Goal: Task Accomplishment & Management: Complete application form

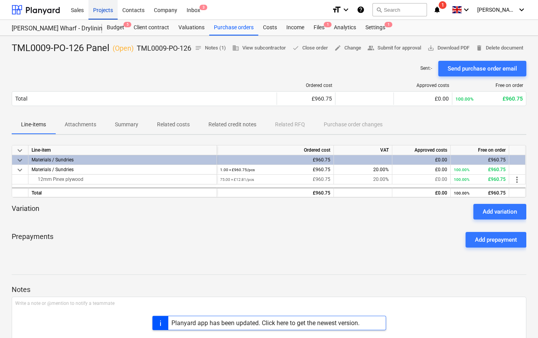
click at [106, 11] on div "Projects" at bounding box center [102, 10] width 29 height 20
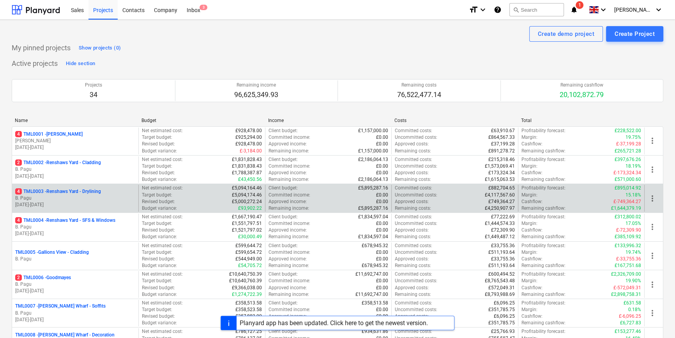
click at [82, 202] on p "30.09.2024 - 27.04.2026" at bounding box center [75, 205] width 120 height 7
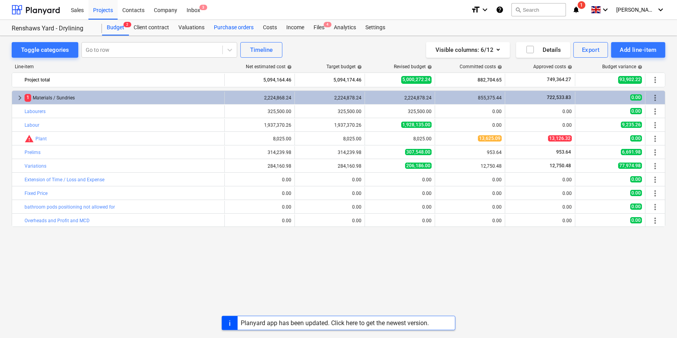
click at [226, 28] on div "Purchase orders" at bounding box center [233, 28] width 49 height 16
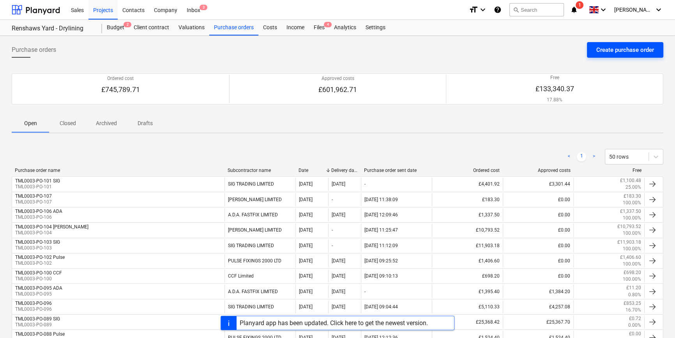
click at [622, 50] on div "Create purchase order" at bounding box center [625, 50] width 58 height 10
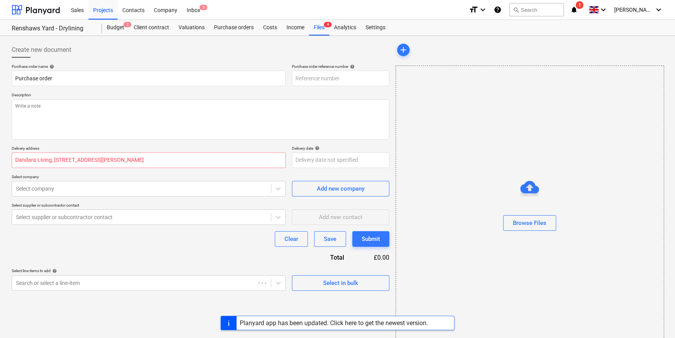
type textarea "x"
type input "TML0003-PO-109"
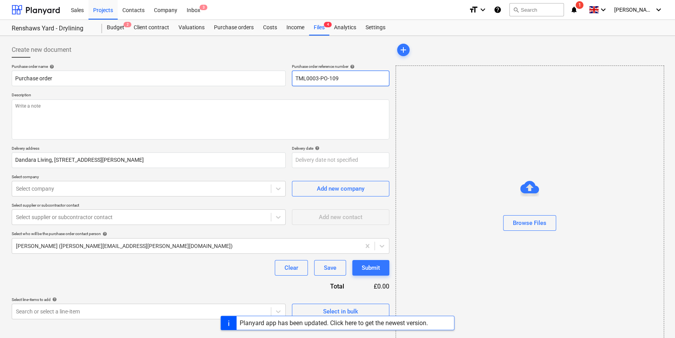
drag, startPoint x: 354, startPoint y: 77, endPoint x: 288, endPoint y: 84, distance: 66.2
click at [288, 84] on div "Purchase order name help Purchase order Purchase order reference number help TM…" at bounding box center [201, 75] width 378 height 22
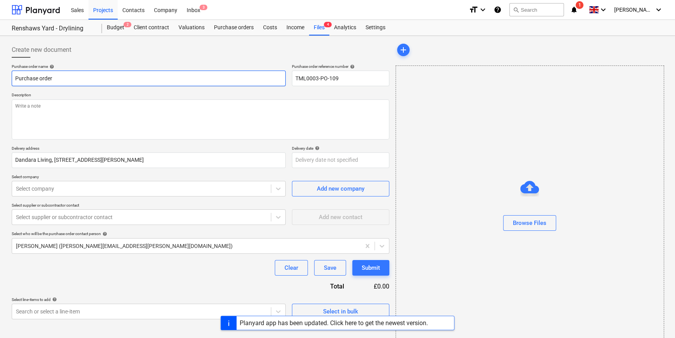
drag, startPoint x: 57, startPoint y: 79, endPoint x: 5, endPoint y: 82, distance: 52.7
click at [5, 82] on div "Create new document Purchase order name help Purchase order Purchase order refe…" at bounding box center [337, 196] width 675 height 320
paste input "TML0003-PO-109"
type textarea "x"
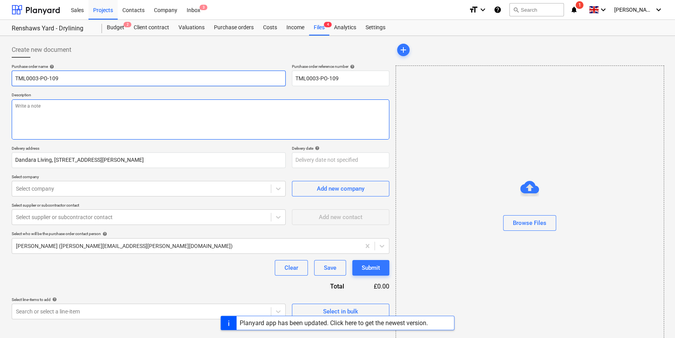
type input "TML0003-PO-109"
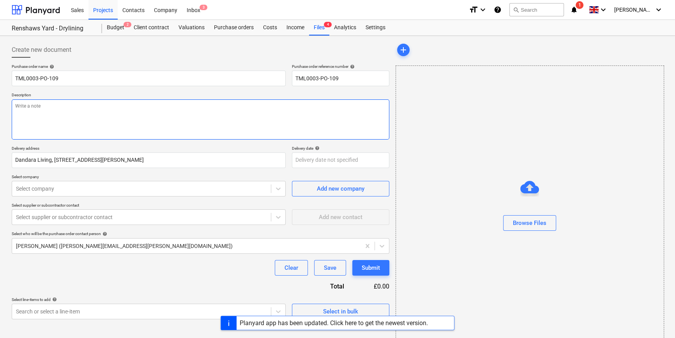
click at [34, 117] on textarea at bounding box center [201, 119] width 378 height 40
type textarea "x"
type textarea "S"
type textarea "x"
type textarea "Si"
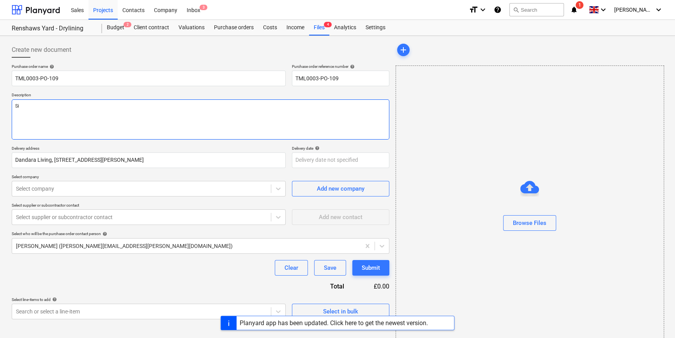
type textarea "x"
type textarea "Sit"
type textarea "x"
type textarea "Site"
type textarea "x"
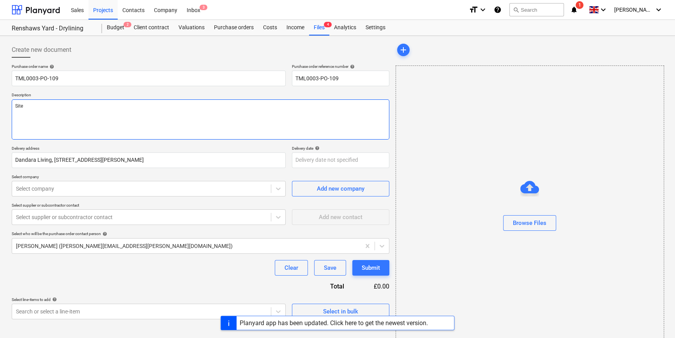
type textarea "Site"
type textarea "x"
type textarea "Site c"
type textarea "x"
type textarea "Site co"
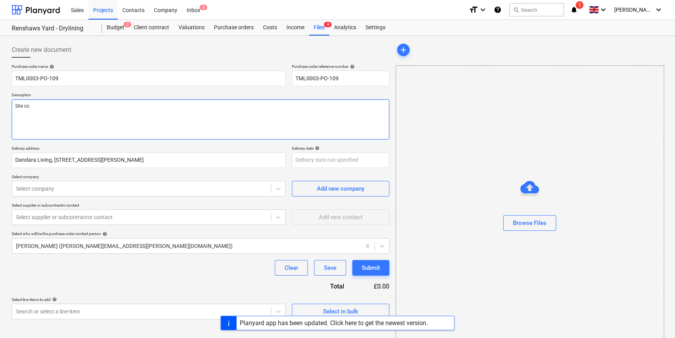
type textarea "x"
type textarea "Site con"
type textarea "x"
type textarea "Site cont"
type textarea "x"
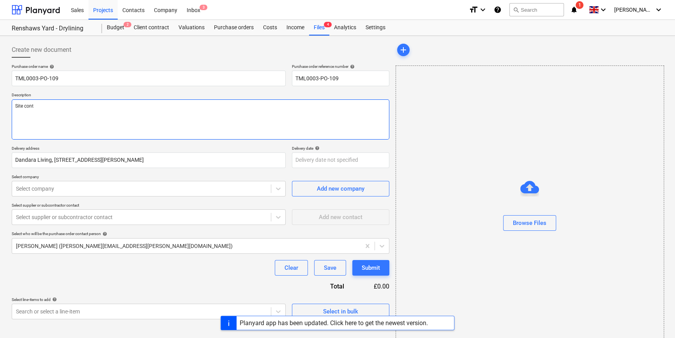
type textarea "Site conta"
type textarea "x"
type textarea "Site contac"
type textarea "x"
type textarea "Site contact"
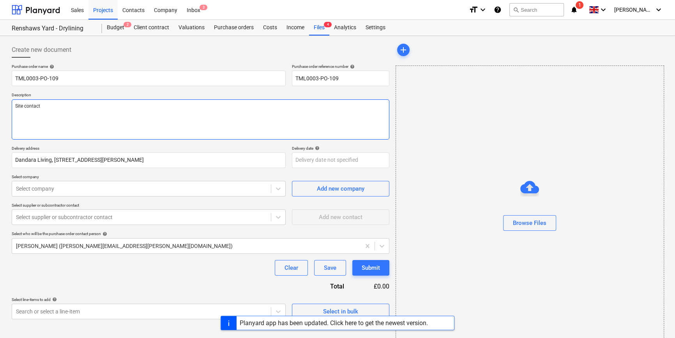
type textarea "x"
type textarea "Site contact"
type textarea "x"
type textarea "Site contact C"
type textarea "x"
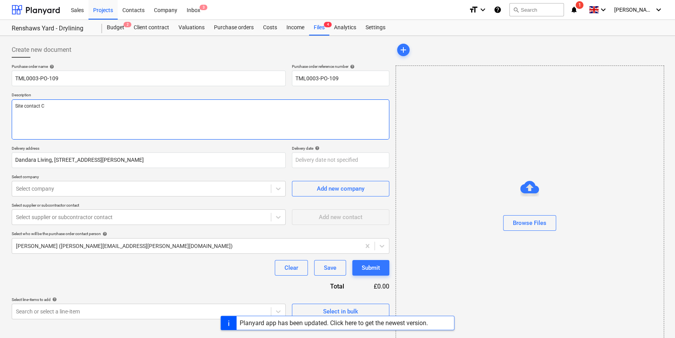
type textarea "Site contact Ch"
type textarea "x"
type textarea "Site contact Chr"
type textarea "x"
type textarea "Site contact Chri"
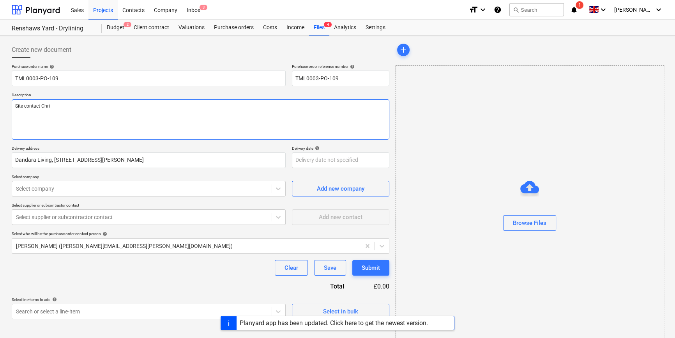
type textarea "x"
type textarea "Site contact Chris"
type textarea "x"
type textarea "Site contact Christ"
type textarea "x"
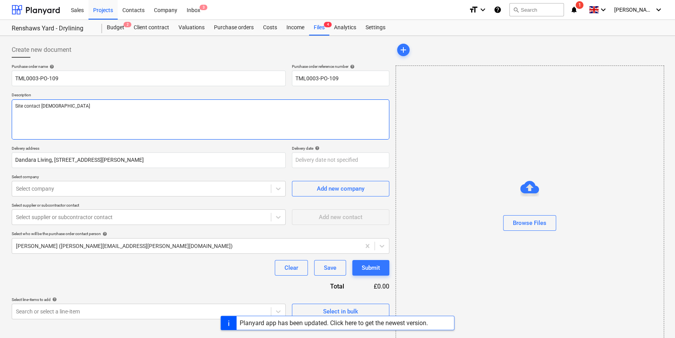
type textarea "Site contact Christi"
type textarea "x"
type textarea "Site contact Christia"
type textarea "x"
type textarea "Site contact Christian"
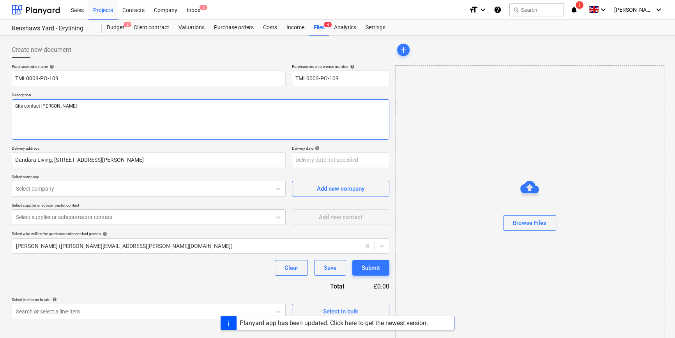
type textarea "x"
type textarea "Site contact Christian"
type textarea "x"
type textarea "Site contact Christian 0"
type textarea "x"
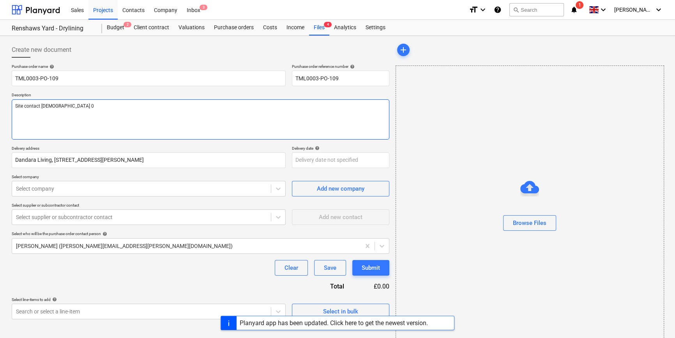
type textarea "Site contact Christian 07"
type textarea "x"
type textarea "Site contact Christian 079"
type textarea "x"
type textarea "Site contact Christian 0792"
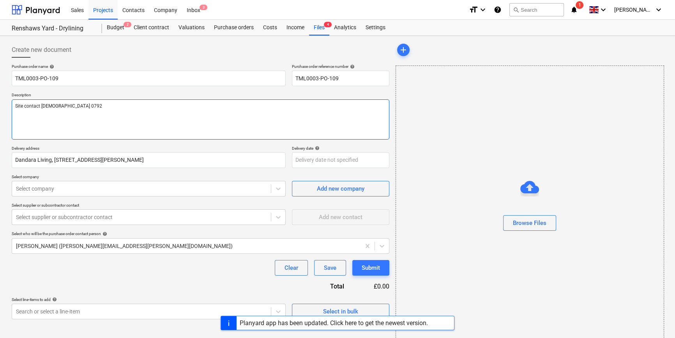
type textarea "x"
type textarea "Site contact Christian 07923"
type textarea "x"
type textarea "Site contact Christian 07923"
type textarea "x"
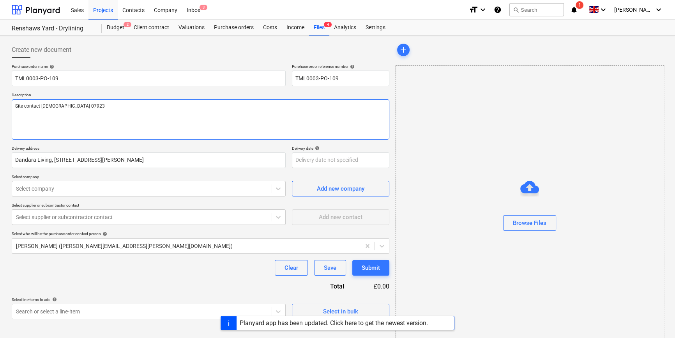
type textarea "Site contact Christian 07923 4"
type textarea "x"
type textarea "Site contact Christian 07923 41"
type textarea "x"
type textarea "Site contact Christian 07923 414"
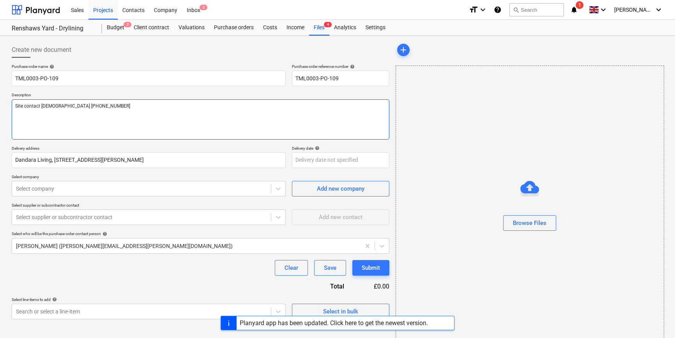
type textarea "x"
type textarea "Site contact Christian 07923 4141"
type textarea "x"
type textarea "Site contact Christian 07923 41410"
type textarea "x"
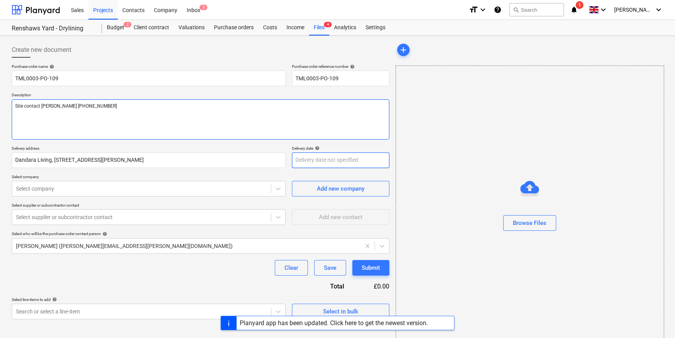
type textarea "Site contact Christian 07923 414104"
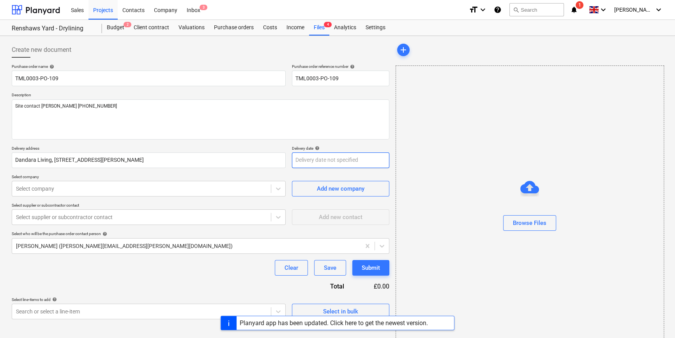
click at [335, 162] on body "Sales Projects Contacts Company Inbox 3 format_size keyboard_arrow_down help se…" at bounding box center [337, 169] width 675 height 338
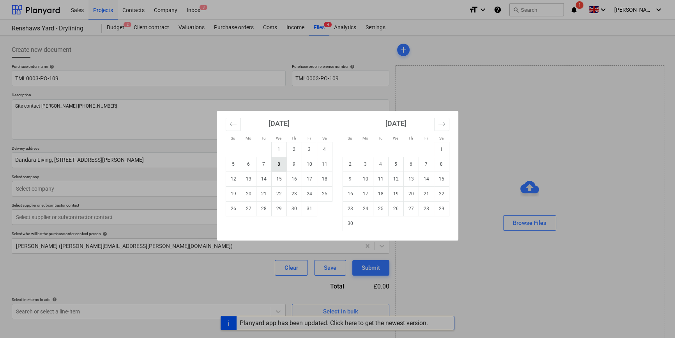
click at [278, 165] on td "8" at bounding box center [278, 164] width 15 height 15
type textarea "x"
type input "[DATE]"
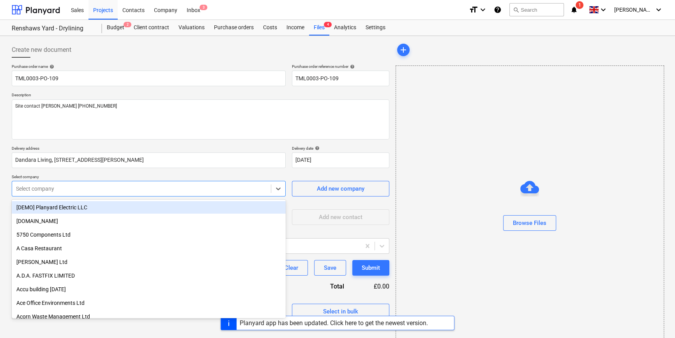
click at [92, 187] on div at bounding box center [141, 189] width 251 height 8
type input "eta"
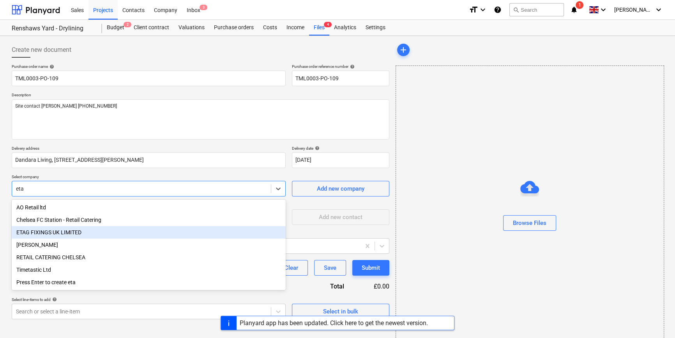
click at [44, 233] on div "ETAG FIXINGS UK LIMITED" at bounding box center [149, 232] width 274 height 12
type textarea "x"
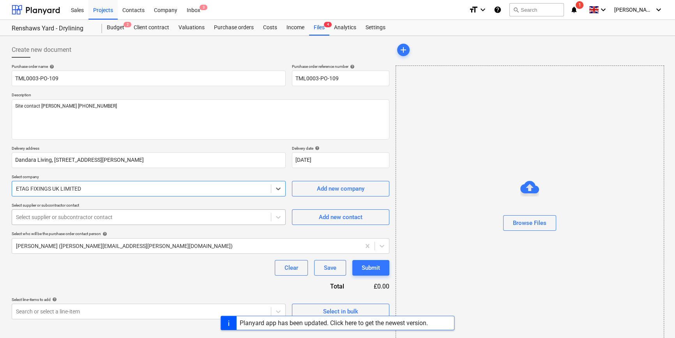
click at [42, 216] on div at bounding box center [141, 217] width 251 height 8
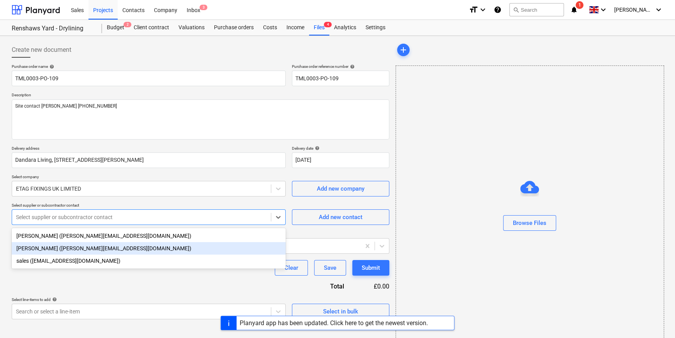
click at [39, 248] on div "Cornel Grigorie (cornel@etagfixings.com)" at bounding box center [149, 248] width 274 height 12
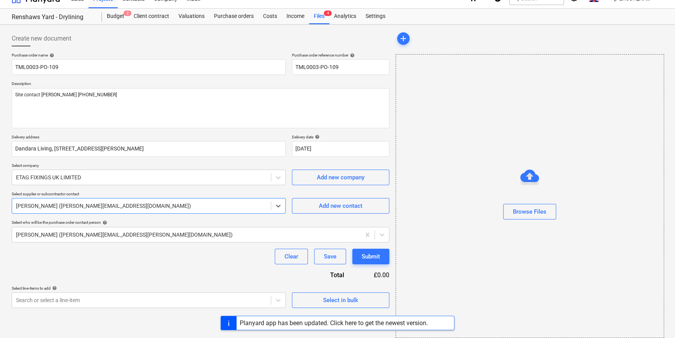
scroll to position [17, 0]
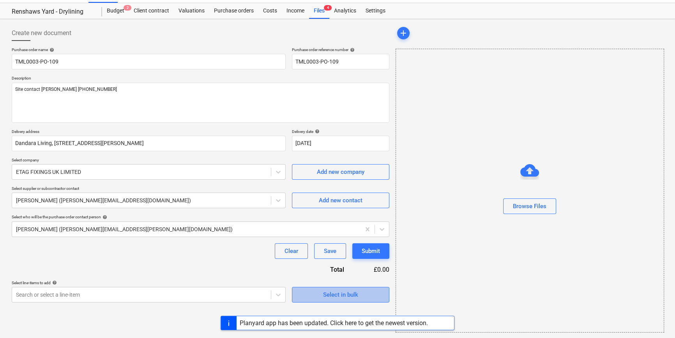
click at [325, 295] on div "Select in bulk" at bounding box center [340, 295] width 35 height 10
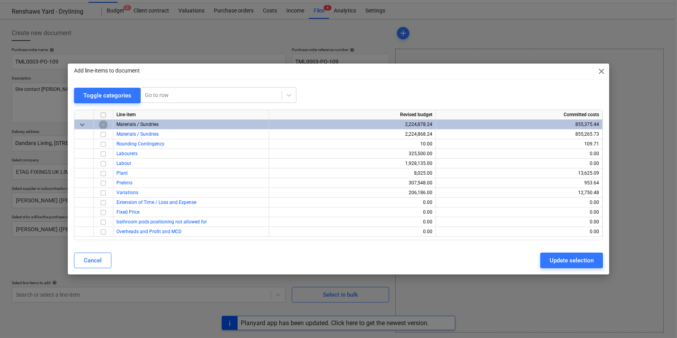
click at [102, 124] on input "checkbox" at bounding box center [103, 124] width 9 height 9
click at [562, 263] on div "Update selection" at bounding box center [572, 260] width 44 height 10
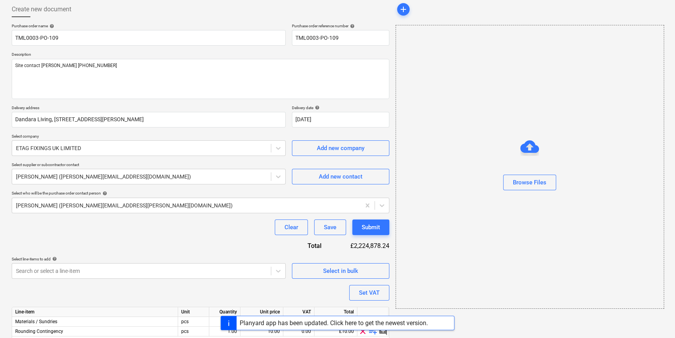
scroll to position [70, 0]
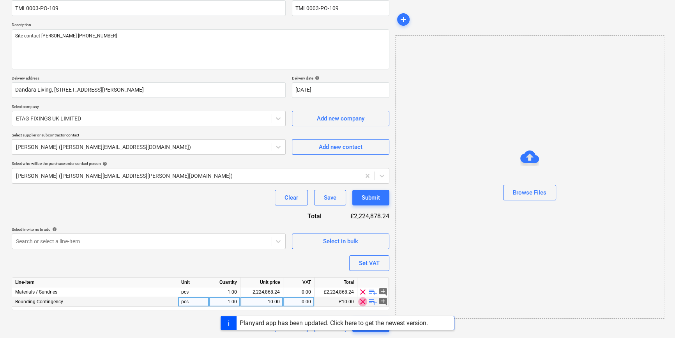
click at [363, 304] on span "clear" at bounding box center [362, 301] width 9 height 9
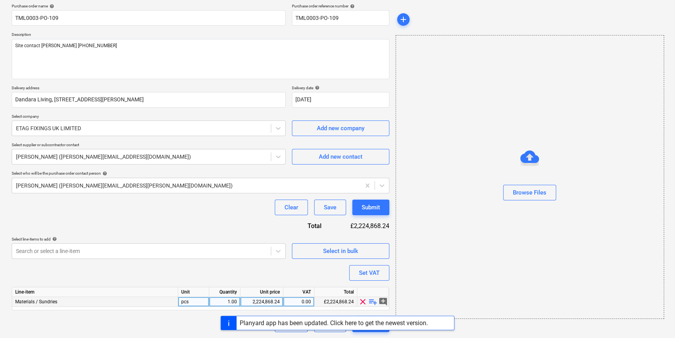
click at [375, 303] on span "playlist_add" at bounding box center [372, 301] width 9 height 9
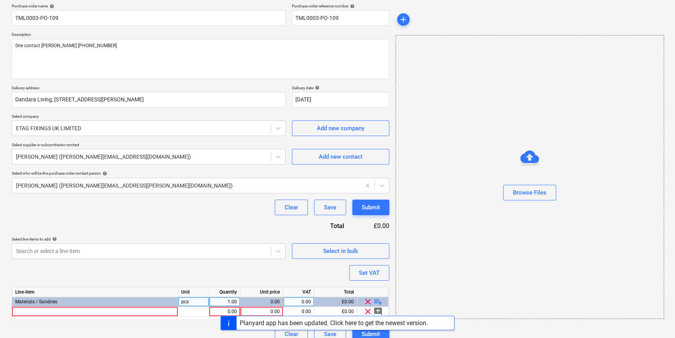
type textarea "x"
click at [78, 312] on div at bounding box center [95, 312] width 166 height 10
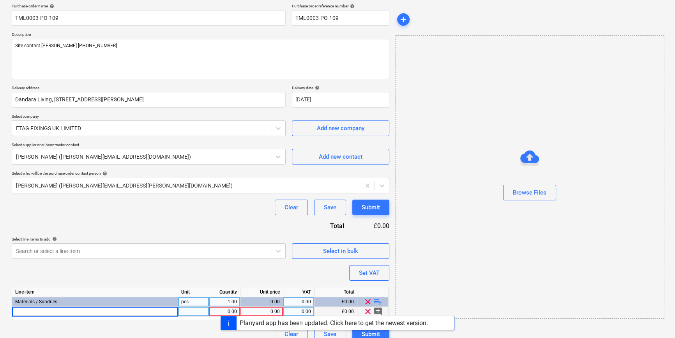
type input "Tacwise T140 Staples 12mm (Pk 5000)"
type textarea "x"
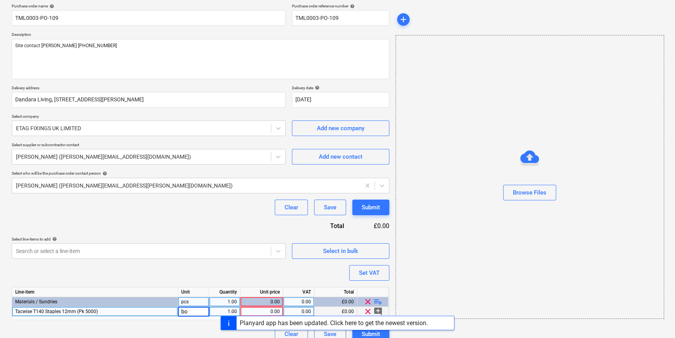
type input "box"
type textarea "x"
type input "5.47"
type textarea "x"
type input "20"
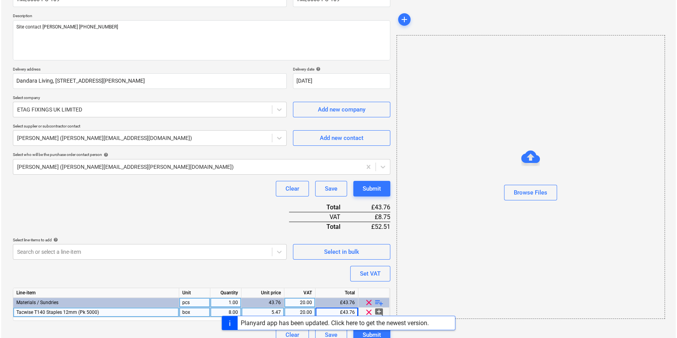
scroll to position [90, 0]
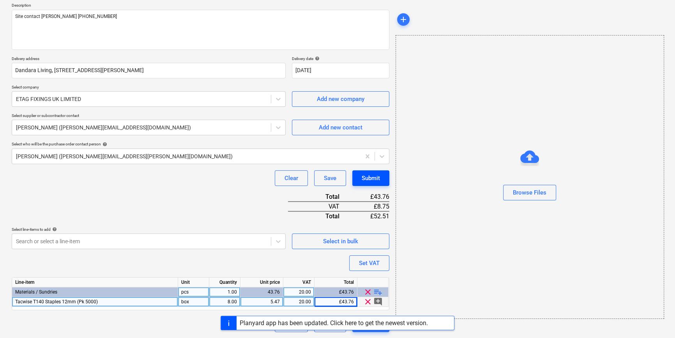
click at [366, 175] on div "Submit" at bounding box center [371, 178] width 18 height 10
type textarea "x"
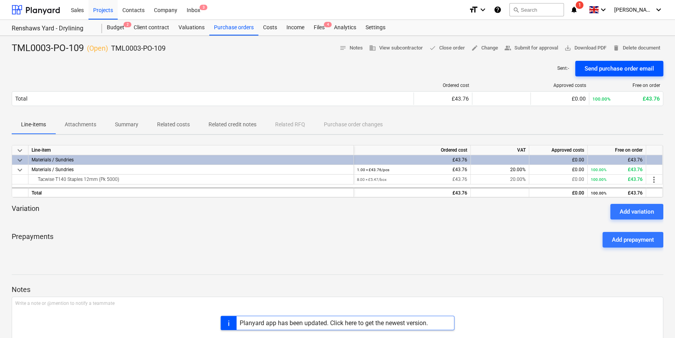
click at [618, 69] on div "Send purchase order email" at bounding box center [619, 69] width 69 height 10
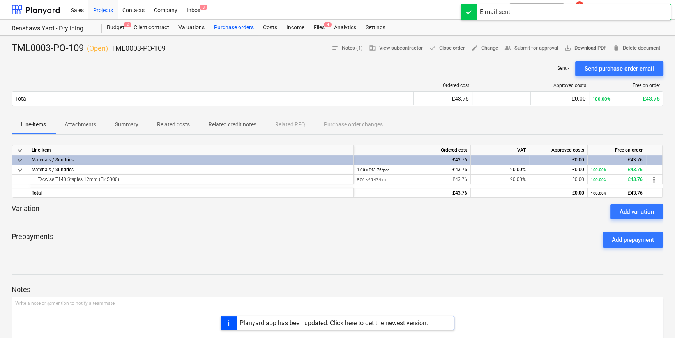
click at [598, 47] on span "save_alt Download PDF" at bounding box center [585, 48] width 42 height 9
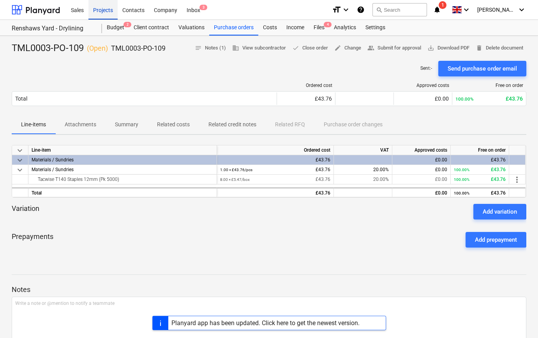
click at [103, 11] on div "Projects" at bounding box center [102, 10] width 29 height 20
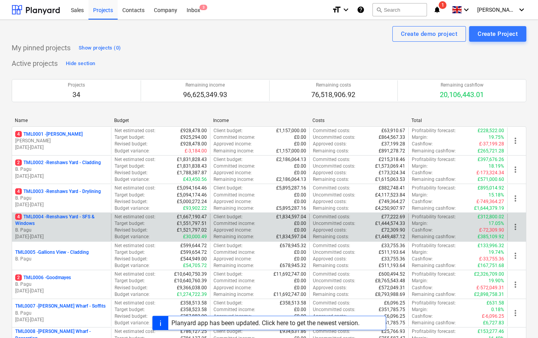
click at [71, 224] on p "4 TML0004 - Renshaws Yard - SFS & Windows" at bounding box center [61, 220] width 93 height 13
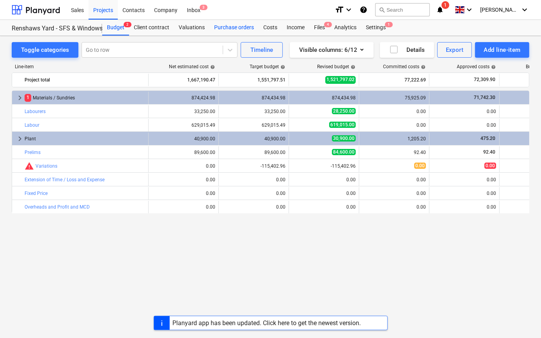
click at [230, 28] on div "Purchase orders" at bounding box center [233, 28] width 49 height 16
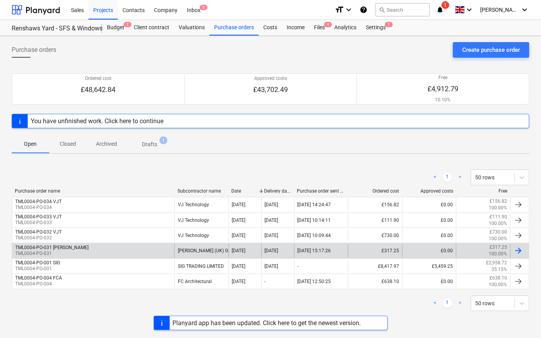
click at [212, 248] on div "[PERSON_NAME] (UK) GMBH" at bounding box center [201, 250] width 54 height 13
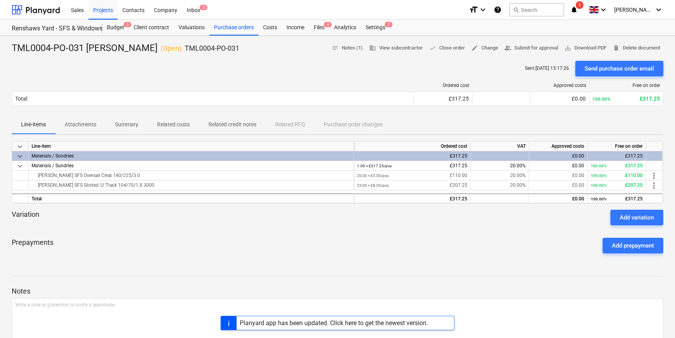
click at [302, 325] on div "Planyard app has been updated. Click here to get the newest version." at bounding box center [334, 322] width 188 height 7
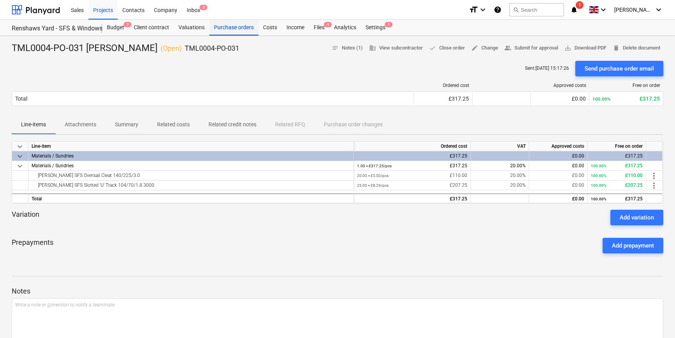
click at [225, 27] on div "Purchase orders" at bounding box center [233, 28] width 49 height 16
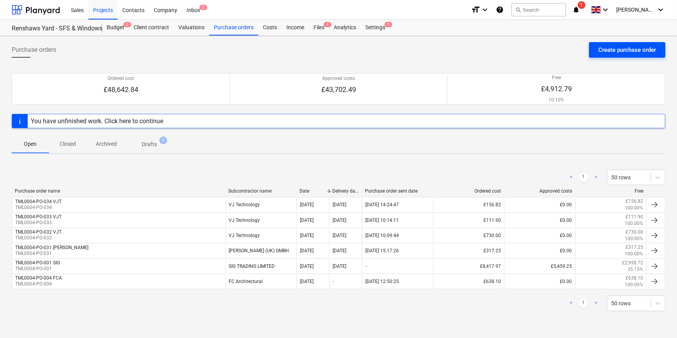
click at [612, 52] on div "Create purchase order" at bounding box center [628, 50] width 58 height 10
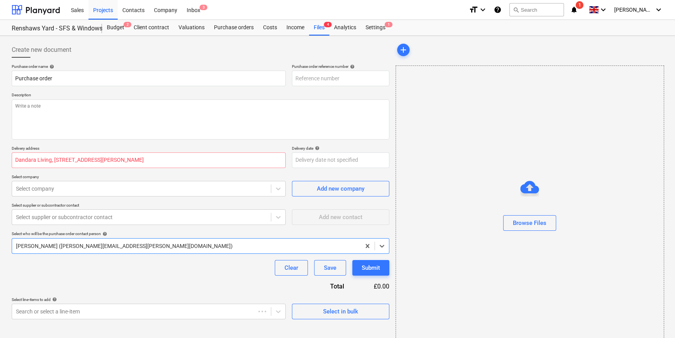
type textarea "x"
type input "TML0004-PO-035"
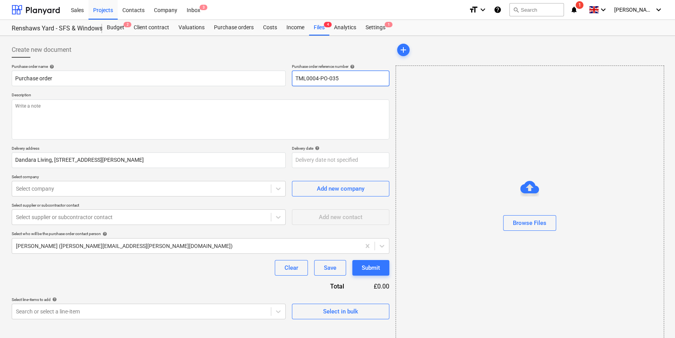
drag, startPoint x: 338, startPoint y: 78, endPoint x: 298, endPoint y: 78, distance: 40.5
click at [298, 78] on input "TML0004-PO-035" at bounding box center [340, 79] width 97 height 16
click at [101, 11] on div "Projects" at bounding box center [102, 10] width 29 height 20
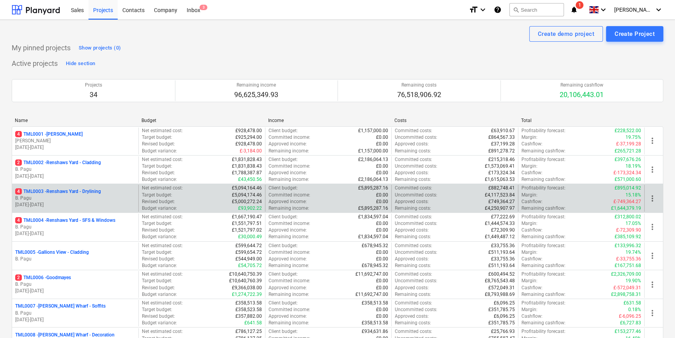
click at [104, 200] on p "B. Pagu" at bounding box center [75, 198] width 120 height 7
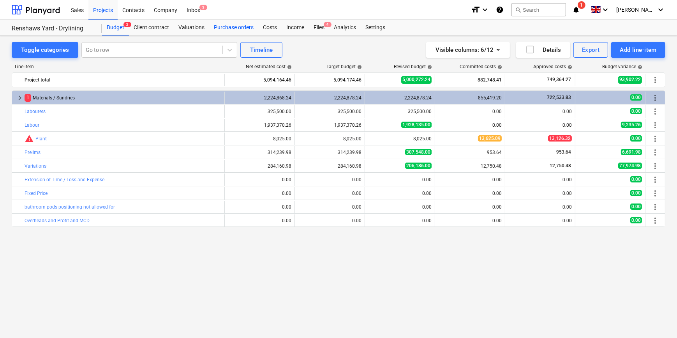
click at [223, 30] on div "Purchase orders" at bounding box center [233, 28] width 49 height 16
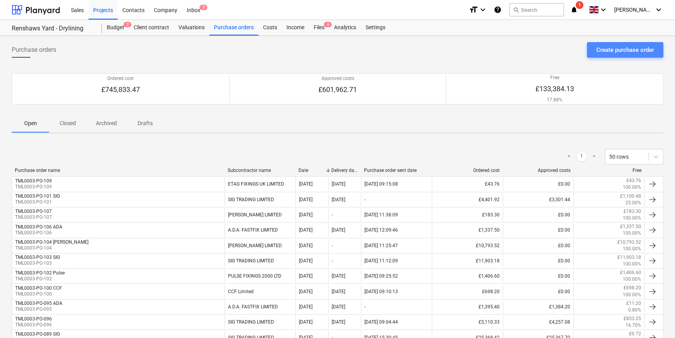
click at [608, 49] on div "Create purchase order" at bounding box center [625, 50] width 58 height 10
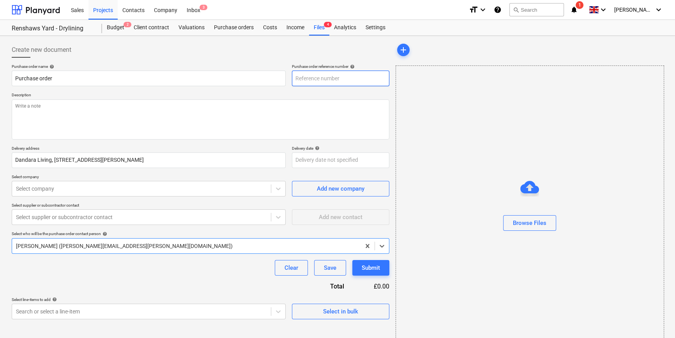
type textarea "x"
type input "TML0003-PO-110"
drag, startPoint x: 341, startPoint y: 78, endPoint x: 290, endPoint y: 80, distance: 51.1
click at [290, 80] on div "Purchase order name help Purchase order Purchase order reference number help TM…" at bounding box center [201, 75] width 378 height 22
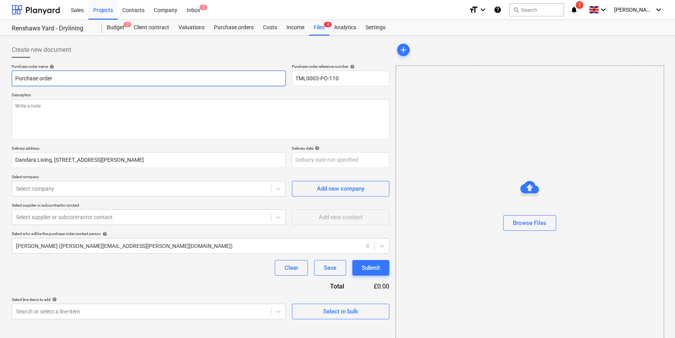
drag, startPoint x: 54, startPoint y: 79, endPoint x: 13, endPoint y: 78, distance: 40.5
click at [13, 78] on input "Purchase order" at bounding box center [149, 79] width 274 height 16
paste input "TML0003-PO-110"
type textarea "x"
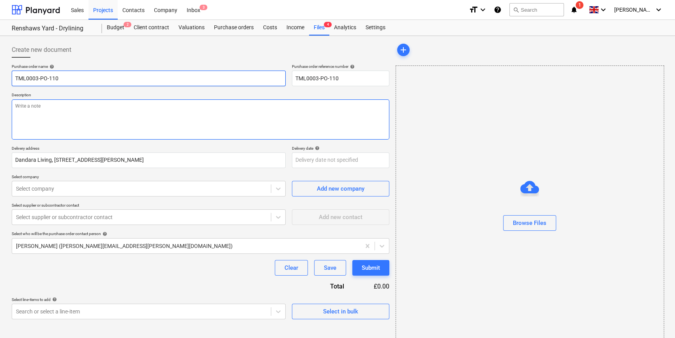
type input "TML0003-PO-110"
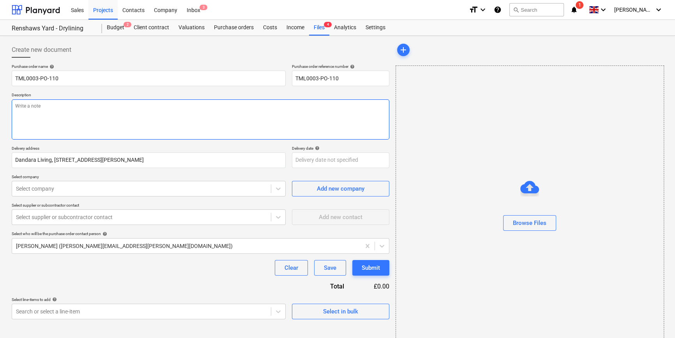
click at [48, 116] on textarea at bounding box center [201, 119] width 378 height 40
type textarea "x"
type textarea "S"
type textarea "x"
type textarea "Si"
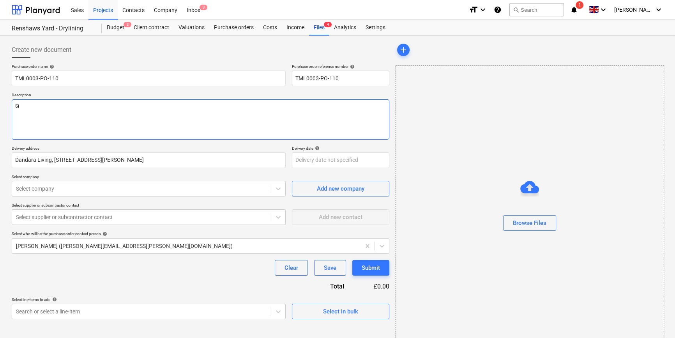
type textarea "x"
type textarea "Sit"
type textarea "x"
type textarea "Site"
type textarea "x"
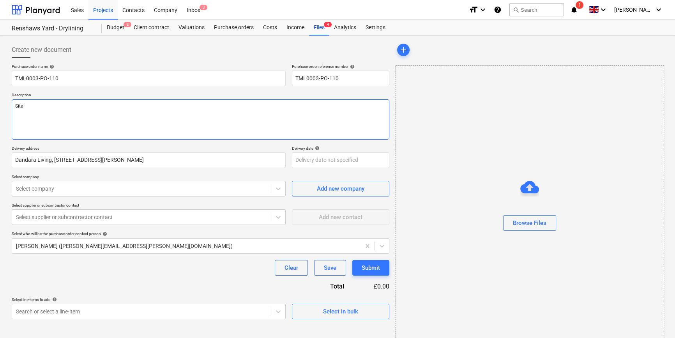
type textarea "Site"
type textarea "x"
type textarea "Site c"
type textarea "x"
type textarea "Site co"
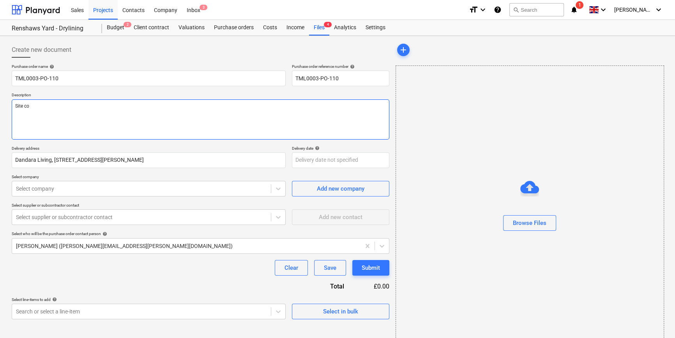
type textarea "x"
type textarea "Site con"
type textarea "x"
type textarea "Site cont"
type textarea "x"
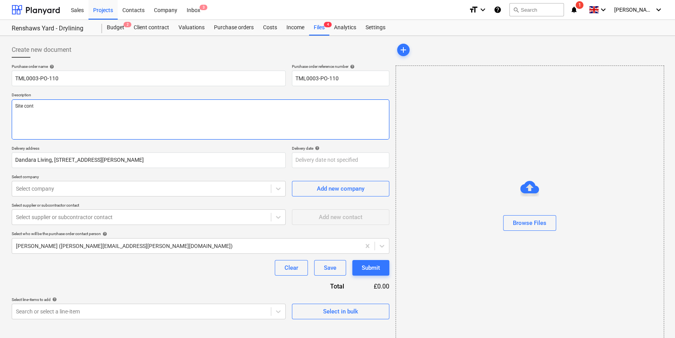
type textarea "Site conta"
type textarea "x"
type textarea "Site contac"
type textarea "x"
type textarea "Site contact"
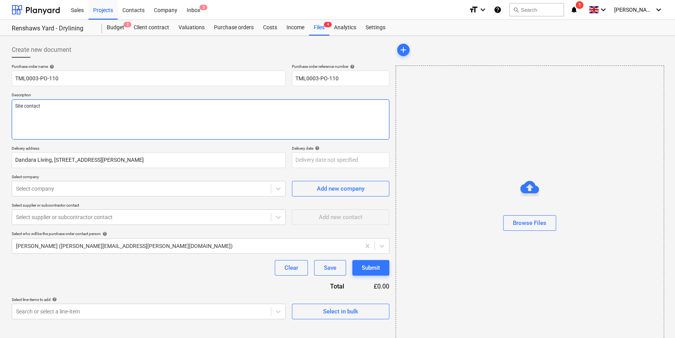
type textarea "x"
type textarea "Site contact"
type textarea "x"
type textarea "Site contact J"
type textarea "x"
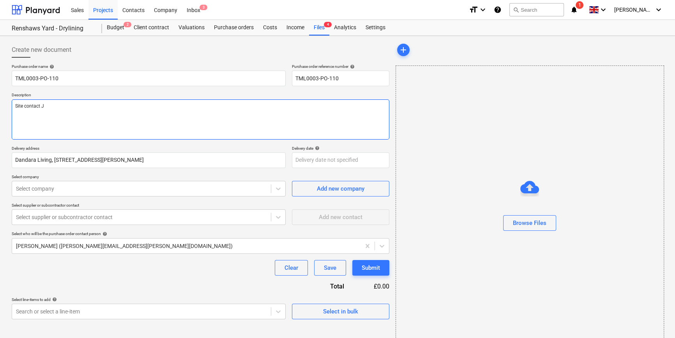
type textarea "Site contact [PERSON_NAME]"
type textarea "x"
type textarea "Site contact [PERSON_NAME]"
type textarea "x"
type textarea "Site contact [PERSON_NAME]"
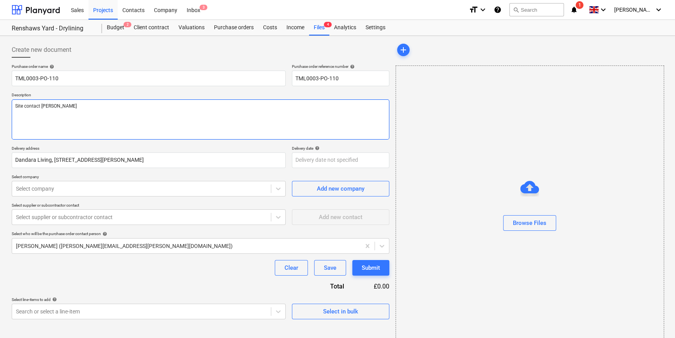
type textarea "x"
type textarea "Site contact [PERSON_NAME]"
type textarea "x"
type textarea "Site contact [PERSON_NAME]"
type textarea "x"
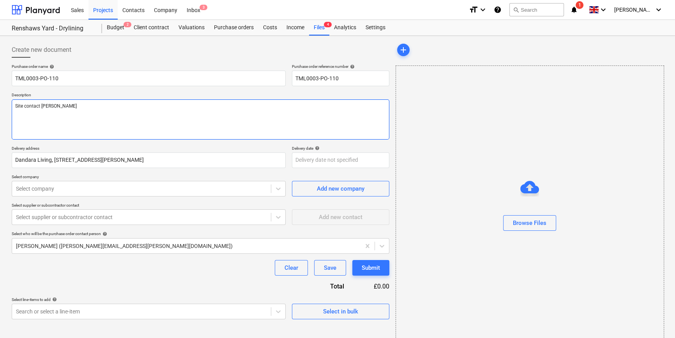
type textarea "Site contact [PERSON_NAME]"
type textarea "x"
type textarea "Site contact [PERSON_NAME] 0"
type textarea "x"
type textarea "Site contact [PERSON_NAME] 07"
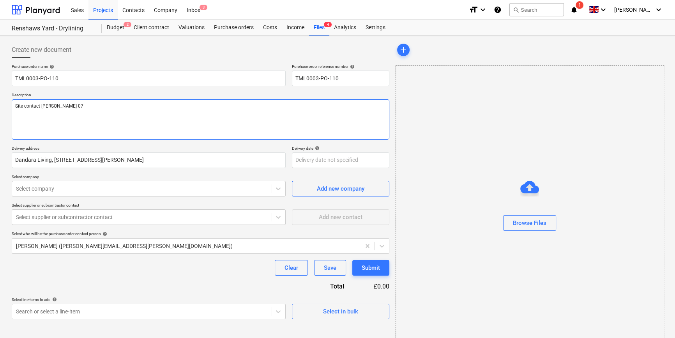
type textarea "x"
type textarea "Site contact [PERSON_NAME] 073"
type textarea "x"
type textarea "Site contact [PERSON_NAME] 0737"
type textarea "x"
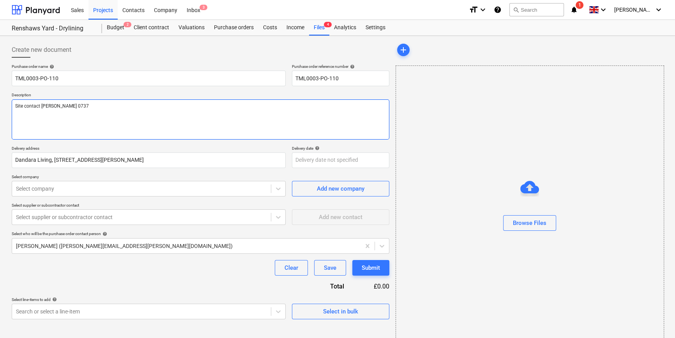
type textarea "Site contact [PERSON_NAME] 07375"
type textarea "x"
type textarea "Site contact [PERSON_NAME] 07375"
type textarea "x"
type textarea "Site contact [PERSON_NAME] 07375 0"
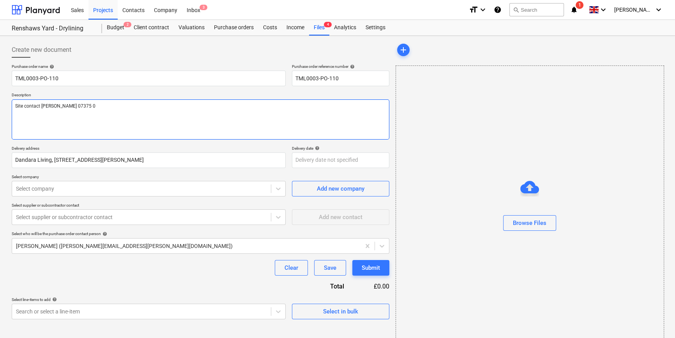
type textarea "x"
type textarea "Site contact [PERSON_NAME] [PHONE_NUMBER]"
type textarea "x"
type textarea "Site contact [PERSON_NAME] [PHONE_NUMBER]"
type textarea "x"
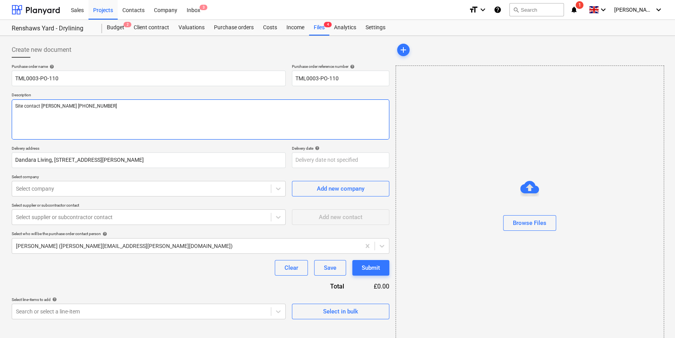
type textarea "Site contact [PERSON_NAME] [PHONE_NUMBER]"
type textarea "x"
type textarea "Site contact [PERSON_NAME] [PHONE_NUMBER]"
type textarea "x"
type textarea "Site contact [PERSON_NAME] [PHONE_NUMBER]"
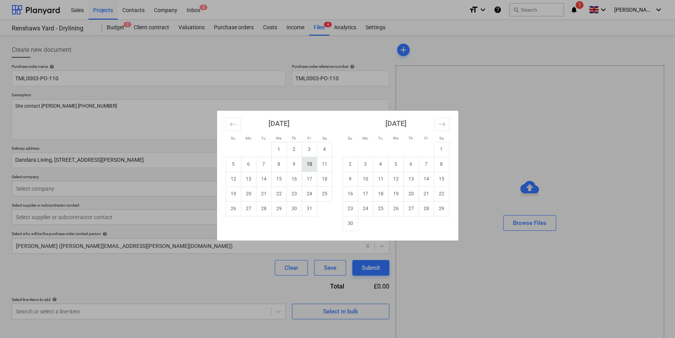
click at [310, 163] on body "Sales Projects Contacts Company Inbox 3 format_size keyboard_arrow_down help se…" at bounding box center [337, 169] width 675 height 338
click at [276, 164] on td "8" at bounding box center [278, 164] width 15 height 15
type textarea "x"
type input "[DATE]"
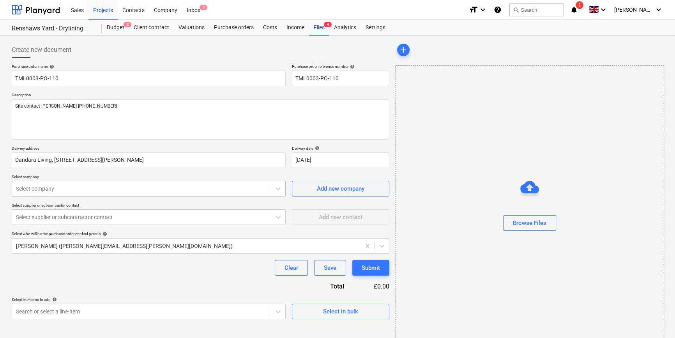
click at [69, 190] on div at bounding box center [141, 189] width 251 height 8
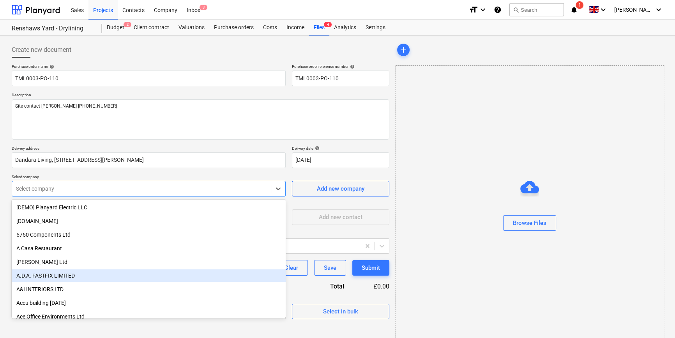
click at [43, 279] on div "A.D.A. FASTFIX LIMITED" at bounding box center [149, 275] width 274 height 12
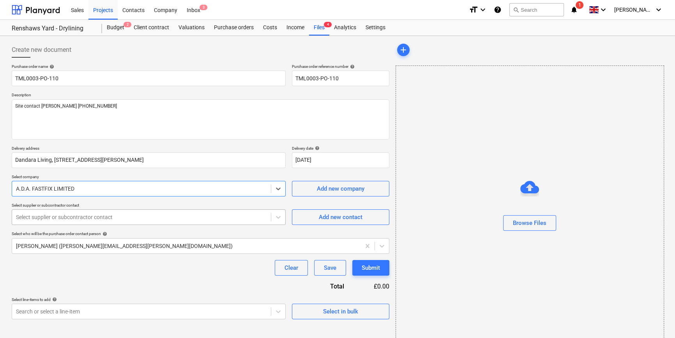
click at [35, 221] on div at bounding box center [141, 217] width 251 height 8
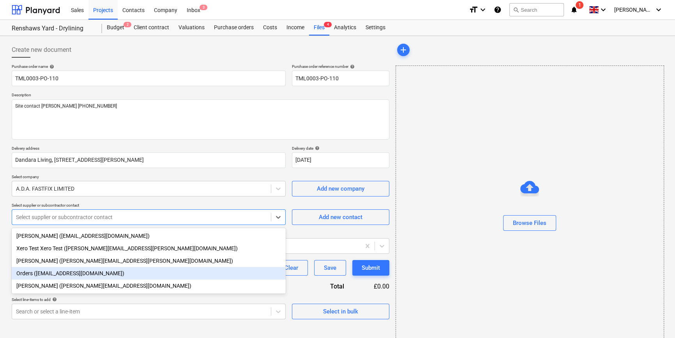
click at [43, 273] on div "Orders ([EMAIL_ADDRESS][DOMAIN_NAME])" at bounding box center [149, 273] width 274 height 12
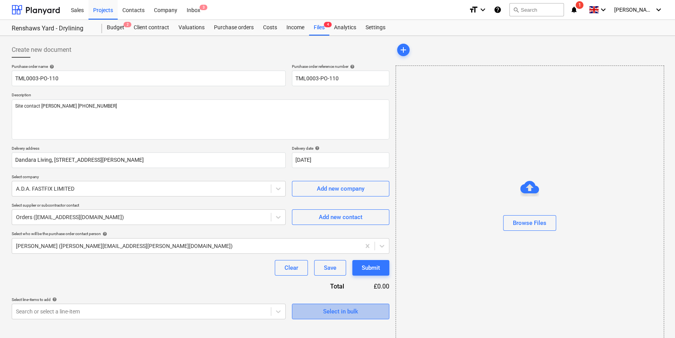
click at [334, 310] on div "Select in bulk" at bounding box center [340, 311] width 35 height 10
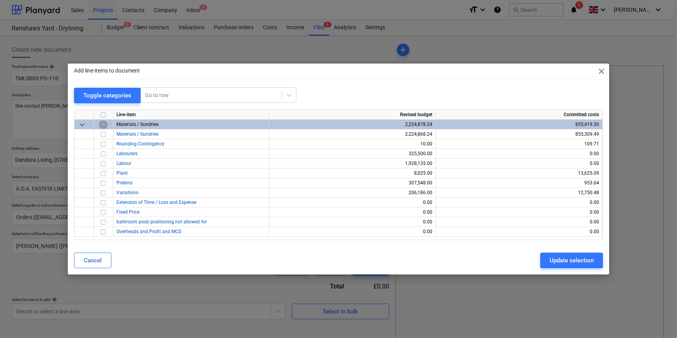
click at [101, 125] on input "checkbox" at bounding box center [103, 124] width 9 height 9
click at [103, 142] on input "checkbox" at bounding box center [103, 144] width 9 height 9
click at [564, 255] on div "Update selection" at bounding box center [572, 260] width 44 height 10
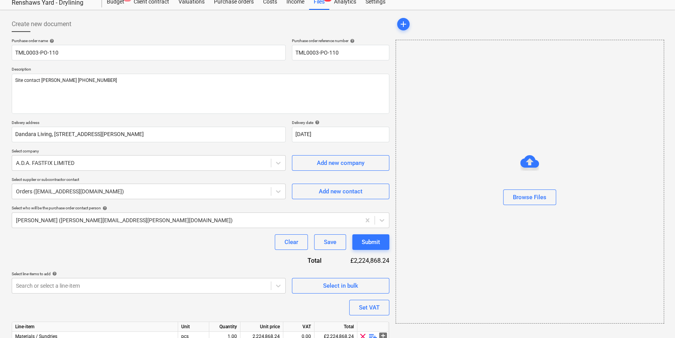
scroll to position [60, 0]
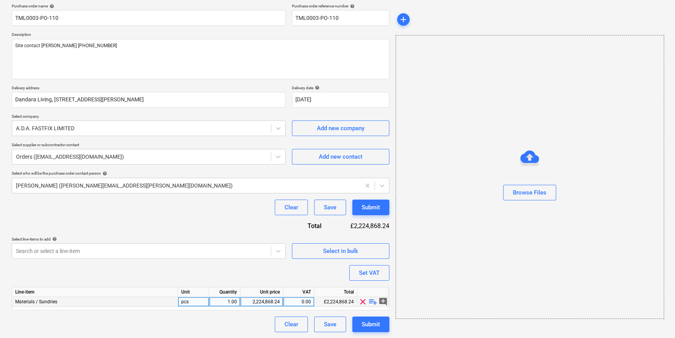
click at [374, 301] on span "playlist_add" at bounding box center [372, 301] width 9 height 9
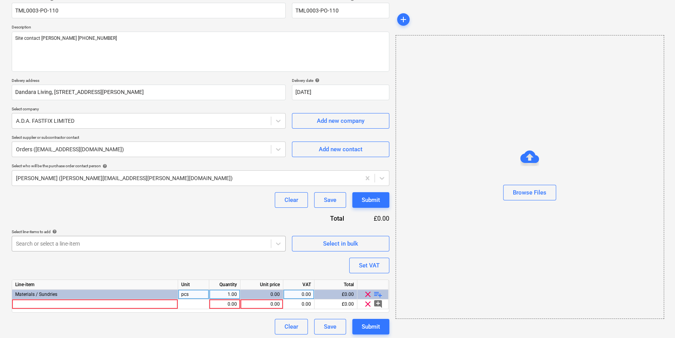
scroll to position [70, 0]
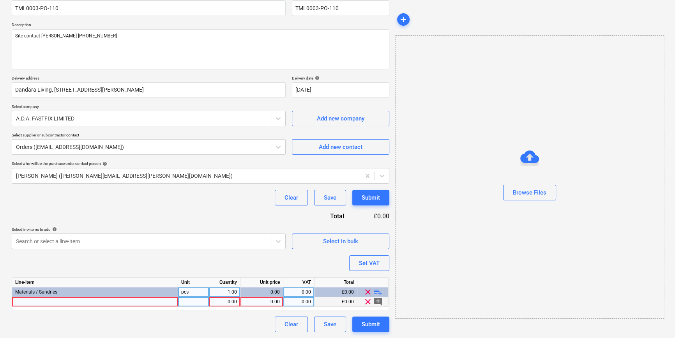
type textarea "x"
click at [27, 302] on div at bounding box center [95, 302] width 166 height 10
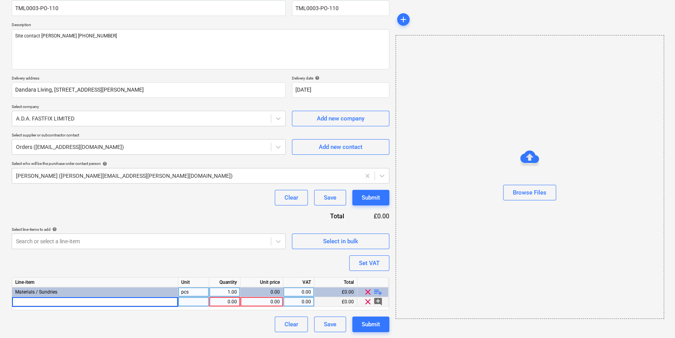
type input "Foil Pack Applicator Gun"
type textarea "x"
type input "15"
type textarea "x"
type input "15.63"
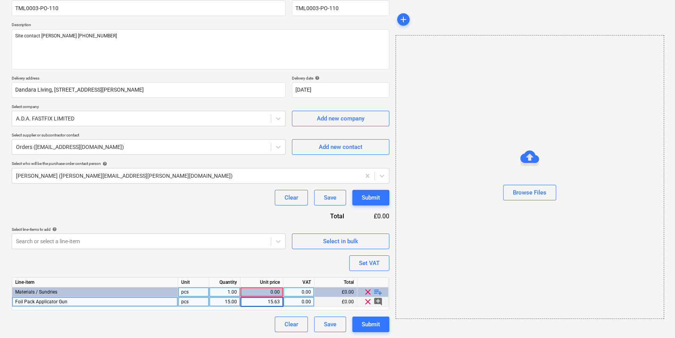
type textarea "x"
type input "20"
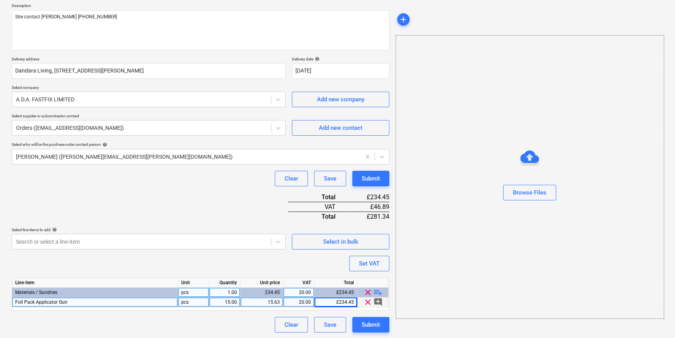
scroll to position [90, 0]
click at [378, 290] on span "playlist_add" at bounding box center [377, 291] width 9 height 9
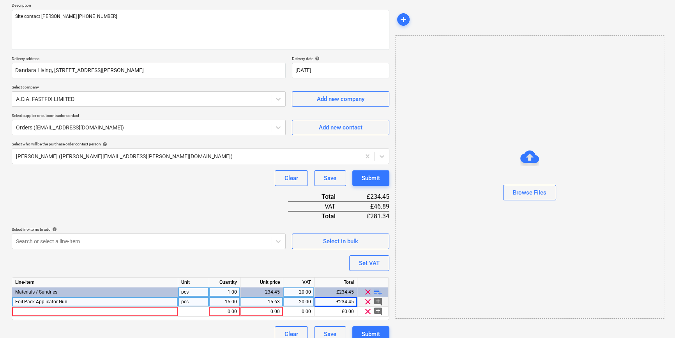
type textarea "x"
click at [40, 310] on div at bounding box center [95, 312] width 166 height 10
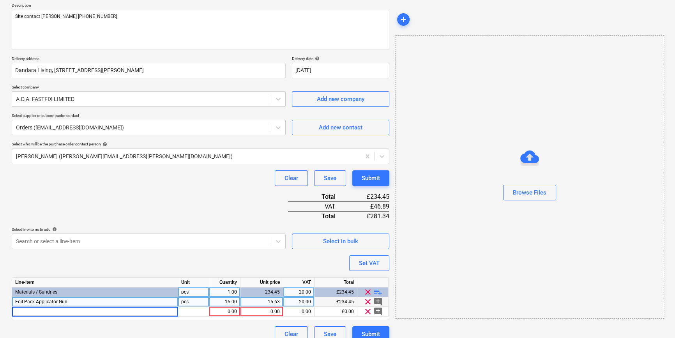
type input "24” Coco Platform Broom c/w Handle"
type textarea "x"
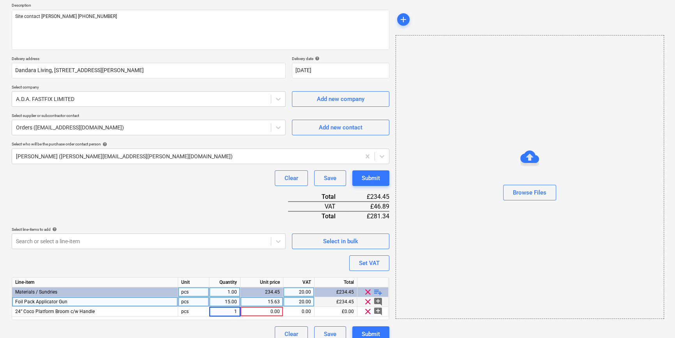
type input "10"
type textarea "x"
type input "5.61"
type textarea "x"
type input "20"
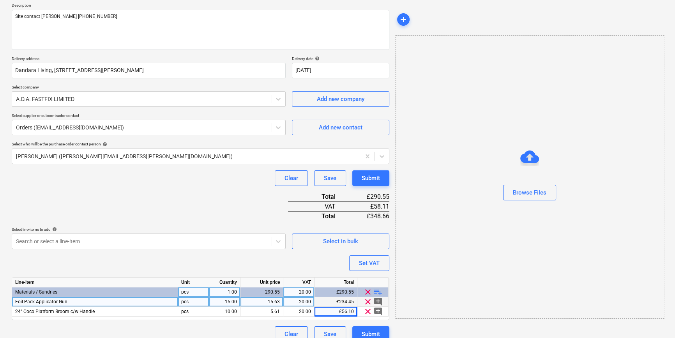
click at [377, 288] on span "playlist_add" at bounding box center [377, 291] width 9 height 9
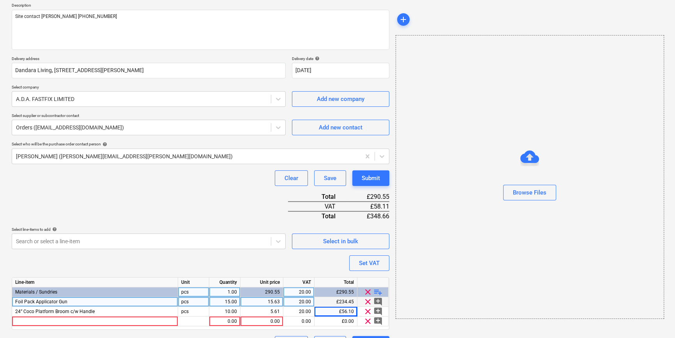
type textarea "x"
click at [57, 319] on div at bounding box center [95, 322] width 166 height 10
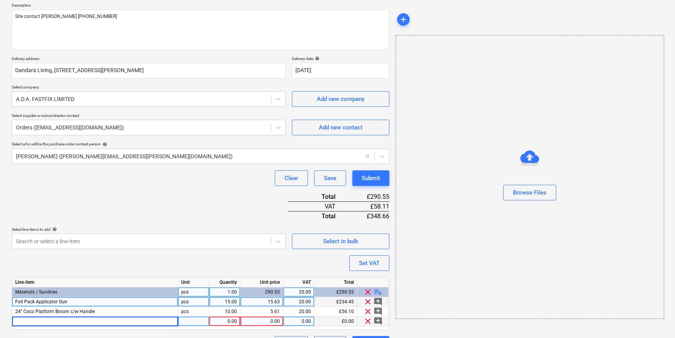
drag, startPoint x: 57, startPoint y: 319, endPoint x: 55, endPoint y: 324, distance: 5.2
type input "[PERSON_NAME] Anti Mist Spectacle"
type textarea "x"
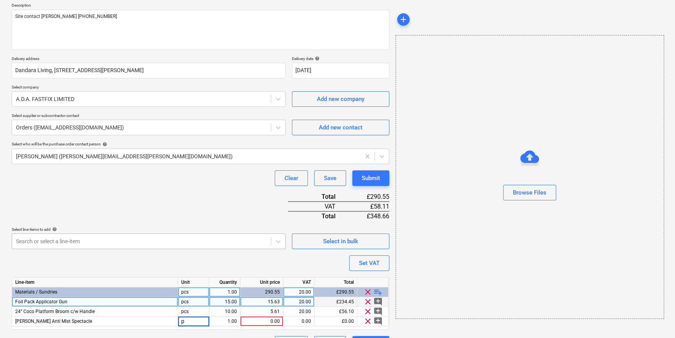
type input "pr"
type textarea "x"
type input "100"
type textarea "x"
type input "2.75"
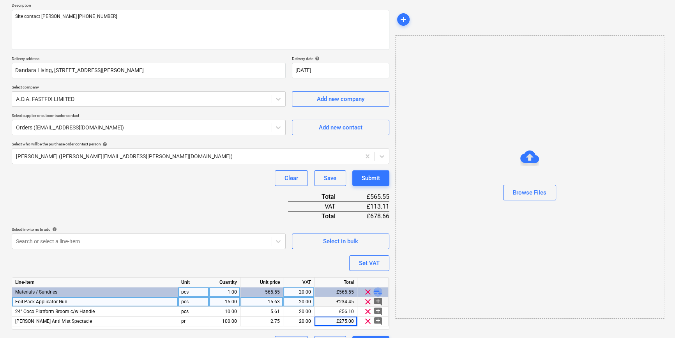
click at [377, 291] on span "playlist_add" at bounding box center [377, 291] width 9 height 9
type textarea "x"
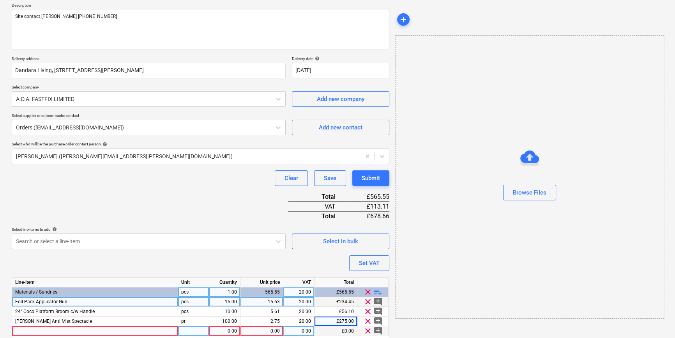
click at [22, 333] on div at bounding box center [95, 331] width 166 height 10
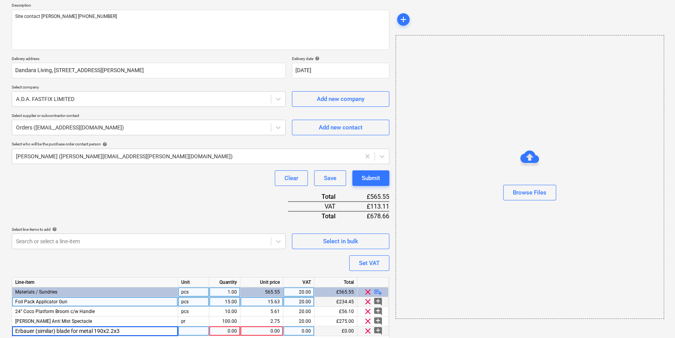
type input "Erbauer (similar) blade for metal 190x2.2x30"
type textarea "x"
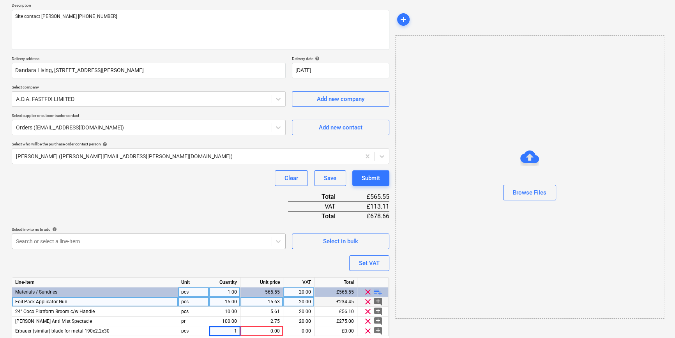
type input "10"
type textarea "x"
type input "30"
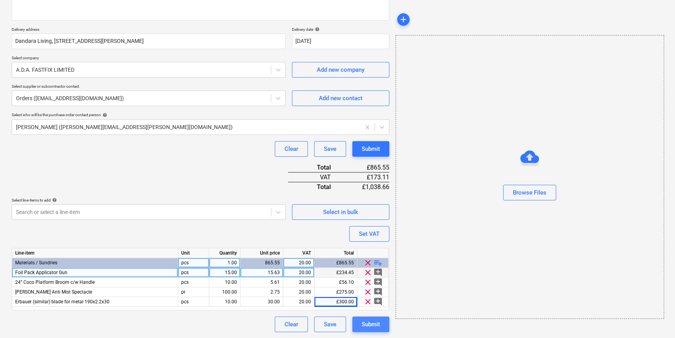
click at [377, 323] on div "Submit" at bounding box center [371, 324] width 18 height 10
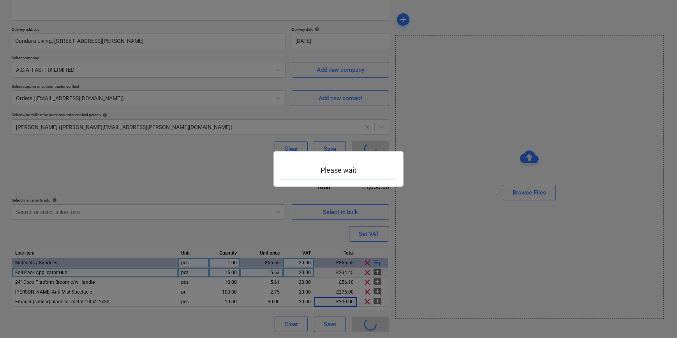
type textarea "x"
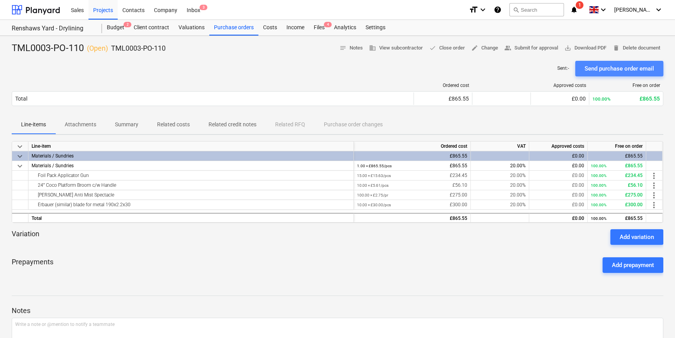
click at [606, 66] on div "Send purchase order email" at bounding box center [619, 69] width 69 height 10
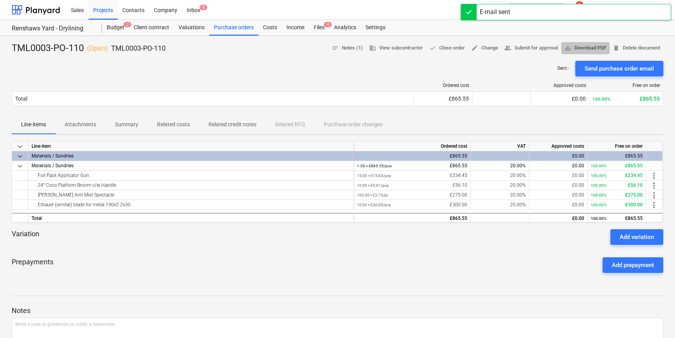
click at [590, 50] on span "save_alt Download PDF" at bounding box center [585, 48] width 42 height 9
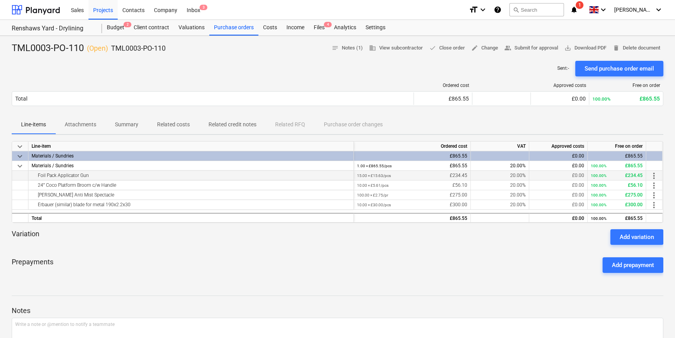
drag, startPoint x: 91, startPoint y: 175, endPoint x: 36, endPoint y: 177, distance: 55.4
click at [36, 177] on div "Foil Pack Applicator Gun" at bounding box center [191, 175] width 319 height 9
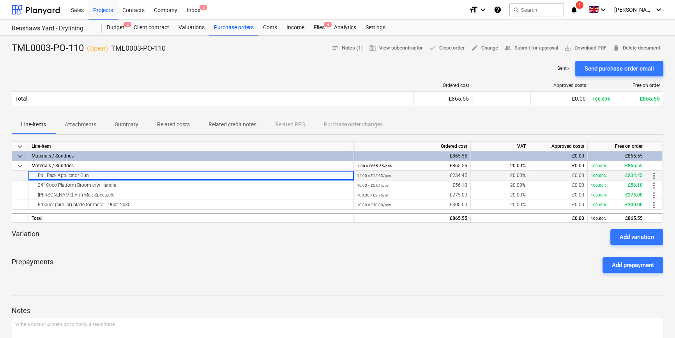
copy div "Foil Pack Applicator Gun"
drag, startPoint x: 118, startPoint y: 185, endPoint x: 34, endPoint y: 185, distance: 84.2
click at [34, 185] on div "24” Coco Platform Broom c/w Handle" at bounding box center [191, 184] width 319 height 9
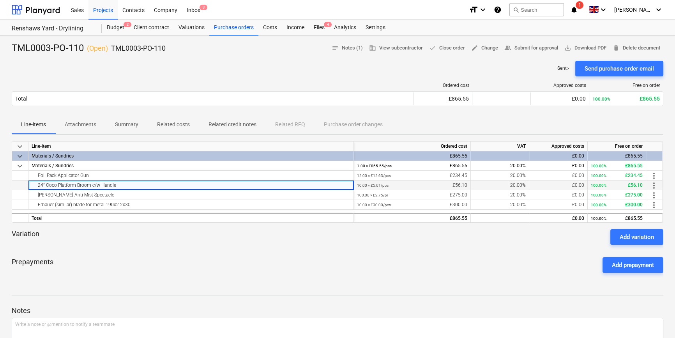
copy div "24” Coco Platform Broom c/w Handle"
drag, startPoint x: 100, startPoint y: 195, endPoint x: 36, endPoint y: 198, distance: 64.0
click at [36, 198] on div "[PERSON_NAME] Anti Mist Spectacle" at bounding box center [191, 194] width 319 height 9
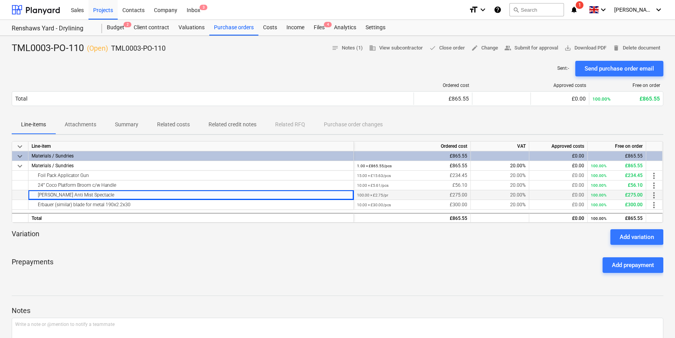
copy div "[PERSON_NAME] Anti Mist Spectacle"
drag, startPoint x: 130, startPoint y: 204, endPoint x: 37, endPoint y: 205, distance: 93.2
click at [37, 205] on div "Erbauer (similar) blade for metal 190x2.2x30" at bounding box center [191, 204] width 319 height 9
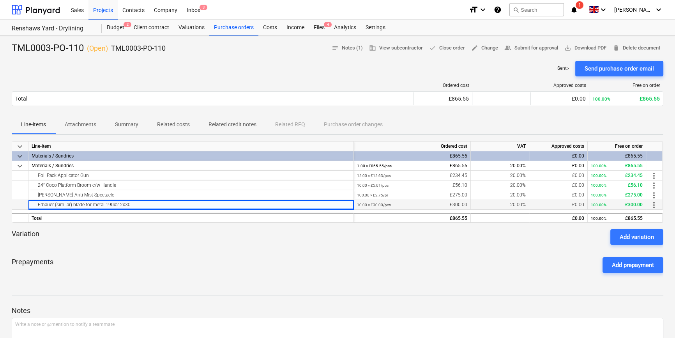
copy div "Erbauer (similar) blade for metal 190x2.2x30"
click at [236, 27] on div "Purchase orders" at bounding box center [233, 28] width 49 height 16
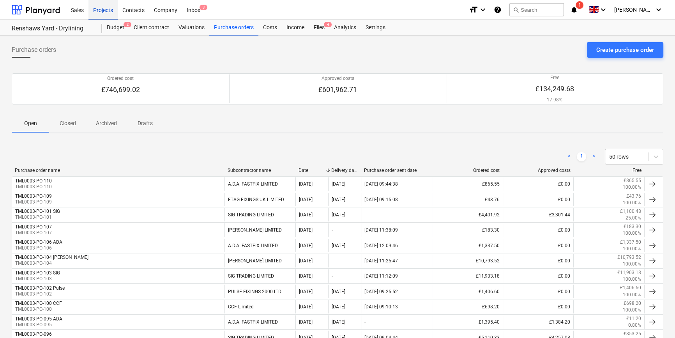
click at [99, 8] on div "Projects" at bounding box center [102, 10] width 29 height 20
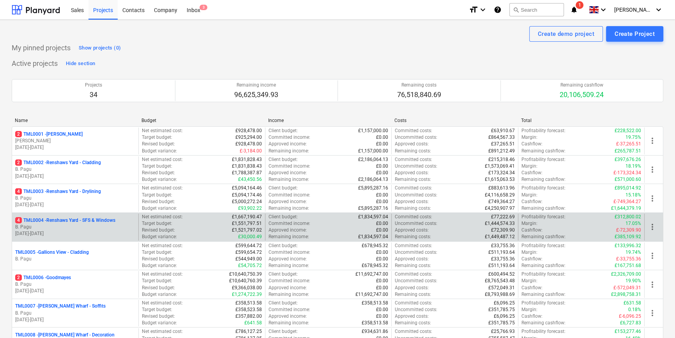
click at [85, 231] on p "[DATE] - [DATE]" at bounding box center [75, 233] width 120 height 7
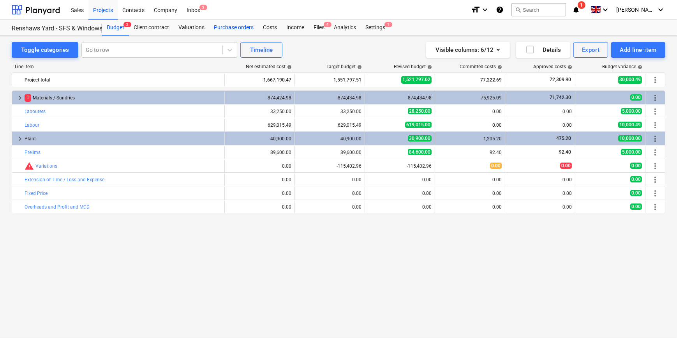
click at [229, 27] on div "Purchase orders" at bounding box center [233, 28] width 49 height 16
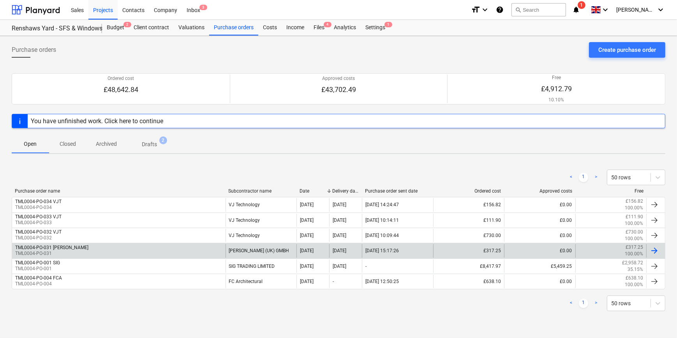
click at [251, 248] on div "[PERSON_NAME] (UK) GMBH" at bounding box center [261, 250] width 71 height 13
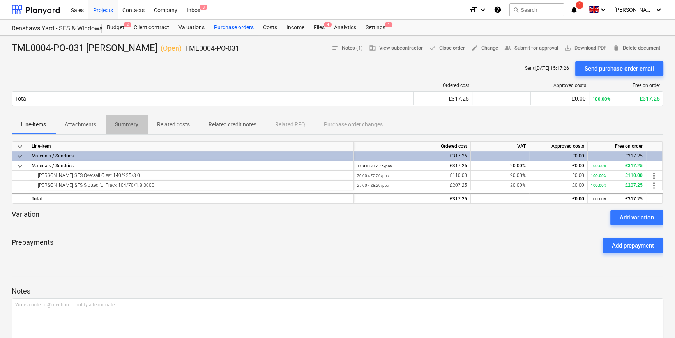
click at [127, 124] on p "Summary" at bounding box center [126, 124] width 23 height 8
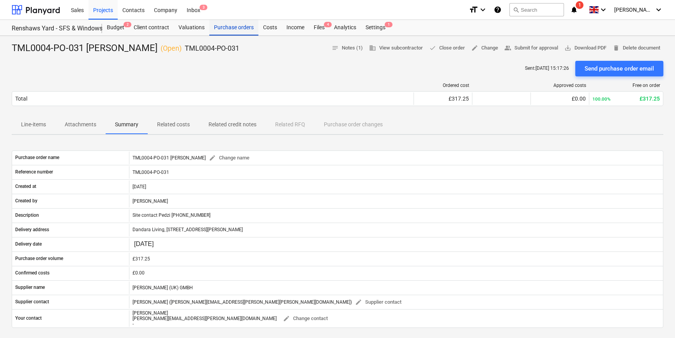
click at [222, 27] on div "Purchase orders" at bounding box center [233, 28] width 49 height 16
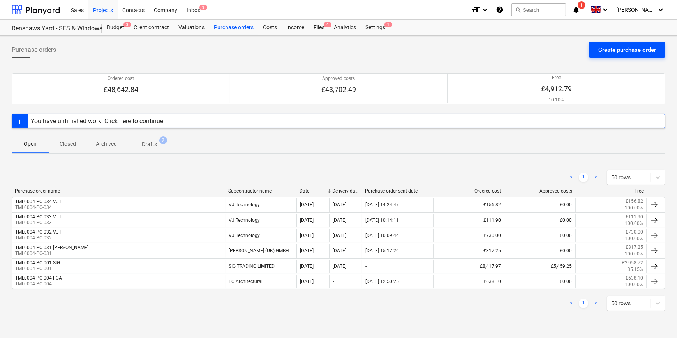
click at [610, 50] on div "Create purchase order" at bounding box center [628, 50] width 58 height 10
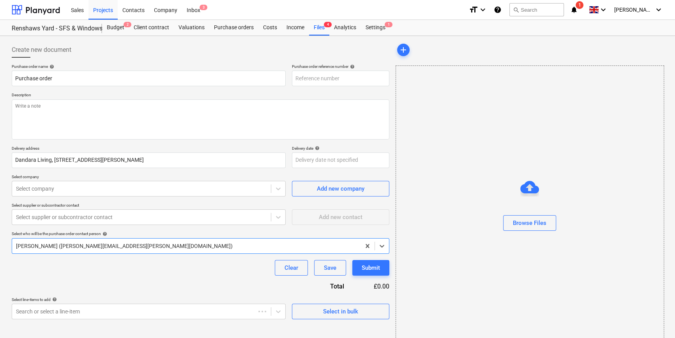
type textarea "x"
type input "TML0004-PO-036"
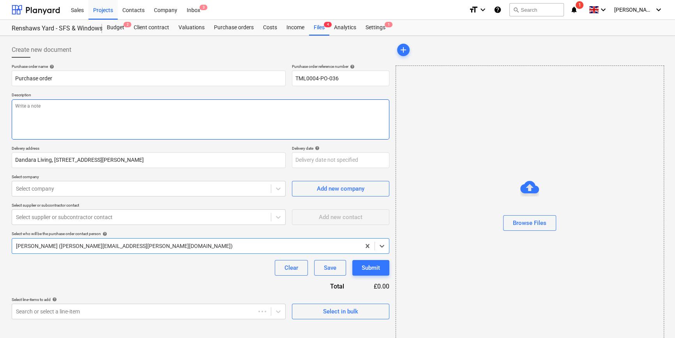
type textarea "x"
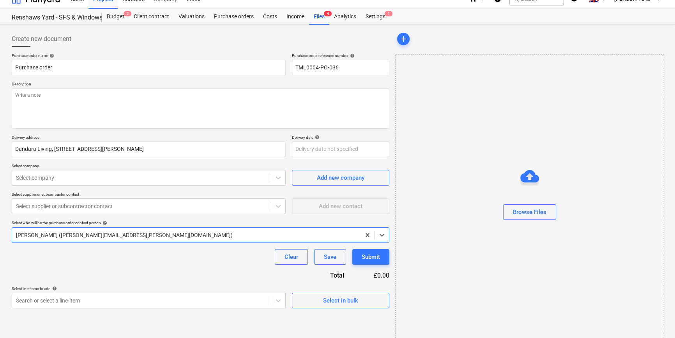
scroll to position [17, 0]
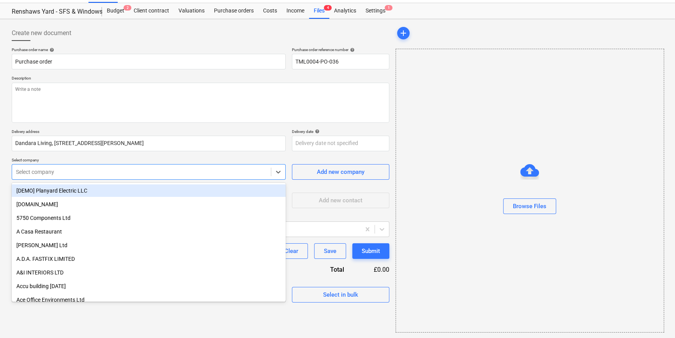
click at [116, 172] on div at bounding box center [141, 172] width 251 height 8
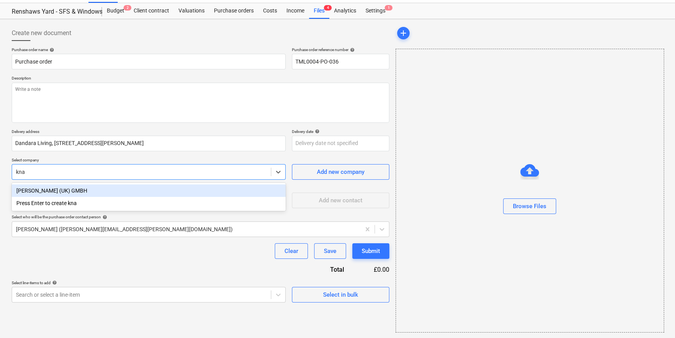
type input "knau"
click at [52, 190] on div "[PERSON_NAME] (UK) GMBH" at bounding box center [149, 190] width 274 height 12
type textarea "x"
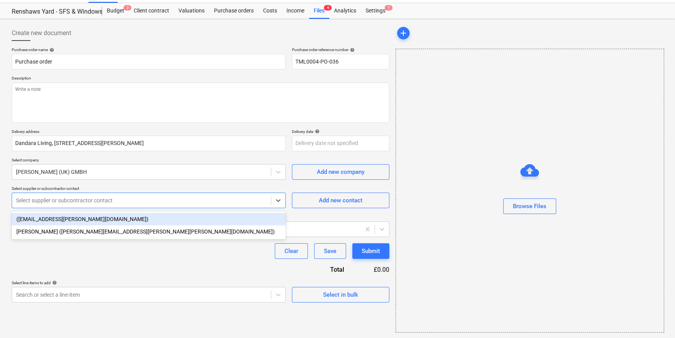
click at [141, 196] on div at bounding box center [141, 200] width 251 height 8
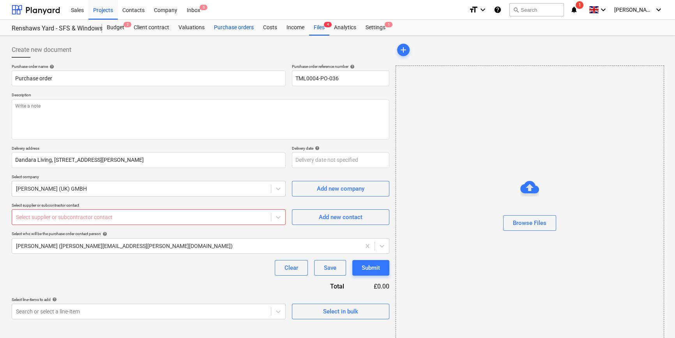
click at [223, 27] on div "Purchase orders" at bounding box center [233, 28] width 49 height 16
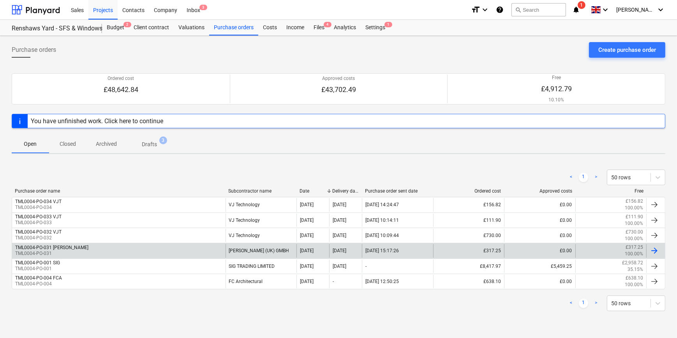
click at [244, 248] on div "[PERSON_NAME] (UK) GMBH" at bounding box center [261, 250] width 71 height 13
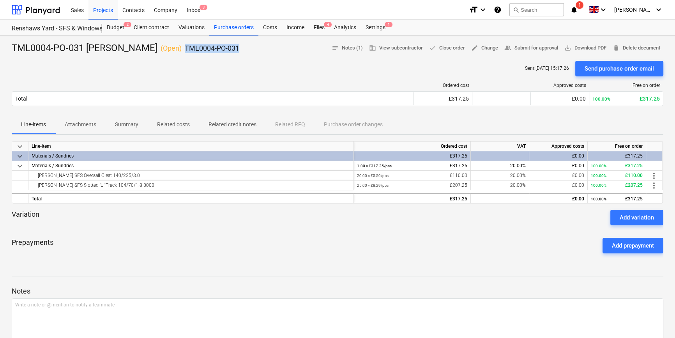
drag, startPoint x: 194, startPoint y: 48, endPoint x: 140, endPoint y: 51, distance: 54.7
click at [140, 51] on div "TML0004-PO-031 [PERSON_NAME] ( Open ) TML0004-PO-031 notes Notes (1) business V…" at bounding box center [338, 48] width 652 height 12
copy p "TML0004-PO-031"
click at [98, 10] on div "Projects" at bounding box center [102, 10] width 29 height 20
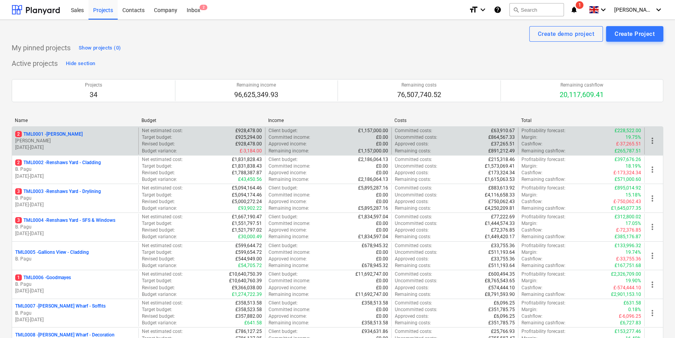
click at [76, 138] on p "[PERSON_NAME]" at bounding box center [75, 141] width 120 height 7
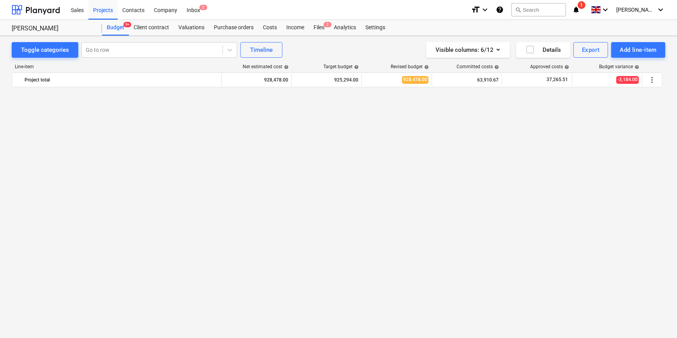
scroll to position [562, 0]
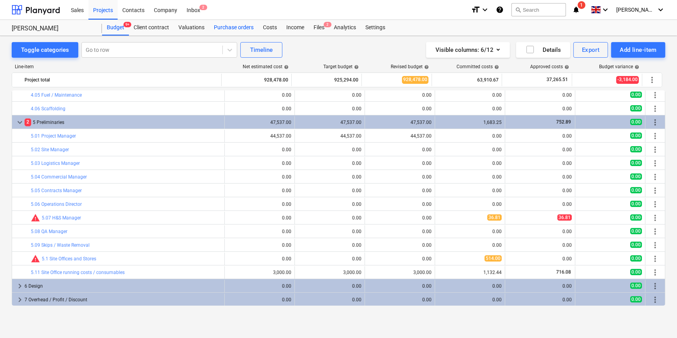
click at [238, 27] on div "Purchase orders" at bounding box center [233, 28] width 49 height 16
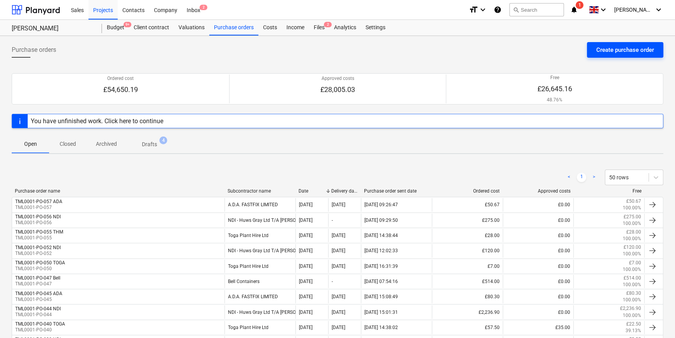
click at [607, 51] on div "Create purchase order" at bounding box center [625, 50] width 58 height 10
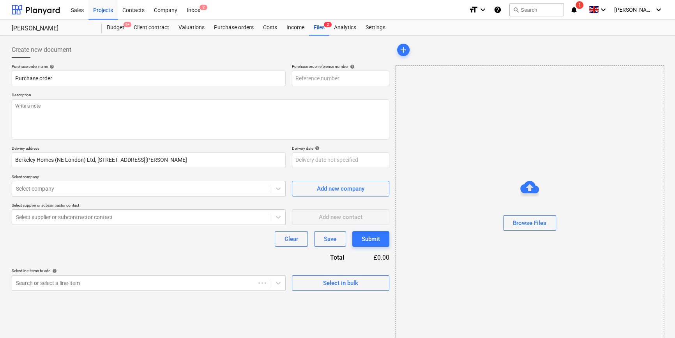
type textarea "x"
type input "TML0001-PO-059"
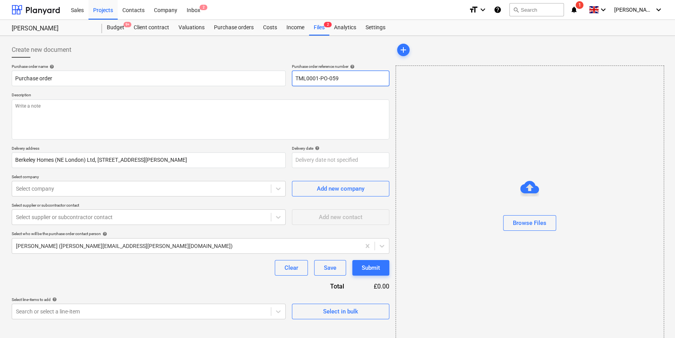
drag, startPoint x: 344, startPoint y: 78, endPoint x: 290, endPoint y: 81, distance: 53.9
click at [290, 81] on div "Purchase order name help Purchase order Purchase order reference number help TM…" at bounding box center [201, 75] width 378 height 22
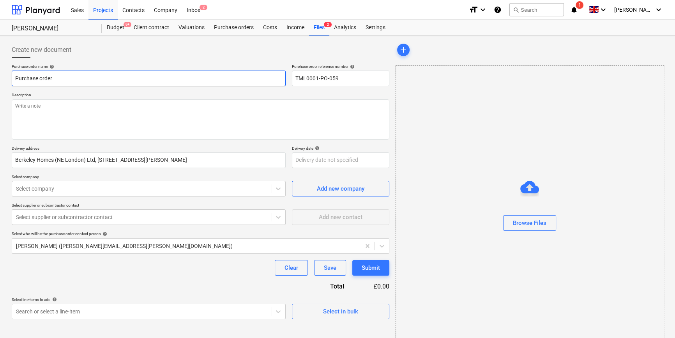
drag, startPoint x: 58, startPoint y: 75, endPoint x: 9, endPoint y: 76, distance: 49.9
click at [9, 76] on div "Create new document Purchase order name help Purchase order Purchase order refe…" at bounding box center [201, 195] width 384 height 313
paste input "TML0001-PO-059"
type textarea "x"
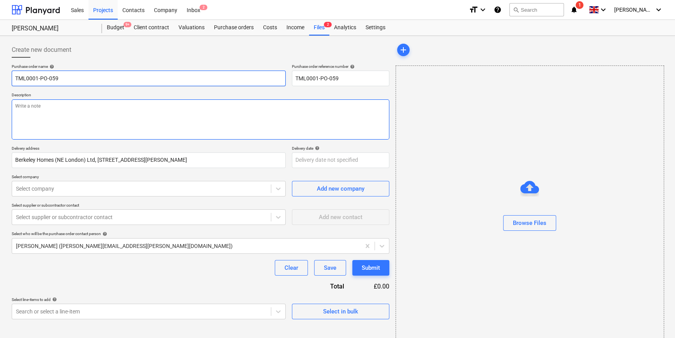
type input "TML0001-PO-059"
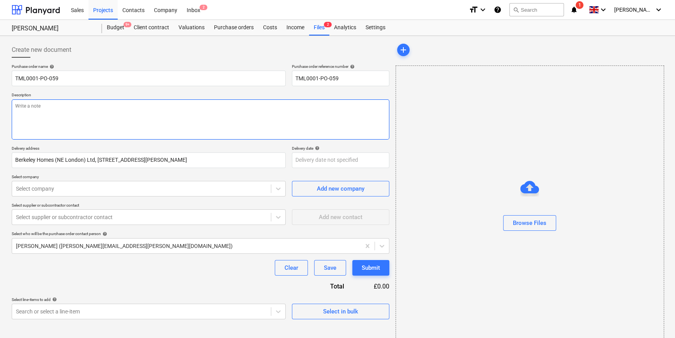
click at [41, 117] on textarea at bounding box center [201, 119] width 378 height 40
type textarea "x"
type textarea "S"
type textarea "x"
type textarea "Si"
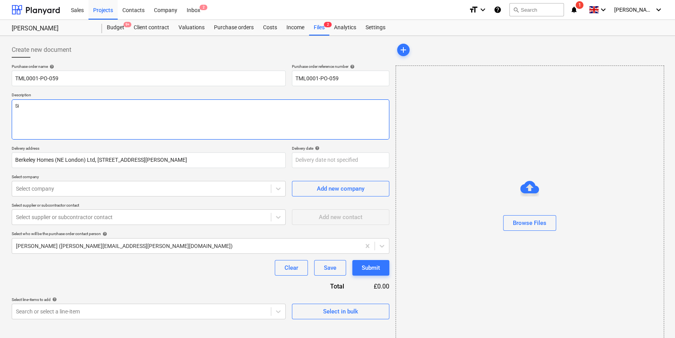
type textarea "x"
type textarea "Sit"
type textarea "x"
type textarea "Site"
type textarea "x"
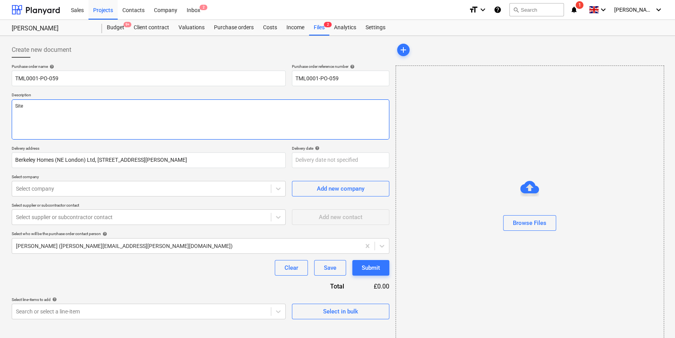
type textarea "Site"
type textarea "x"
type textarea "Site c"
type textarea "x"
type textarea "Site co"
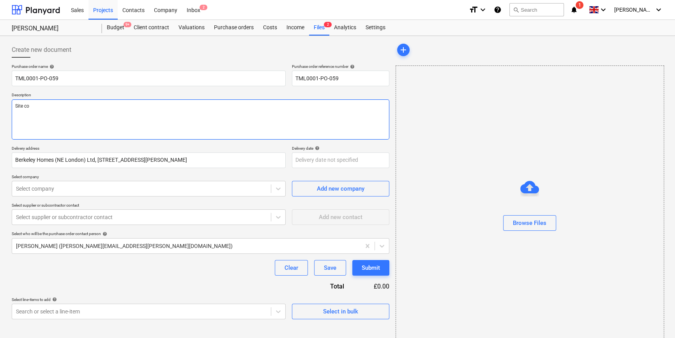
type textarea "x"
type textarea "Site con"
type textarea "x"
type textarea "Site cont"
type textarea "x"
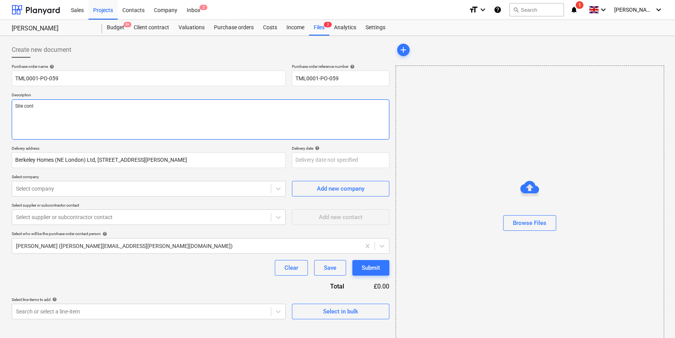
type textarea "Site conta"
type textarea "x"
type textarea "Site contac"
type textarea "x"
type textarea "Site contact"
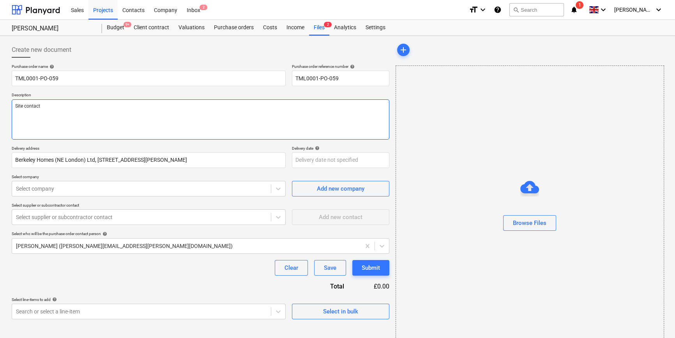
type textarea "x"
type textarea "Site contact"
type textarea "x"
type textarea "Site contact M"
type textarea "x"
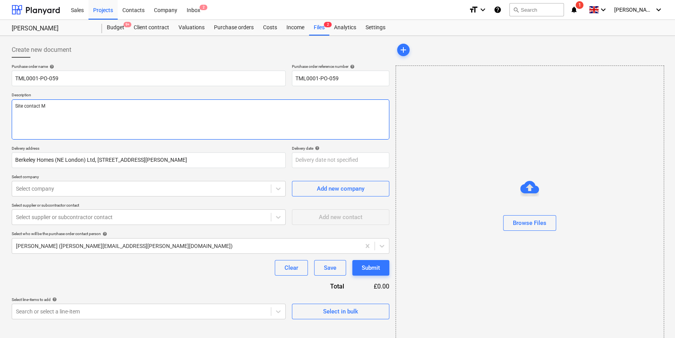
type textarea "Site contact [PERSON_NAME]"
type textarea "x"
type textarea "Site contact [PERSON_NAME]"
type textarea "x"
type textarea "Site contact [PERSON_NAME]"
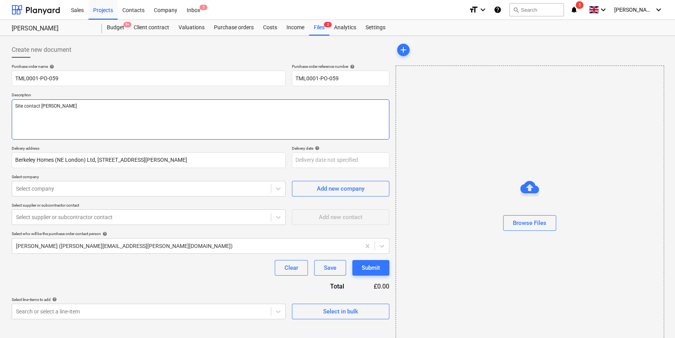
type textarea "x"
type textarea "Site contact [PERSON_NAME]"
type textarea "x"
type textarea "Site contact Malc"
type textarea "x"
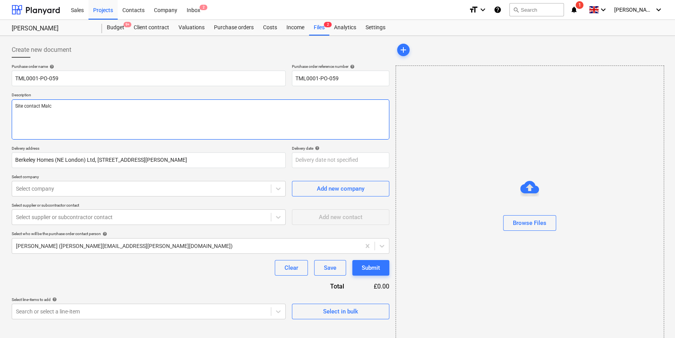
type textarea "Site contact Malco"
type textarea "x"
type textarea "Site contact Malcol"
type textarea "x"
type textarea "Site contact [PERSON_NAME]"
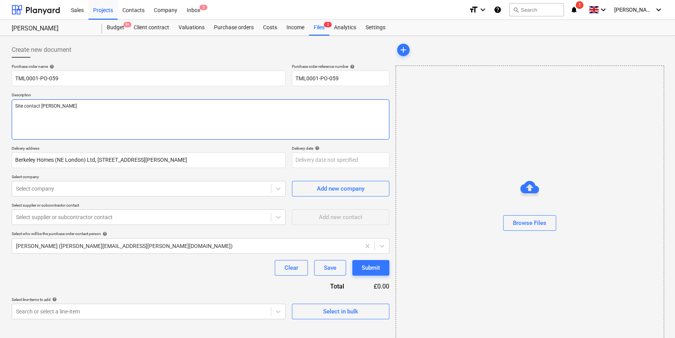
type textarea "x"
type textarea "Site contact [PERSON_NAME]"
type textarea "x"
type textarea "Site contact [PERSON_NAME] 0"
type textarea "x"
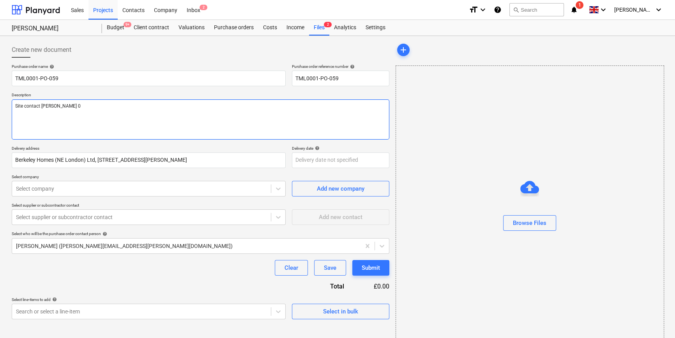
type textarea "Site contact [PERSON_NAME] 07"
type textarea "x"
type textarea "Site contact [PERSON_NAME] 074"
type textarea "x"
type textarea "Site contact [PERSON_NAME] 0747"
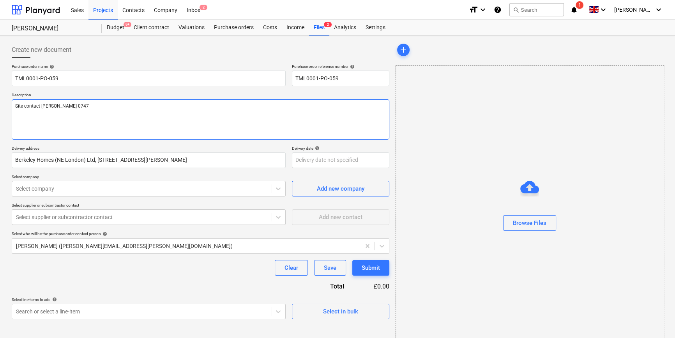
type textarea "x"
type textarea "Site contact [PERSON_NAME] 07479"
type textarea "x"
type textarea "Site contact [PERSON_NAME] 07479"
type textarea "x"
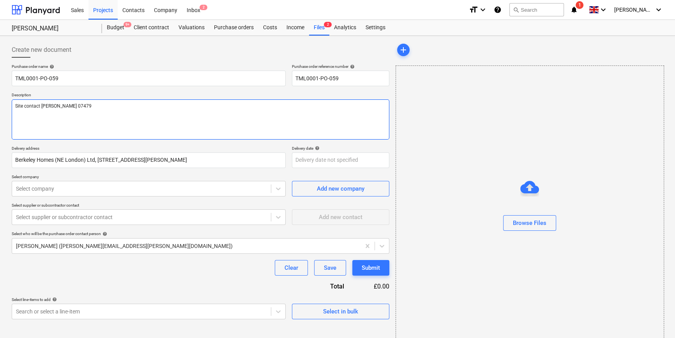
type textarea "Site contact [PERSON_NAME] 07479 3"
type textarea "x"
type textarea "Site contact [PERSON_NAME] [PHONE_NUMBER]"
type textarea "x"
type textarea "Site contact [PERSON_NAME] [PHONE_NUMBER]"
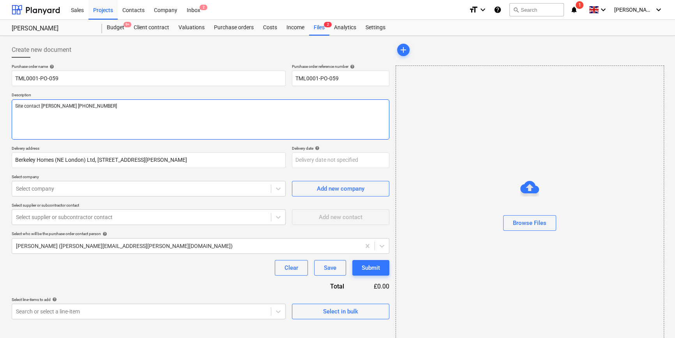
type textarea "x"
type textarea "Site contact [PERSON_NAME] [PHONE_NUMBER]"
type textarea "x"
type textarea "Site contact [PERSON_NAME] [PHONE_NUMBER]"
type textarea "x"
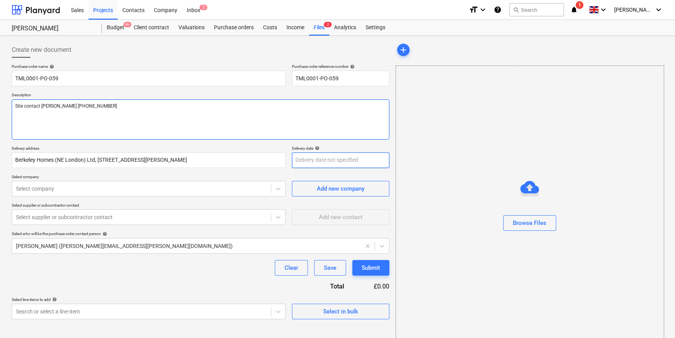
type textarea "Site contact [PERSON_NAME] [PHONE_NUMBER]"
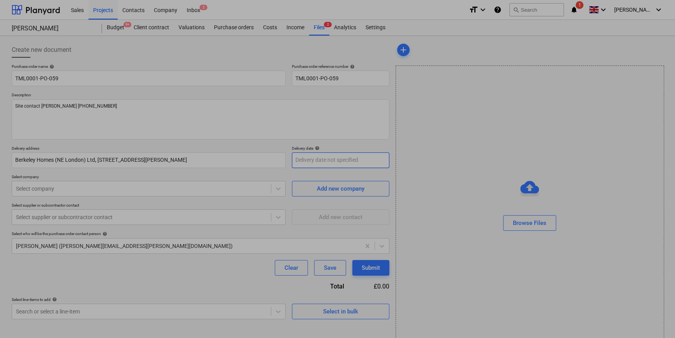
click at [318, 159] on body "Sales Projects Contacts Company Inbox 2 format_size keyboard_arrow_down help se…" at bounding box center [337, 169] width 675 height 338
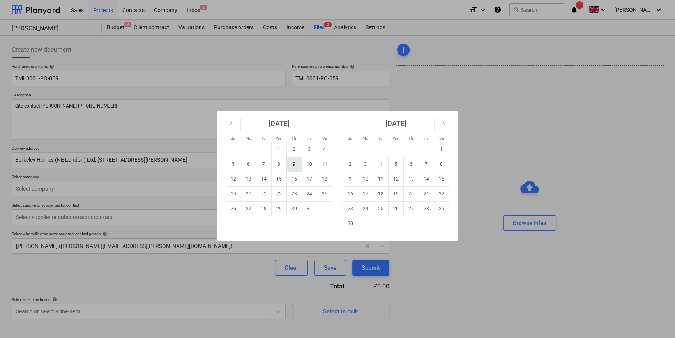
click at [296, 163] on td "9" at bounding box center [293, 164] width 15 height 15
type textarea "x"
type input "[DATE]"
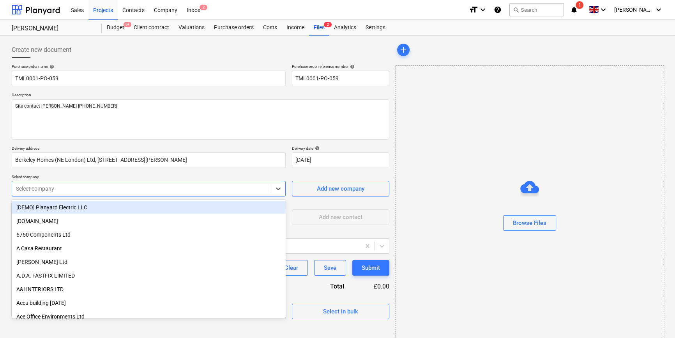
click at [235, 187] on div at bounding box center [141, 189] width 251 height 8
type input "nat"
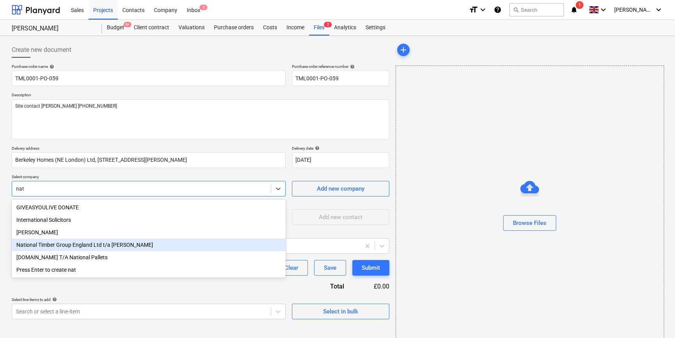
click at [110, 247] on div "National Timber Group England Ltd t/a [PERSON_NAME]" at bounding box center [149, 245] width 274 height 12
type textarea "x"
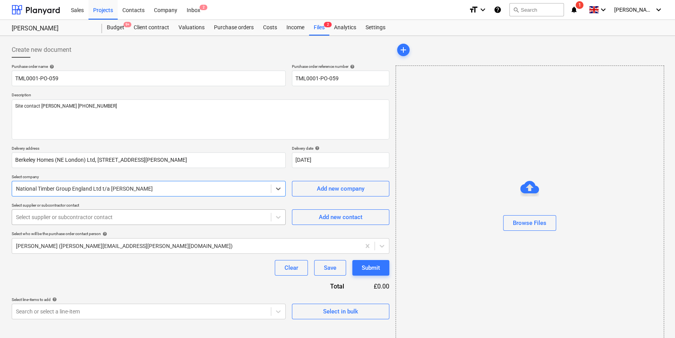
click at [58, 218] on div at bounding box center [141, 217] width 251 height 8
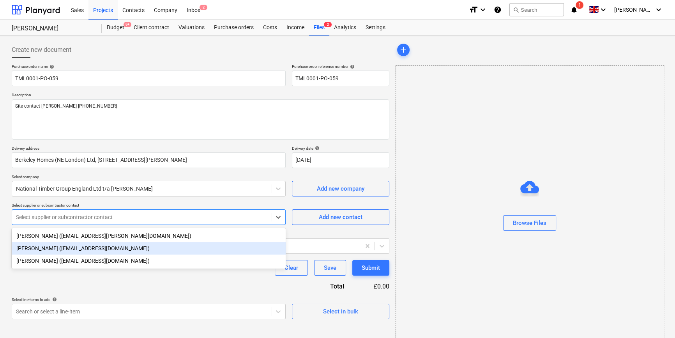
click at [55, 248] on div "[PERSON_NAME] ([EMAIL_ADDRESS][DOMAIN_NAME])" at bounding box center [149, 248] width 274 height 12
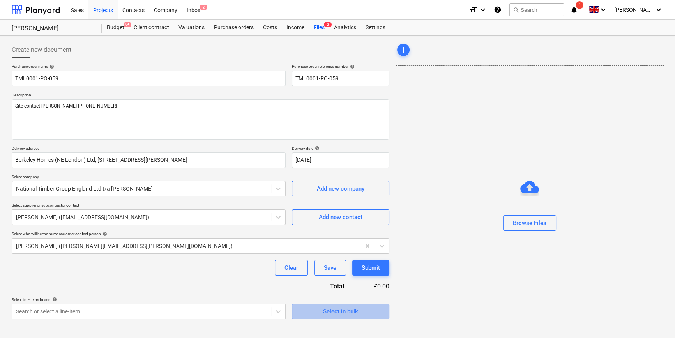
click at [336, 311] on div "Select in bulk" at bounding box center [340, 311] width 35 height 10
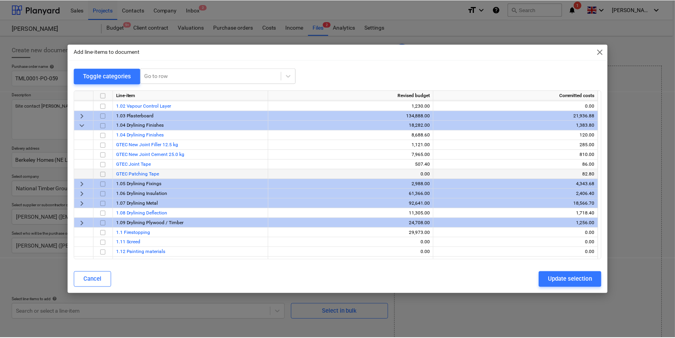
scroll to position [35, 0]
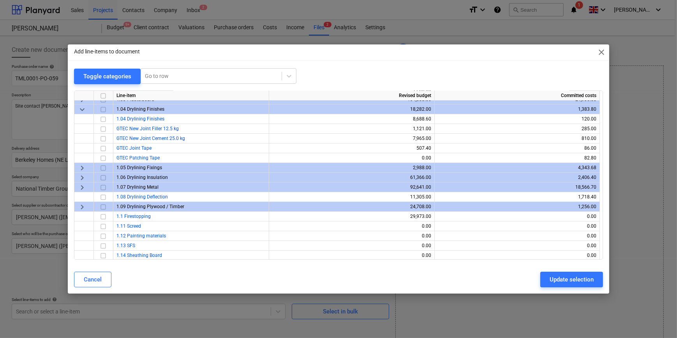
click at [82, 111] on span "keyboard_arrow_down" at bounding box center [82, 108] width 9 height 9
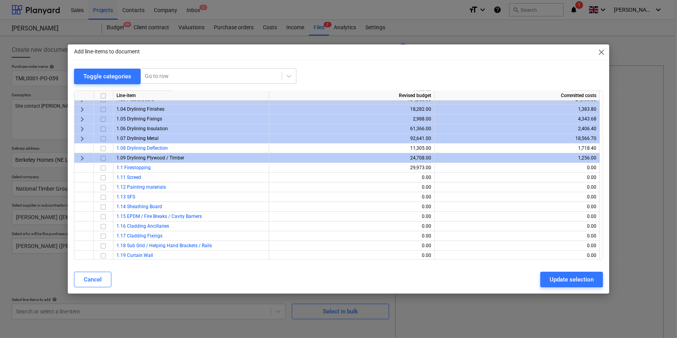
click at [82, 159] on span "keyboard_arrow_right" at bounding box center [82, 157] width 9 height 9
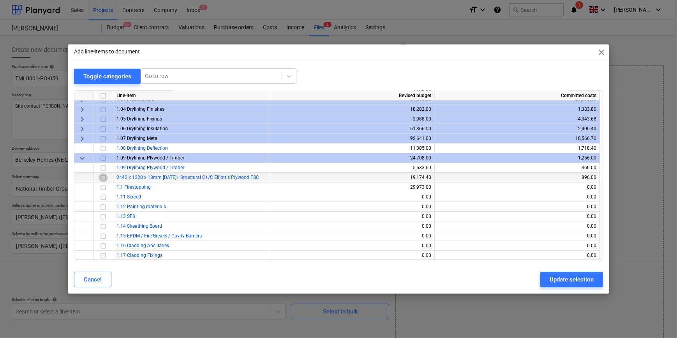
click at [103, 177] on input "checkbox" at bounding box center [103, 177] width 9 height 9
click at [554, 281] on div "Update selection" at bounding box center [572, 279] width 44 height 10
type textarea "x"
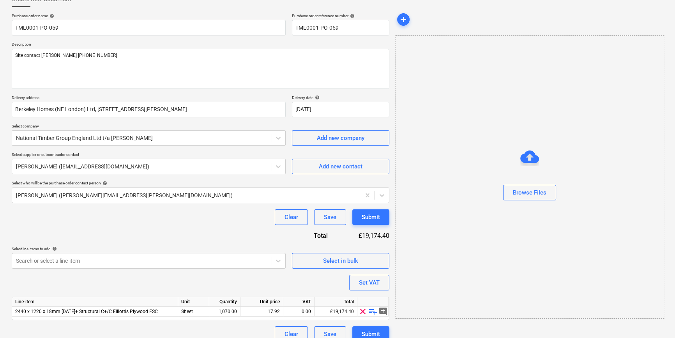
scroll to position [60, 0]
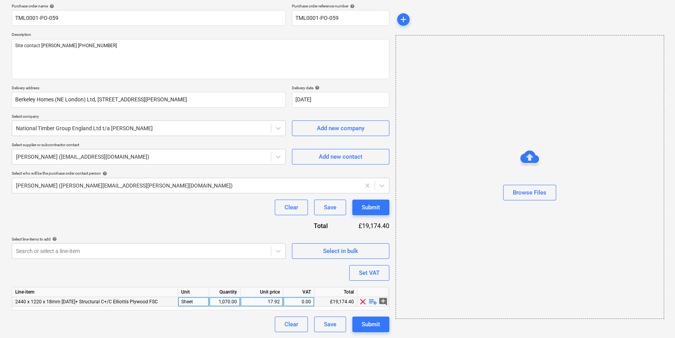
click at [225, 300] on div "1,070.00" at bounding box center [224, 302] width 25 height 10
type input "75"
type textarea "x"
type input "11."
type textarea "x"
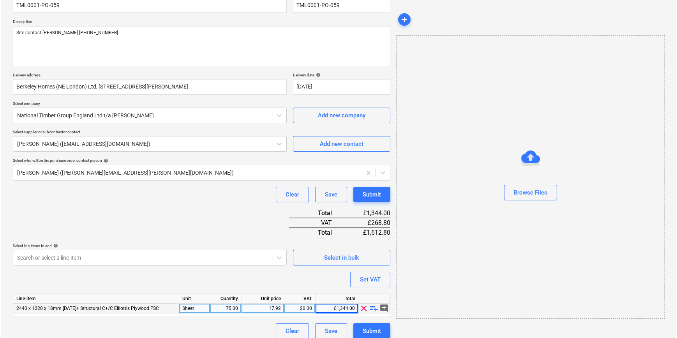
scroll to position [80, 0]
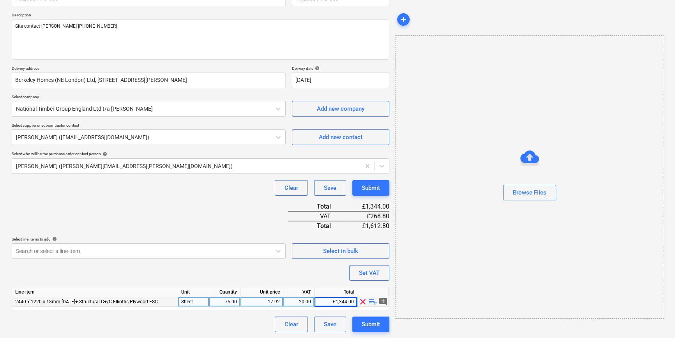
click at [224, 301] on div "75.00" at bounding box center [224, 302] width 25 height 10
type input "50"
click at [370, 323] on div "Submit" at bounding box center [371, 324] width 18 height 10
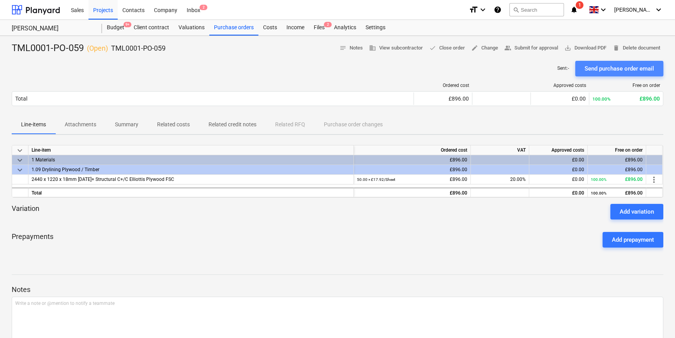
click at [597, 70] on div "Send purchase order email" at bounding box center [619, 69] width 69 height 10
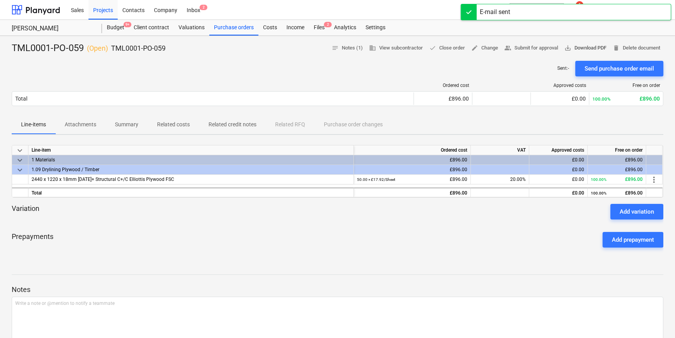
click at [586, 49] on span "save_alt Download PDF" at bounding box center [585, 48] width 42 height 9
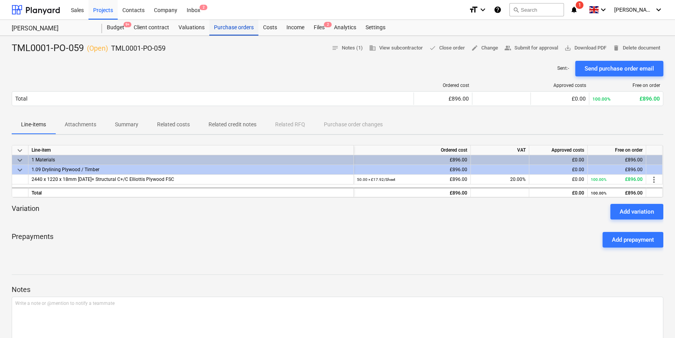
click at [238, 29] on div "Purchase orders" at bounding box center [233, 28] width 49 height 16
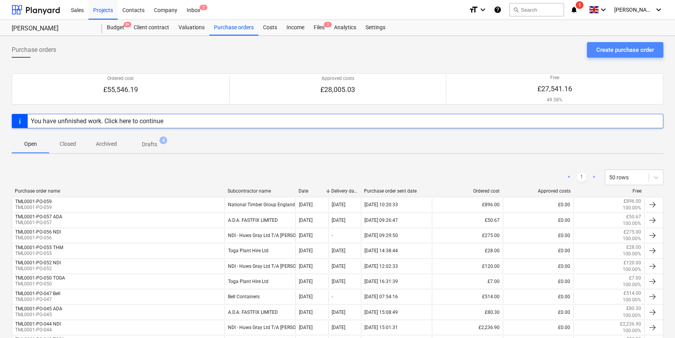
click at [614, 46] on div "Create purchase order" at bounding box center [625, 50] width 58 height 10
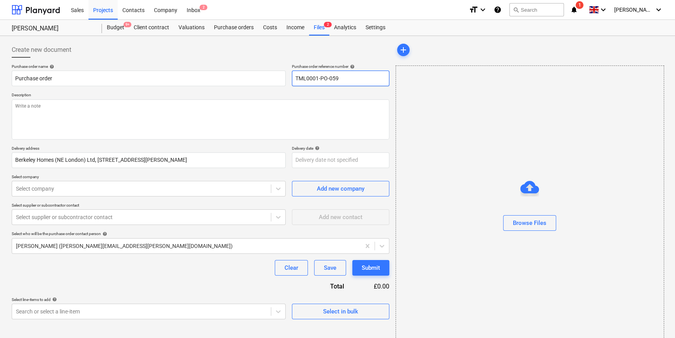
click at [359, 76] on input "TML0001-PO-059" at bounding box center [340, 79] width 97 height 16
type textarea "x"
type input "TML0001-PO-05"
type textarea "x"
type input "TML0001-PO-0"
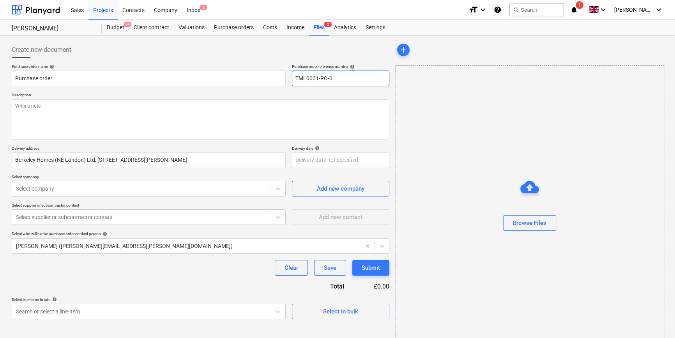
type textarea "x"
drag, startPoint x: 341, startPoint y: 75, endPoint x: 293, endPoint y: 78, distance: 48.4
click at [293, 78] on input "TML0001-PO-060" at bounding box center [340, 79] width 97 height 16
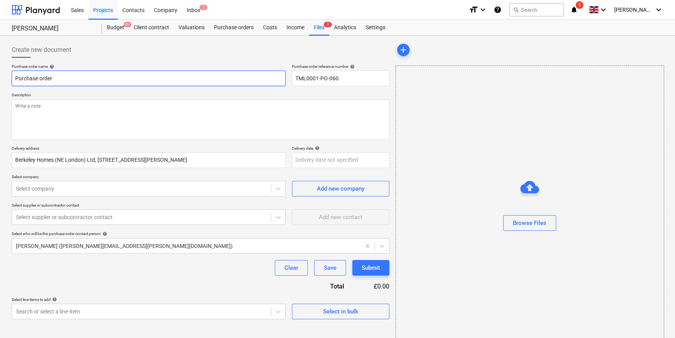
drag, startPoint x: 53, startPoint y: 79, endPoint x: 14, endPoint y: 78, distance: 39.0
click at [14, 78] on input "Purchase order" at bounding box center [149, 79] width 274 height 16
paste input "TML0001-PO-060"
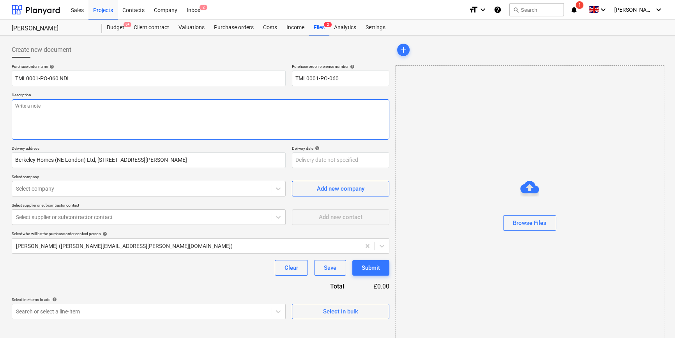
click at [40, 115] on textarea at bounding box center [201, 119] width 378 height 40
click at [47, 120] on textarea "Site contact [PERSON_NAME] [PHONE_NUMBER]" at bounding box center [201, 119] width 378 height 40
click at [116, 108] on textarea "Site contact [PERSON_NAME] [PHONE_NUMBER]" at bounding box center [201, 119] width 378 height 40
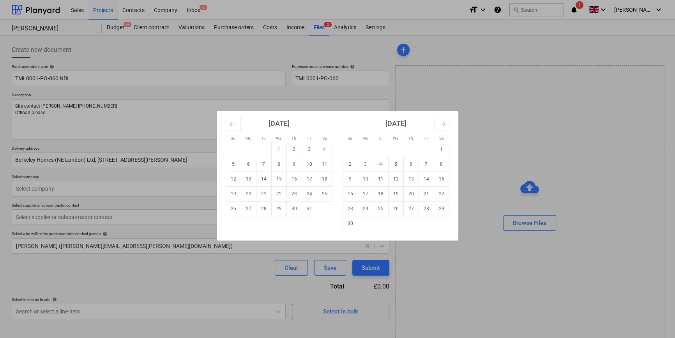
click at [315, 161] on body "Sales Projects Contacts Company Inbox 2 format_size keyboard_arrow_down help se…" at bounding box center [337, 169] width 675 height 338
click at [288, 164] on td "9" at bounding box center [293, 164] width 15 height 15
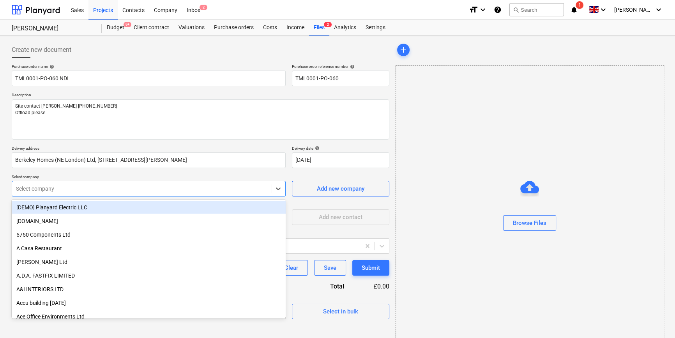
click at [230, 184] on div "Select company" at bounding box center [141, 188] width 259 height 11
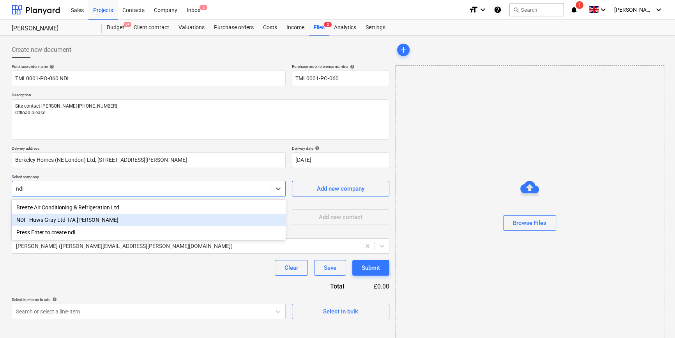
click at [59, 219] on div "NDI - Huws Gray Ltd T/A [PERSON_NAME]" at bounding box center [149, 220] width 274 height 12
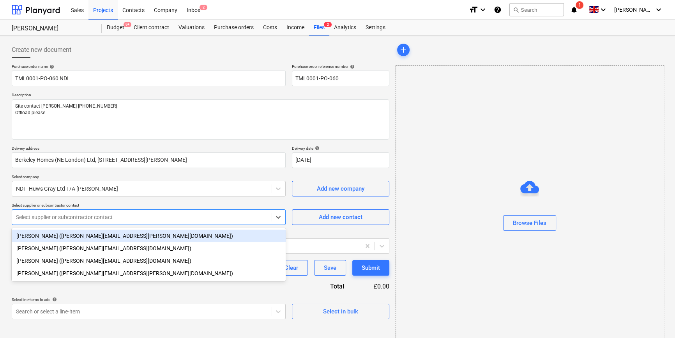
click at [90, 219] on div at bounding box center [141, 217] width 251 height 8
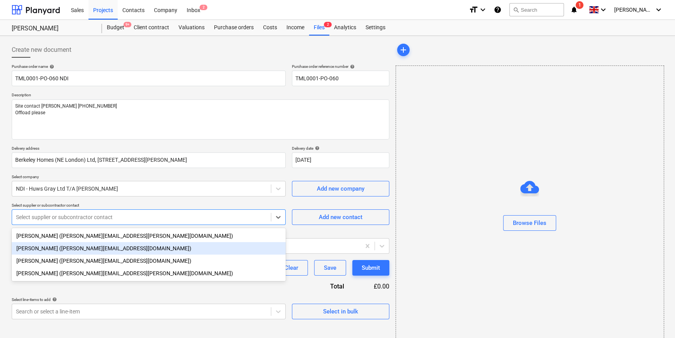
click at [61, 248] on div "[PERSON_NAME] ([PERSON_NAME][EMAIL_ADDRESS][DOMAIN_NAME])" at bounding box center [149, 248] width 274 height 12
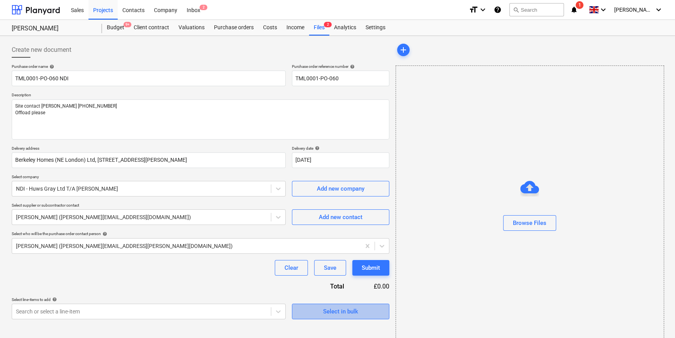
click at [347, 311] on div "Select in bulk" at bounding box center [340, 311] width 35 height 10
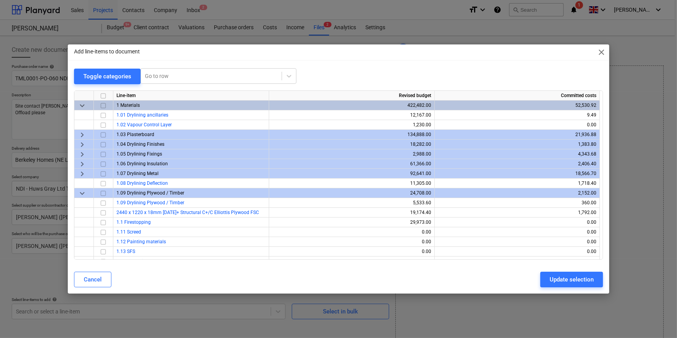
click at [82, 135] on span "keyboard_arrow_right" at bounding box center [82, 134] width 9 height 9
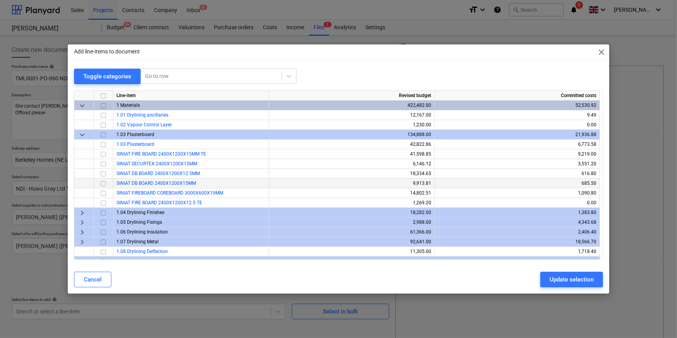
click at [101, 182] on input "checkbox" at bounding box center [103, 183] width 9 height 9
click at [104, 192] on input "checkbox" at bounding box center [103, 192] width 9 height 9
click at [83, 241] on span "keyboard_arrow_right" at bounding box center [82, 241] width 9 height 9
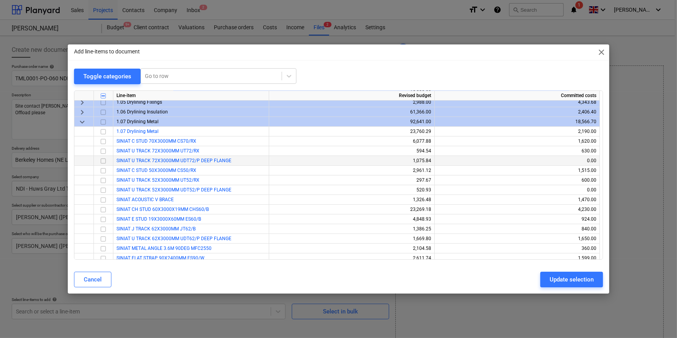
scroll to position [141, 0]
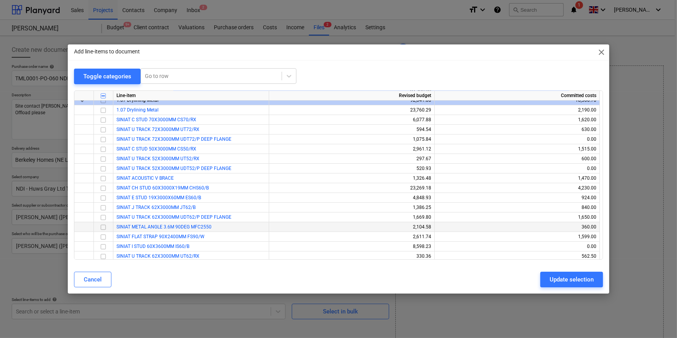
click at [105, 226] on input "checkbox" at bounding box center [103, 226] width 9 height 9
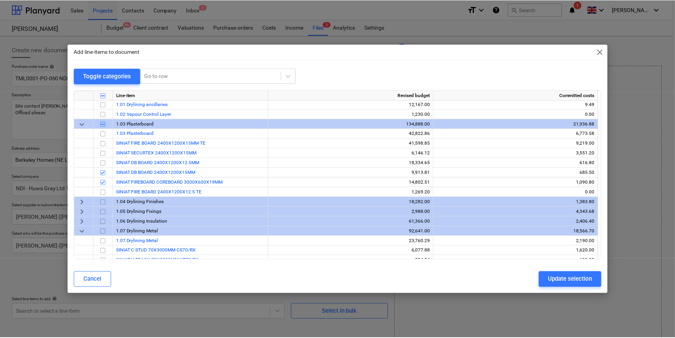
scroll to position [0, 0]
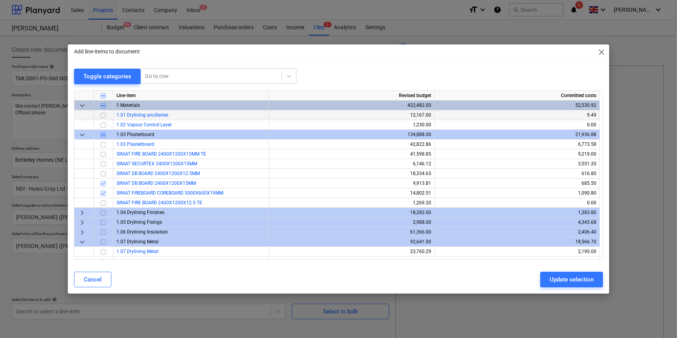
click at [102, 115] on input "checkbox" at bounding box center [103, 114] width 9 height 9
click at [569, 281] on div "Update selection" at bounding box center [572, 279] width 44 height 10
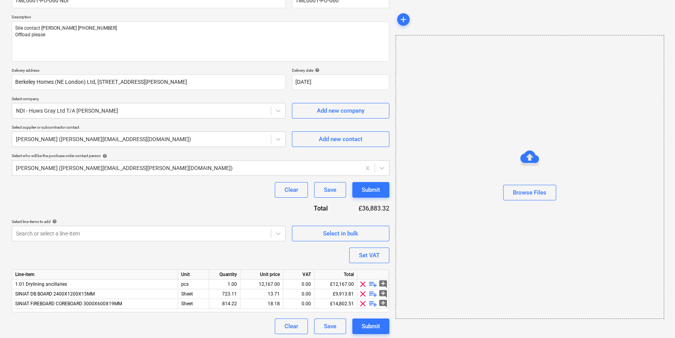
scroll to position [80, 0]
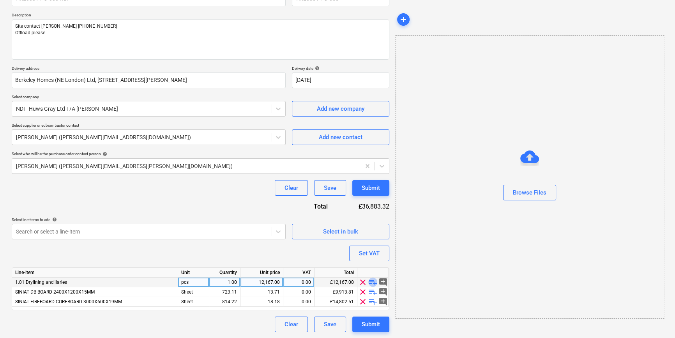
click at [370, 283] on span "playlist_add" at bounding box center [372, 282] width 9 height 9
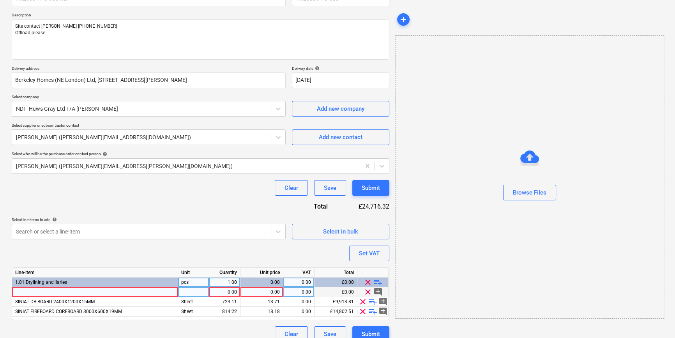
click at [35, 292] on div at bounding box center [95, 292] width 166 height 10
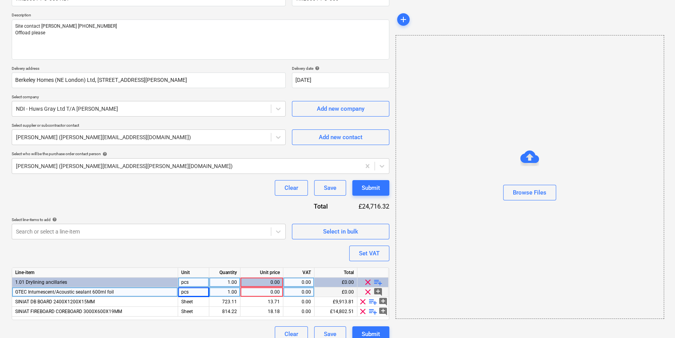
click at [191, 293] on div "pcs" at bounding box center [193, 292] width 31 height 10
click at [263, 293] on div "0.00" at bounding box center [262, 292] width 36 height 10
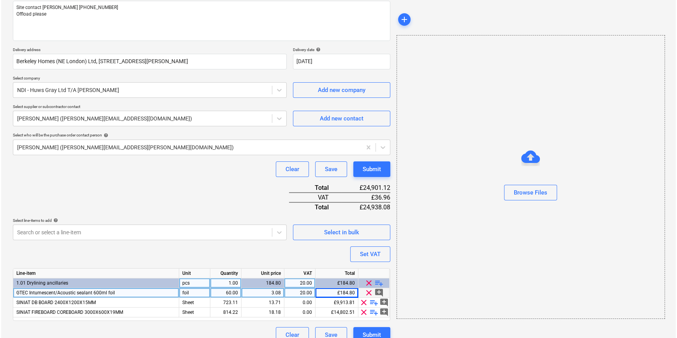
scroll to position [109, 0]
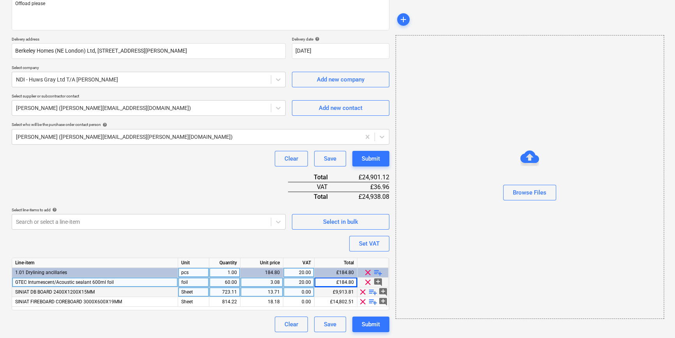
click at [225, 292] on div "723.11" at bounding box center [224, 292] width 25 height 10
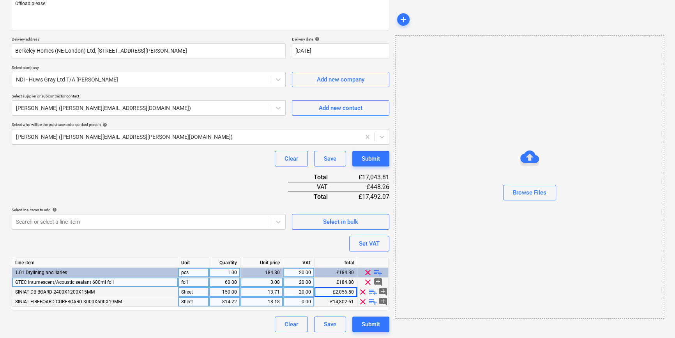
click at [225, 301] on div "814.22" at bounding box center [224, 302] width 25 height 10
click at [371, 322] on div "Submit" at bounding box center [371, 324] width 18 height 10
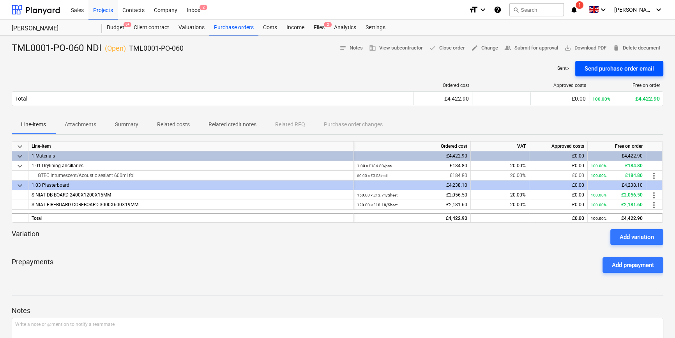
click at [613, 68] on div "Send purchase order email" at bounding box center [619, 69] width 69 height 10
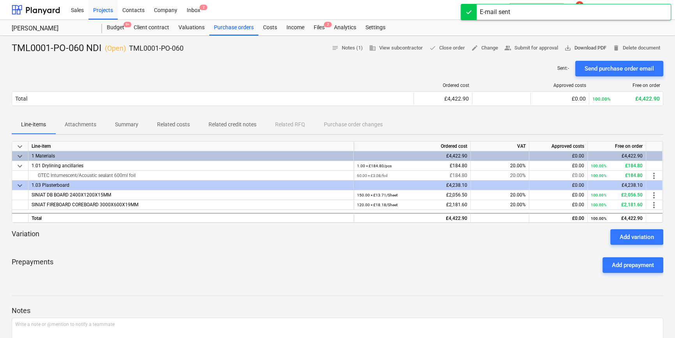
click at [594, 46] on span "save_alt Download PDF" at bounding box center [585, 48] width 42 height 9
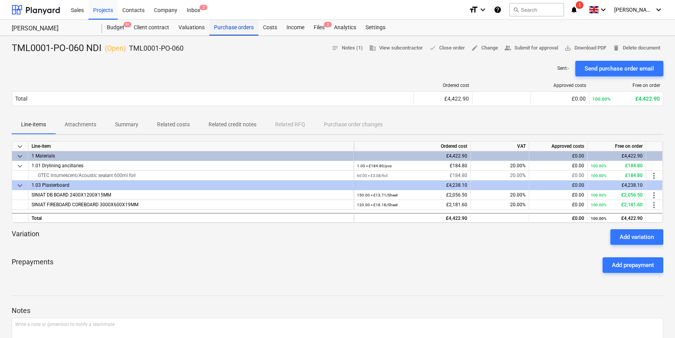
click at [228, 28] on div "Purchase orders" at bounding box center [233, 28] width 49 height 16
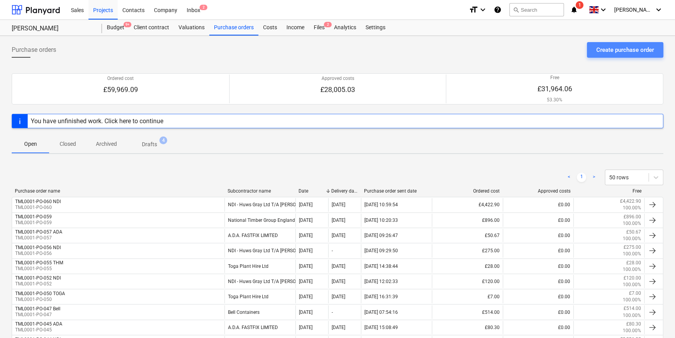
click at [618, 50] on div "Create purchase order" at bounding box center [625, 50] width 58 height 10
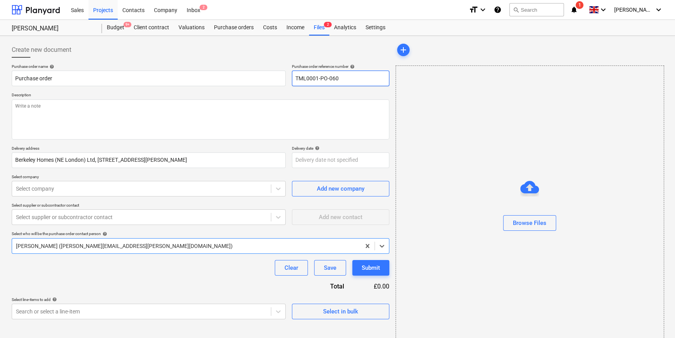
click at [362, 82] on input "TML0001-PO-060" at bounding box center [340, 79] width 97 height 16
drag, startPoint x: 338, startPoint y: 78, endPoint x: 295, endPoint y: 79, distance: 43.3
click at [295, 79] on input "TML0001-PO-061" at bounding box center [340, 79] width 97 height 16
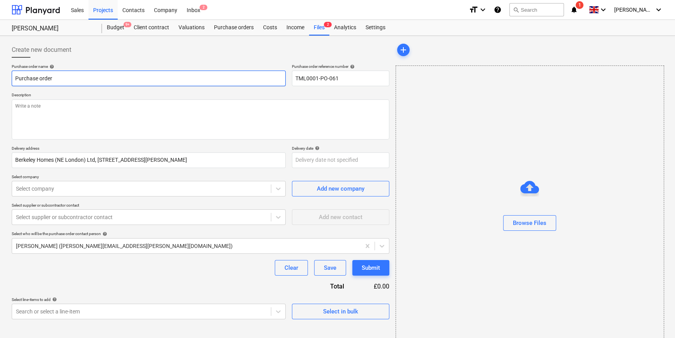
drag, startPoint x: 56, startPoint y: 78, endPoint x: 13, endPoint y: 77, distance: 43.3
click at [13, 77] on input "Purchase order" at bounding box center [149, 79] width 274 height 16
paste input "TML0001-PO-061"
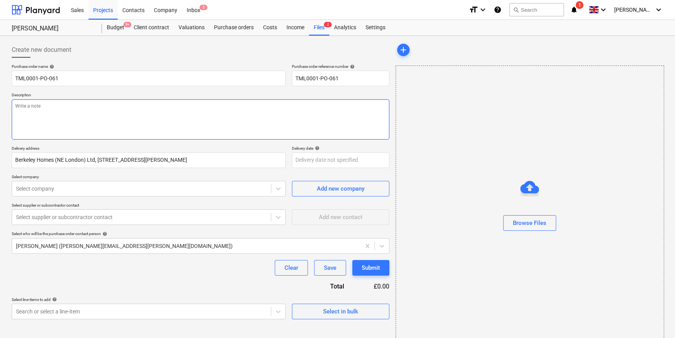
click at [41, 113] on textarea at bounding box center [201, 119] width 378 height 40
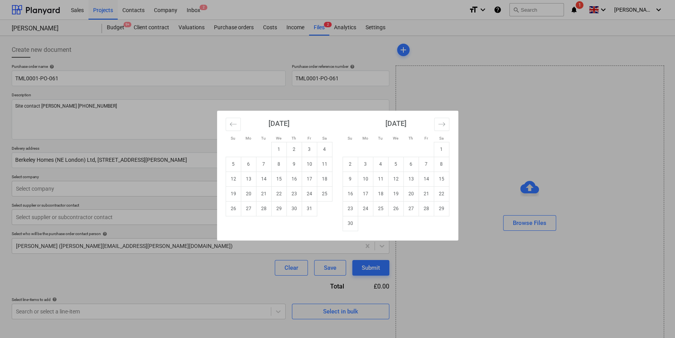
click at [320, 159] on body "Sales Projects Contacts Company Inbox 2 format_size keyboard_arrow_down help se…" at bounding box center [337, 169] width 675 height 338
click at [282, 166] on td "8" at bounding box center [278, 164] width 15 height 15
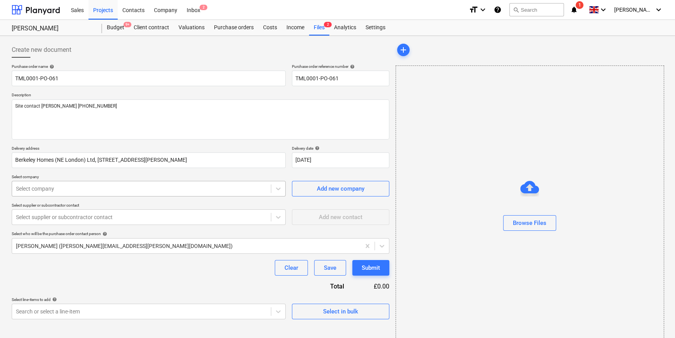
click at [187, 188] on div at bounding box center [141, 189] width 251 height 8
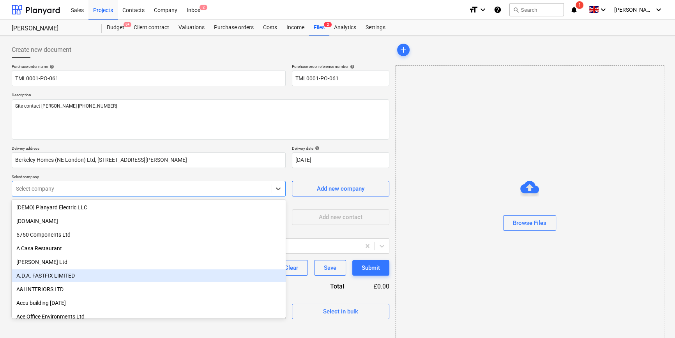
click at [49, 276] on div "A.D.A. FASTFIX LIMITED" at bounding box center [149, 275] width 274 height 12
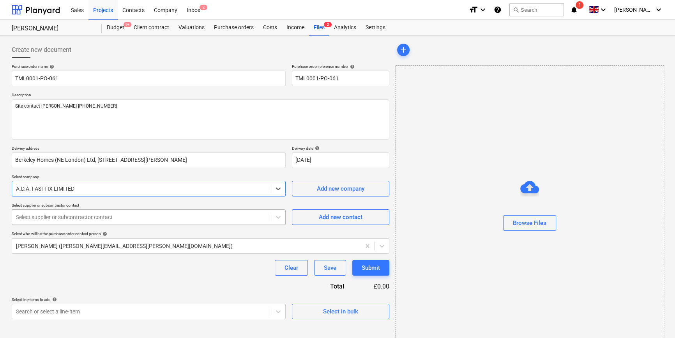
click at [41, 217] on div at bounding box center [141, 217] width 251 height 8
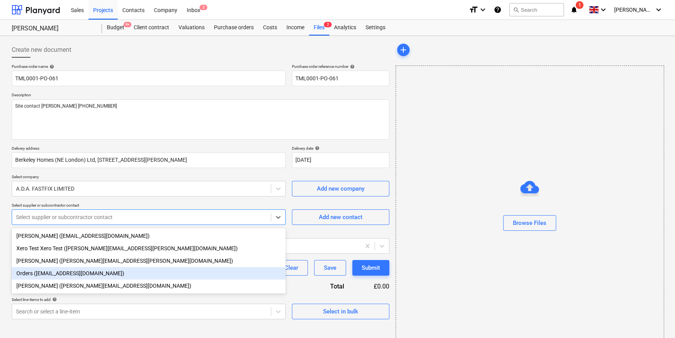
click at [41, 276] on div "Orders ([EMAIL_ADDRESS][DOMAIN_NAME])" at bounding box center [149, 273] width 274 height 12
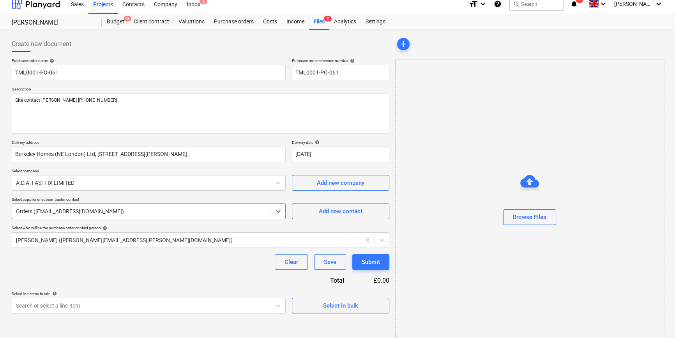
scroll to position [17, 0]
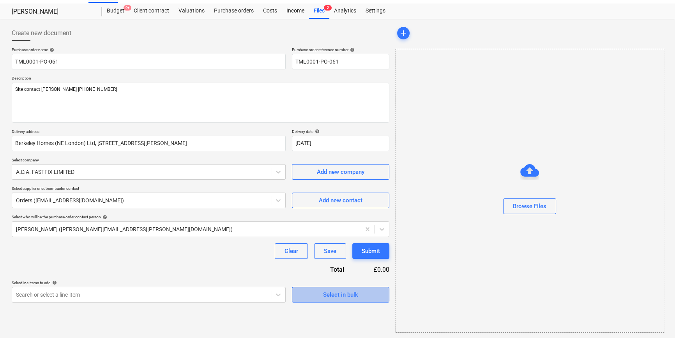
click at [337, 294] on div "Select in bulk" at bounding box center [340, 295] width 35 height 10
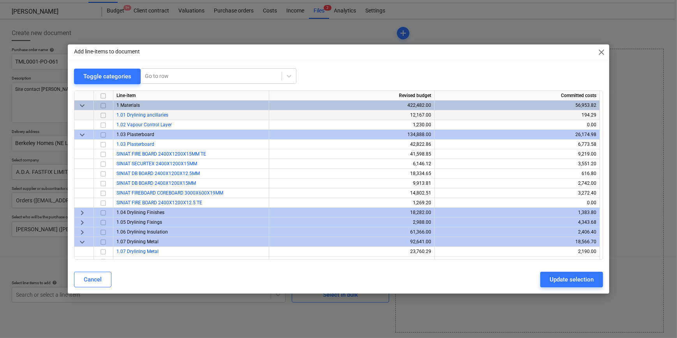
click at [103, 114] on input "checkbox" at bounding box center [103, 114] width 9 height 9
click at [560, 278] on div "Update selection" at bounding box center [572, 279] width 44 height 10
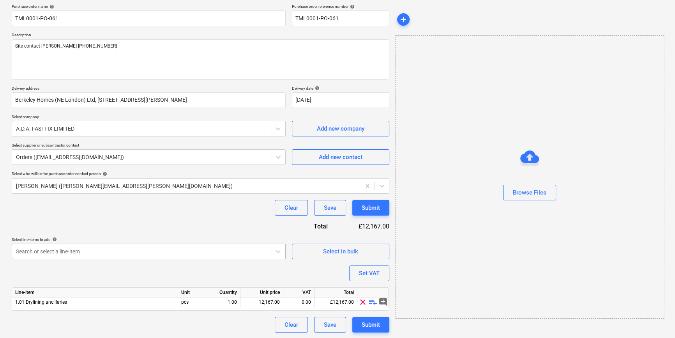
scroll to position [60, 0]
click at [372, 302] on span "playlist_add" at bounding box center [372, 301] width 9 height 9
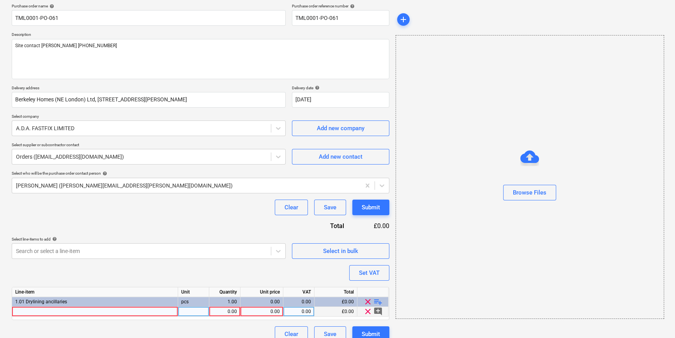
click at [32, 311] on div at bounding box center [95, 312] width 166 height 10
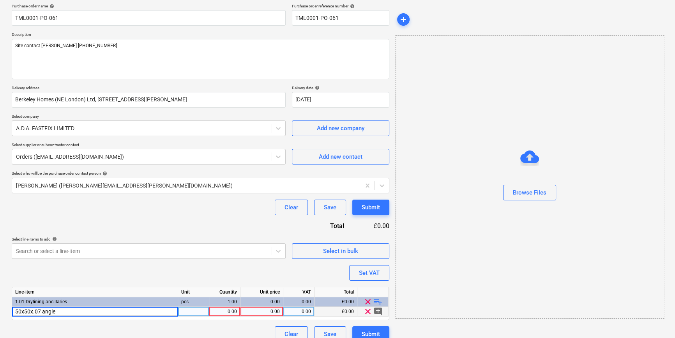
click at [42, 311] on input "50x50x.07 angle" at bounding box center [95, 311] width 166 height 9
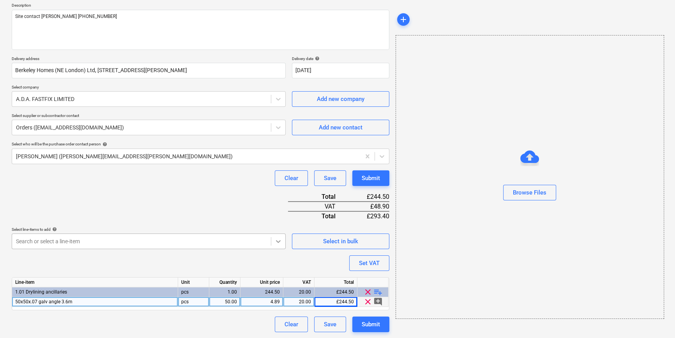
scroll to position [122, 0]
click at [276, 241] on body "Sales Projects Contacts Company Inbox 2 format_size keyboard_arrow_down help se…" at bounding box center [337, 79] width 675 height 338
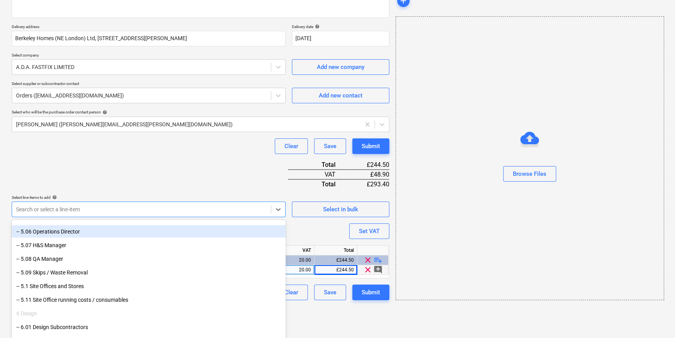
scroll to position [1878, 0]
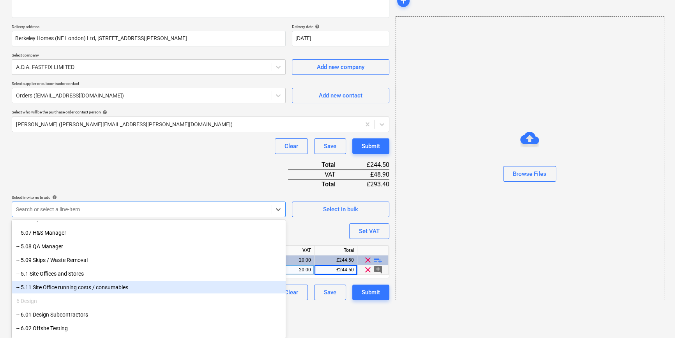
click at [78, 290] on div "-- 5.11 Site Office running costs / consumables" at bounding box center [149, 287] width 274 height 12
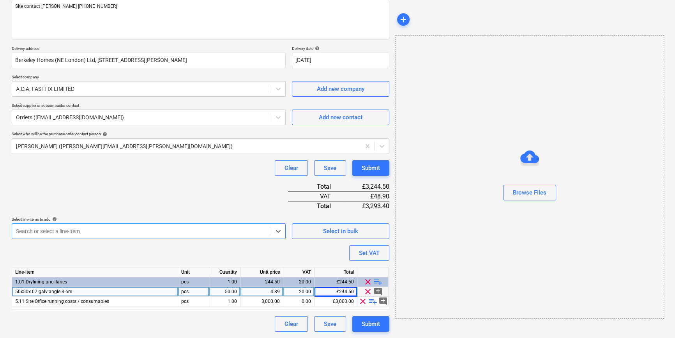
scroll to position [99, 0]
click at [370, 300] on span "playlist_add" at bounding box center [372, 301] width 9 height 9
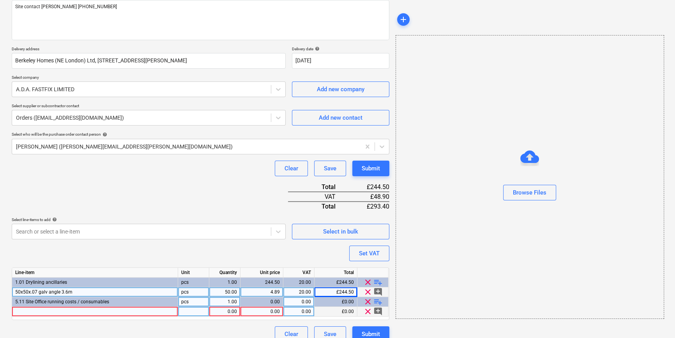
click at [29, 312] on div at bounding box center [95, 312] width 166 height 10
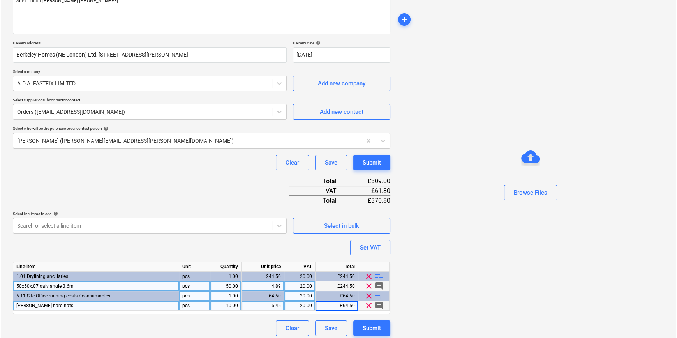
scroll to position [109, 0]
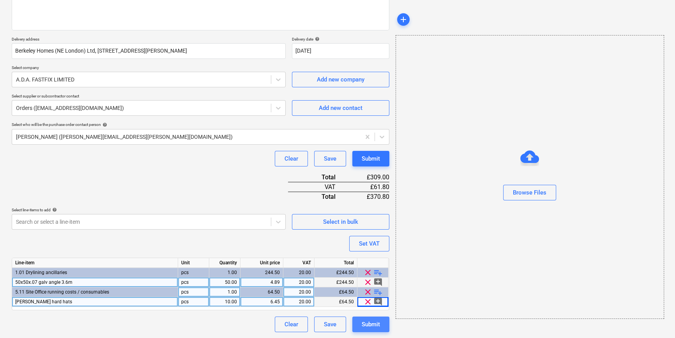
click at [370, 326] on div "Submit" at bounding box center [371, 324] width 18 height 10
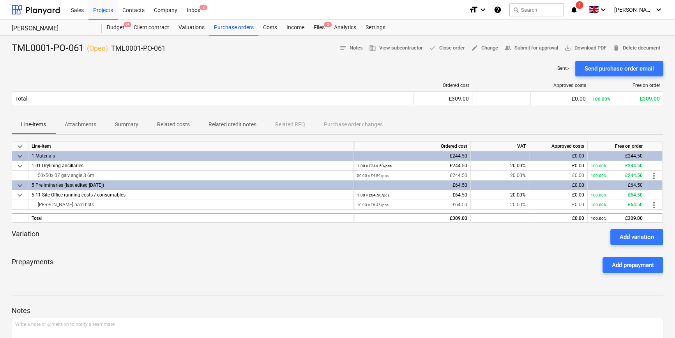
click at [608, 68] on div "Send purchase order email" at bounding box center [619, 69] width 69 height 10
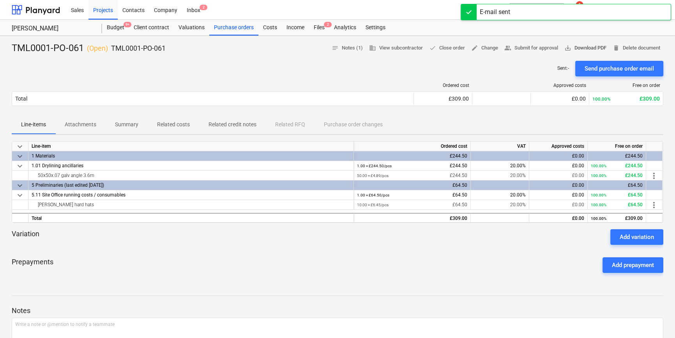
click at [590, 48] on span "save_alt Download PDF" at bounding box center [585, 48] width 42 height 9
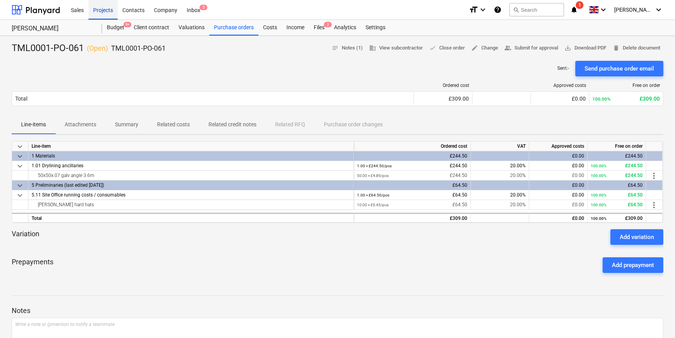
click at [108, 7] on div "Projects" at bounding box center [102, 10] width 29 height 20
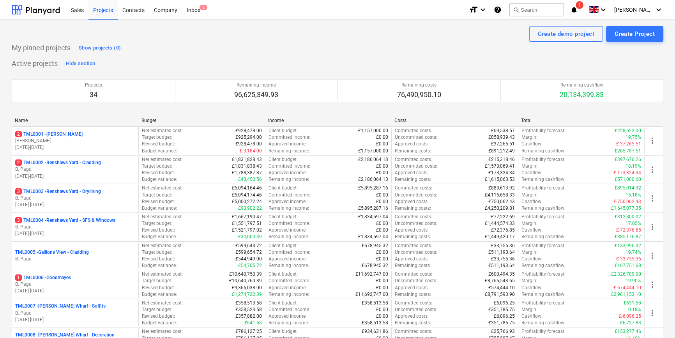
click at [116, 197] on p "B. Pagu" at bounding box center [75, 198] width 120 height 7
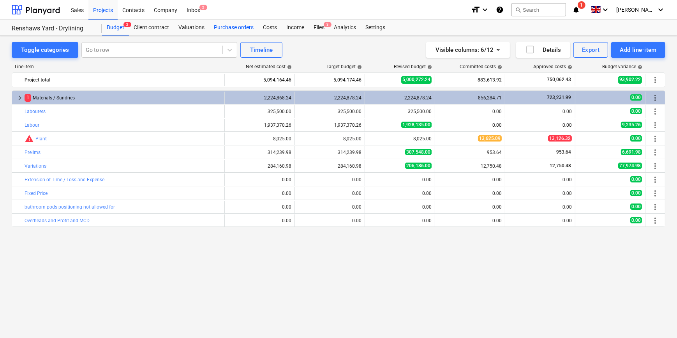
click at [239, 27] on div "Purchase orders" at bounding box center [233, 28] width 49 height 16
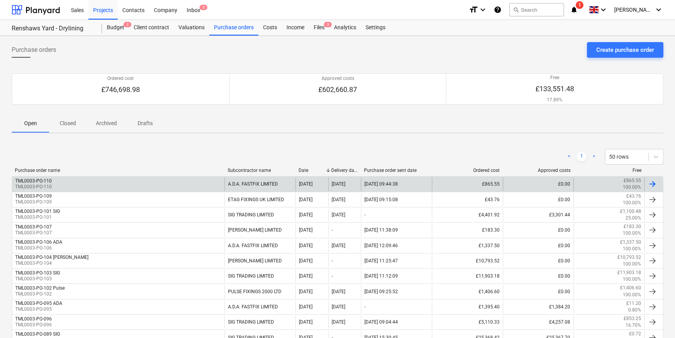
click at [654, 184] on div at bounding box center [652, 183] width 9 height 9
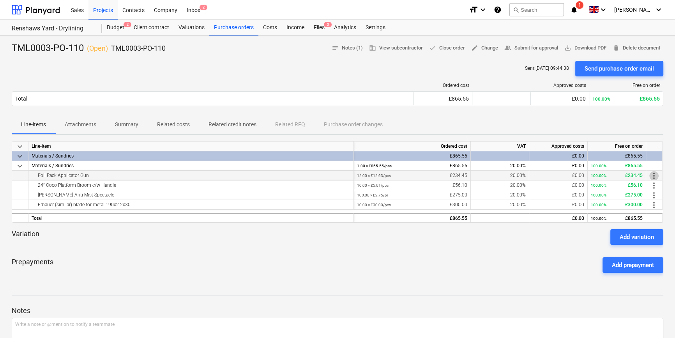
click at [656, 174] on span "more_vert" at bounding box center [653, 175] width 9 height 9
click at [656, 174] on li "Edit" at bounding box center [659, 176] width 23 height 18
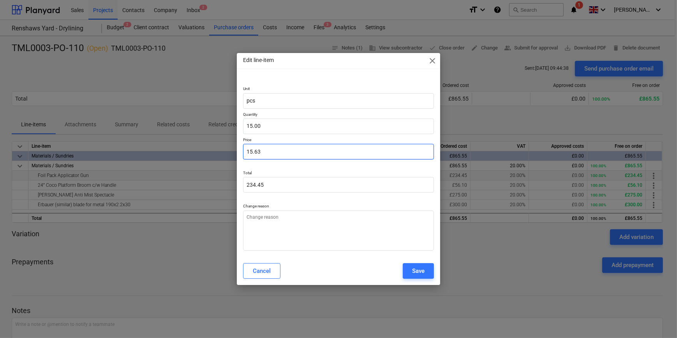
click at [273, 153] on input "15.63" at bounding box center [338, 152] width 191 height 16
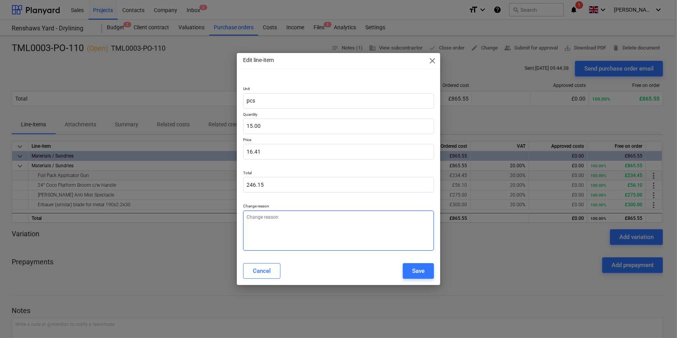
click at [288, 220] on textarea at bounding box center [338, 230] width 191 height 40
click at [418, 269] on div "Save" at bounding box center [418, 271] width 12 height 10
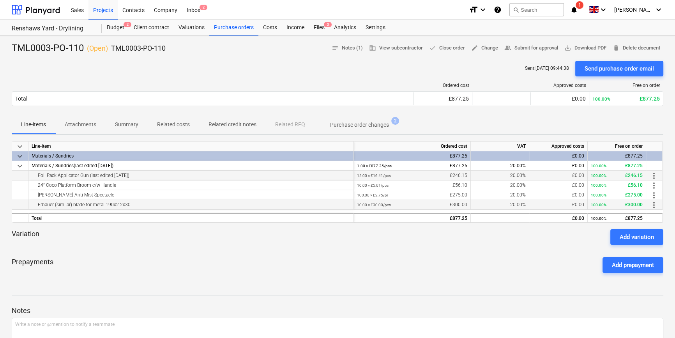
click at [656, 203] on span "more_vert" at bounding box center [653, 204] width 9 height 9
click at [656, 203] on li "Edit" at bounding box center [659, 205] width 23 height 18
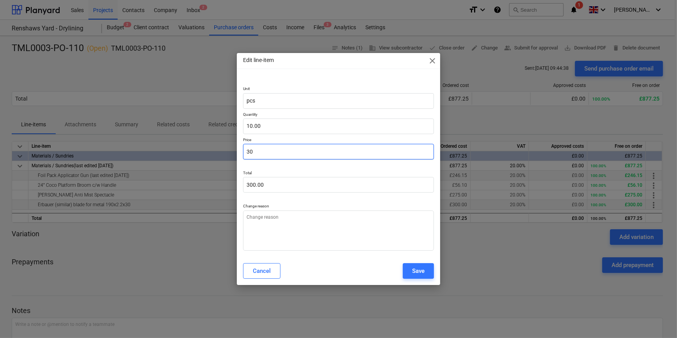
drag, startPoint x: 271, startPoint y: 152, endPoint x: 237, endPoint y: 151, distance: 33.5
click at [237, 151] on div "Unit pcs Quantity 10.00 Price 30 Total 300.00 Change reason" at bounding box center [338, 167] width 203 height 180
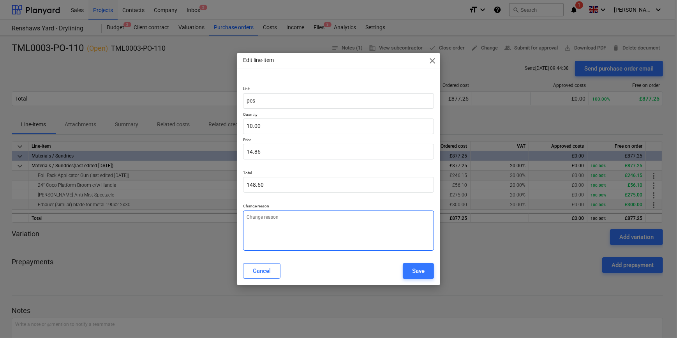
click at [274, 225] on textarea at bounding box center [338, 230] width 191 height 40
click at [423, 269] on div "Save" at bounding box center [418, 271] width 12 height 10
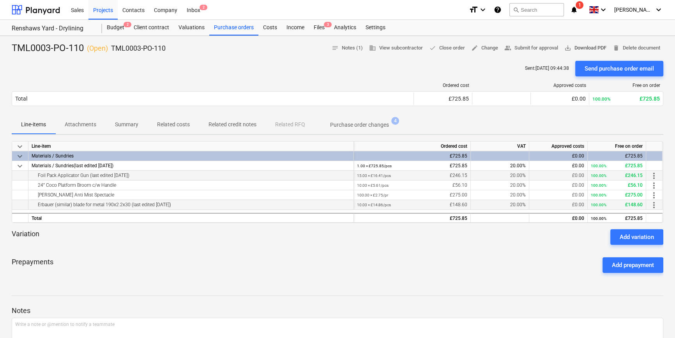
click at [589, 50] on span "save_alt Download PDF" at bounding box center [585, 48] width 42 height 9
click at [101, 10] on div "Projects" at bounding box center [102, 10] width 29 height 20
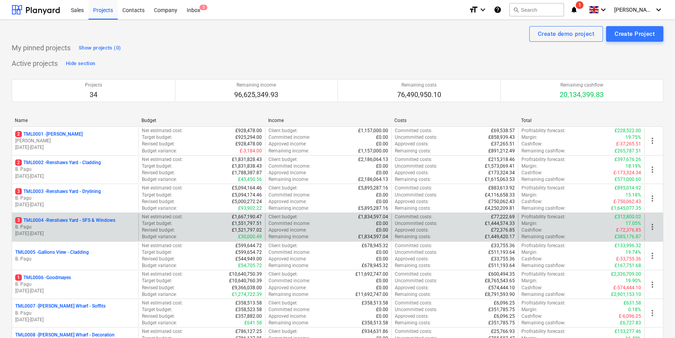
click at [93, 226] on p "B. Pagu" at bounding box center [75, 227] width 120 height 7
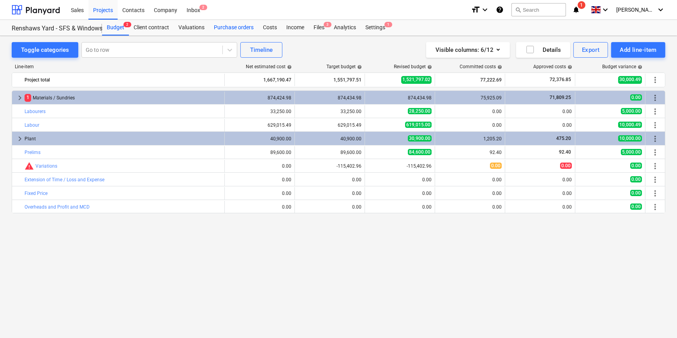
click at [237, 27] on div "Purchase orders" at bounding box center [233, 28] width 49 height 16
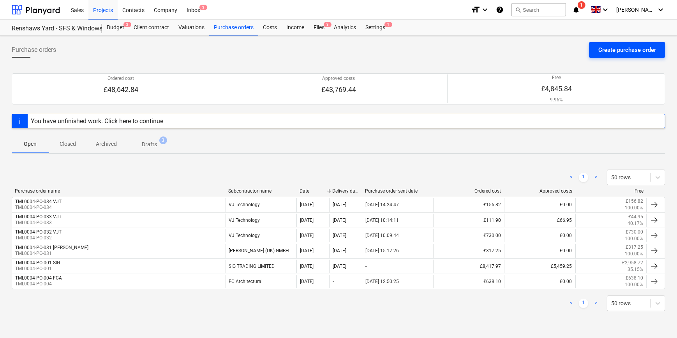
click at [616, 51] on div "Create purchase order" at bounding box center [628, 50] width 58 height 10
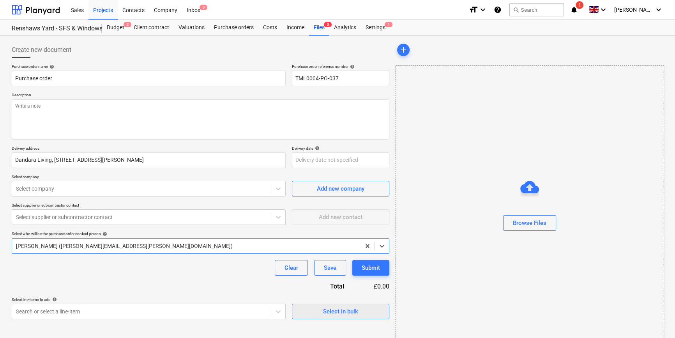
click at [337, 312] on div "Select in bulk" at bounding box center [340, 311] width 35 height 10
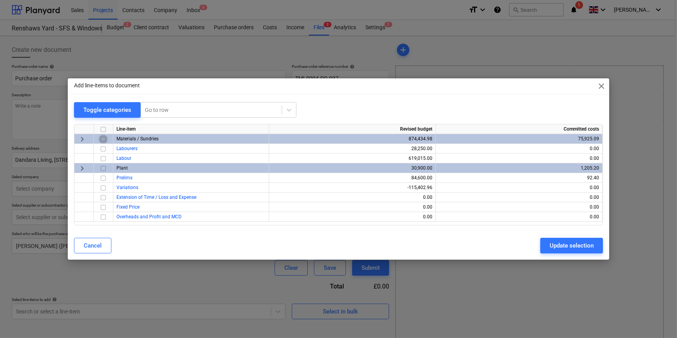
click at [105, 139] on input "checkbox" at bounding box center [103, 138] width 9 height 9
click at [554, 244] on div "Update selection" at bounding box center [572, 246] width 44 height 10
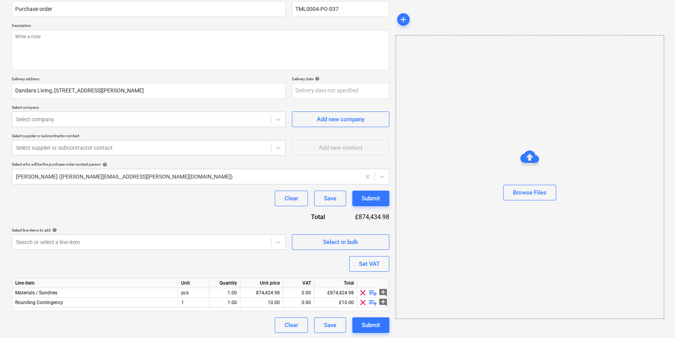
scroll to position [70, 0]
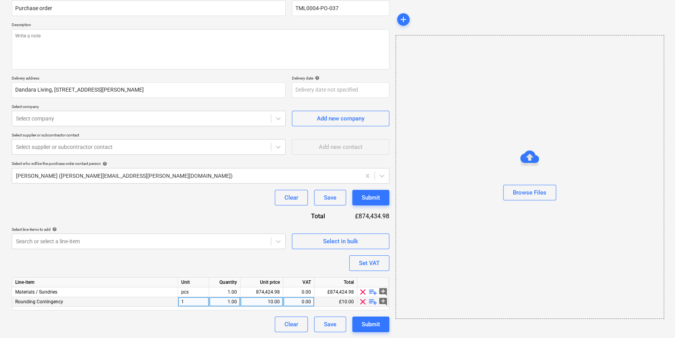
click at [363, 301] on span "clear" at bounding box center [362, 301] width 9 height 9
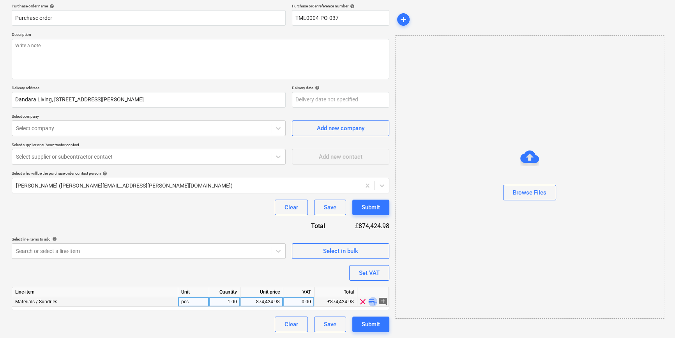
click at [373, 301] on span "playlist_add" at bounding box center [372, 301] width 9 height 9
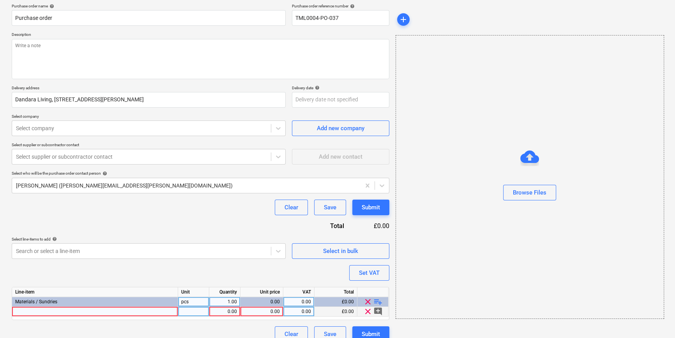
click at [39, 309] on div at bounding box center [95, 312] width 166 height 10
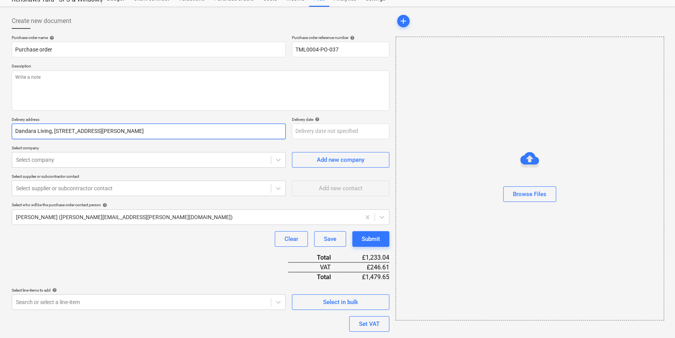
scroll to position [0, 0]
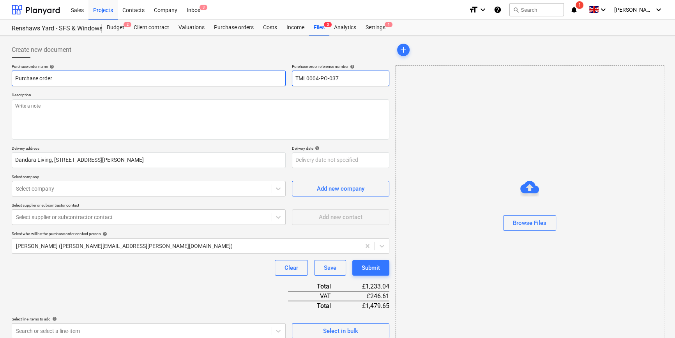
drag, startPoint x: 340, startPoint y: 76, endPoint x: 285, endPoint y: 76, distance: 55.0
click at [285, 76] on div "Purchase order name help Purchase order Purchase order reference number help TM…" at bounding box center [201, 75] width 378 height 22
drag, startPoint x: 56, startPoint y: 76, endPoint x: 12, endPoint y: 78, distance: 44.1
click at [12, 78] on input "Purchase order" at bounding box center [149, 79] width 274 height 16
paste input "TML0004-PO-037"
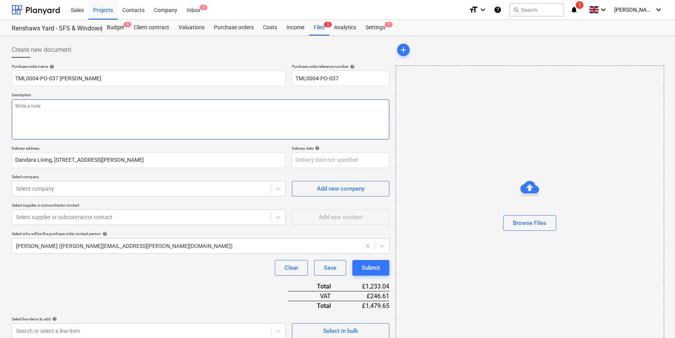
click at [38, 121] on textarea at bounding box center [201, 119] width 378 height 40
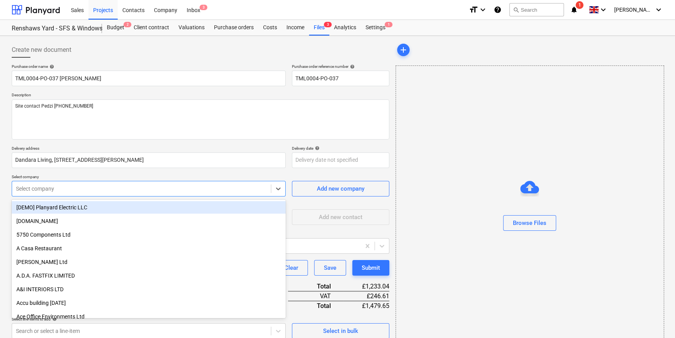
click at [178, 189] on div at bounding box center [141, 189] width 251 height 8
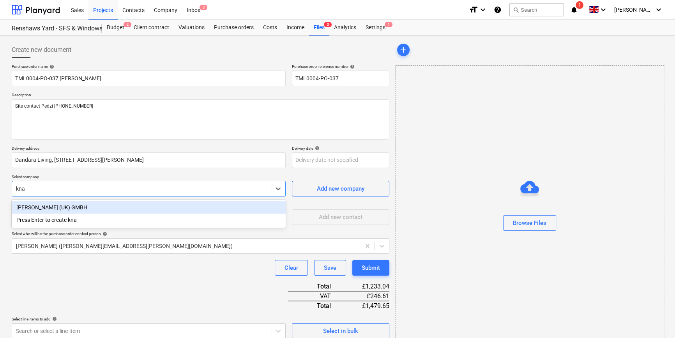
click at [39, 209] on div "[PERSON_NAME] (UK) GMBH" at bounding box center [149, 207] width 274 height 12
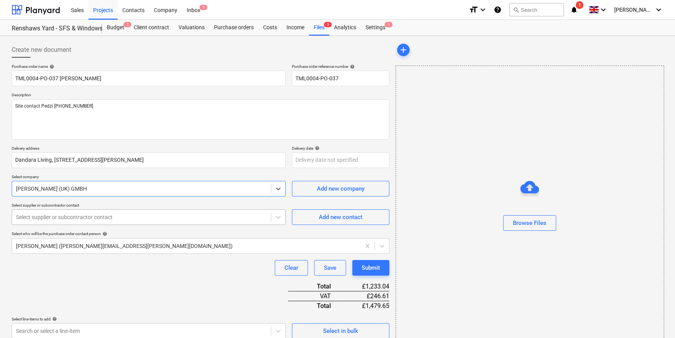
click at [39, 218] on div at bounding box center [141, 217] width 251 height 8
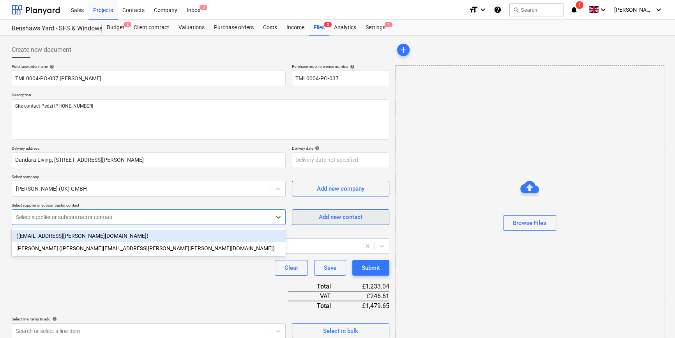
click at [326, 218] on div "Add new contact" at bounding box center [341, 217] width 44 height 10
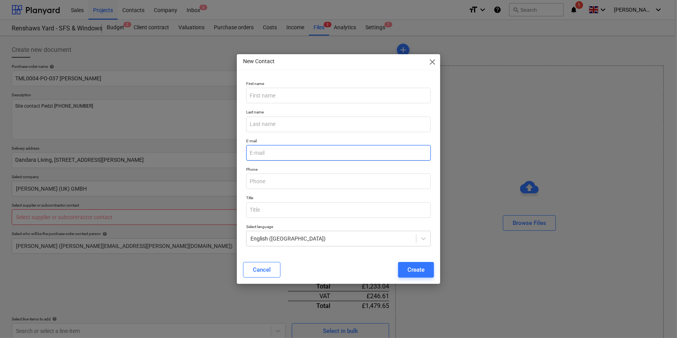
click at [290, 149] on input "email" at bounding box center [338, 153] width 184 height 16
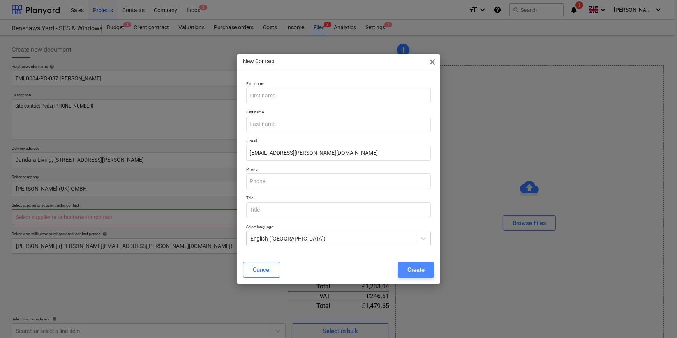
click at [424, 269] on div "Create" at bounding box center [416, 270] width 17 height 10
click at [284, 92] on input "text" at bounding box center [338, 96] width 184 height 16
click at [416, 270] on div "Create" at bounding box center [416, 270] width 17 height 10
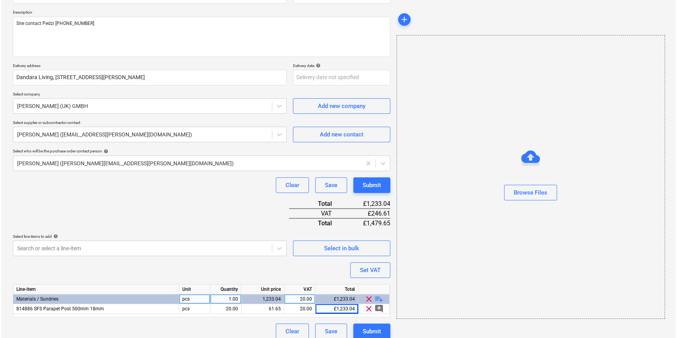
scroll to position [90, 0]
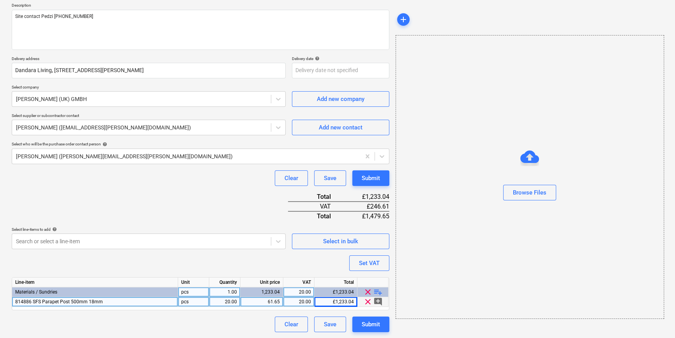
click at [122, 299] on div "814886 SFS Parapet Post 500mm 18mm" at bounding box center [95, 302] width 166 height 10
click at [121, 302] on input "814886 SFS Parapet Post 500mm 18mm" at bounding box center [95, 301] width 166 height 9
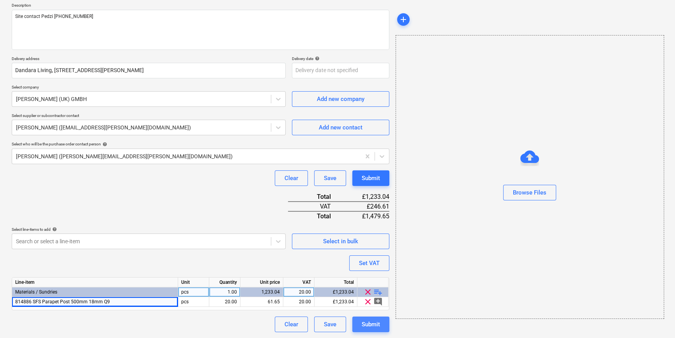
click at [367, 325] on div "Submit" at bounding box center [371, 324] width 18 height 10
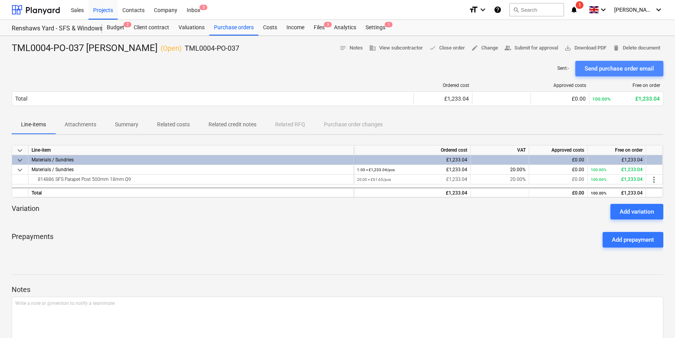
click at [607, 71] on div "Send purchase order email" at bounding box center [619, 69] width 69 height 10
click at [101, 11] on div "Projects" at bounding box center [102, 10] width 29 height 20
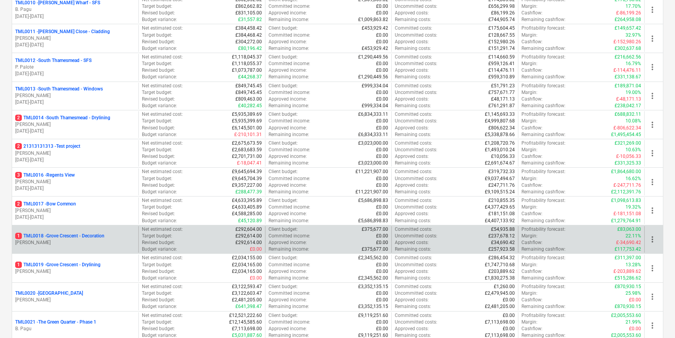
scroll to position [390, 0]
click at [89, 242] on p "[PERSON_NAME]" at bounding box center [75, 242] width 120 height 7
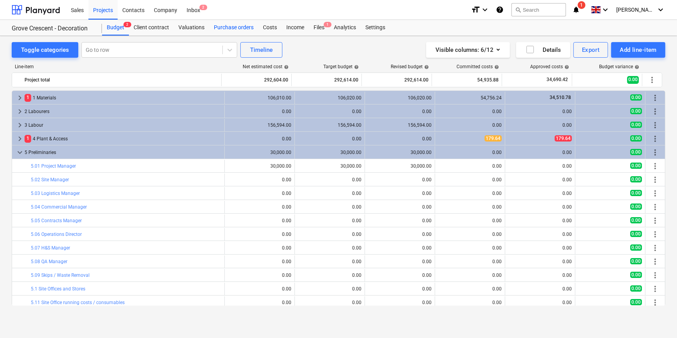
click at [238, 28] on div "Purchase orders" at bounding box center [233, 28] width 49 height 16
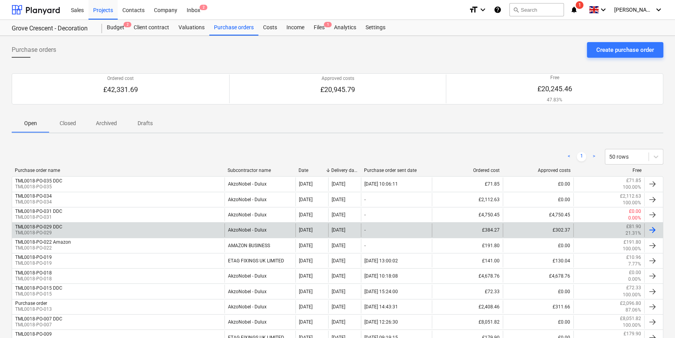
click at [119, 228] on div "TML0018-PO-029 DDC TML0018-PO-029" at bounding box center [118, 229] width 212 height 13
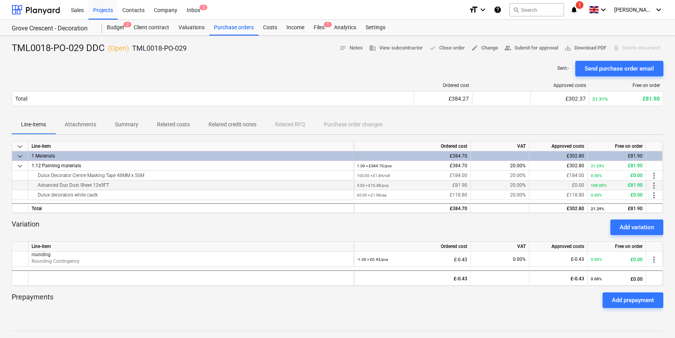
click at [653, 184] on span "more_vert" at bounding box center [653, 185] width 9 height 9
click at [653, 184] on li "Edit" at bounding box center [659, 186] width 23 height 18
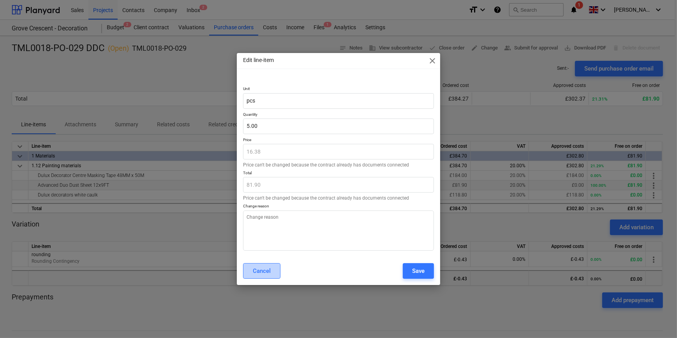
click at [261, 272] on div "Cancel" at bounding box center [262, 271] width 18 height 10
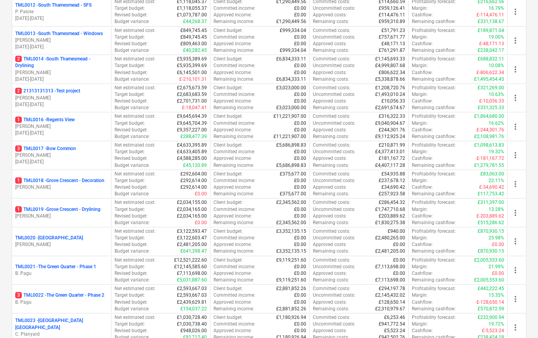
scroll to position [460, 0]
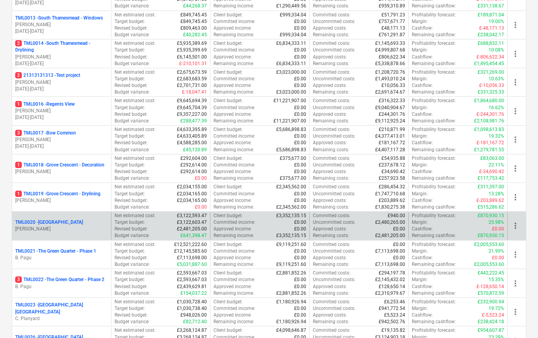
click at [74, 226] on p "[PERSON_NAME]" at bounding box center [61, 229] width 93 height 7
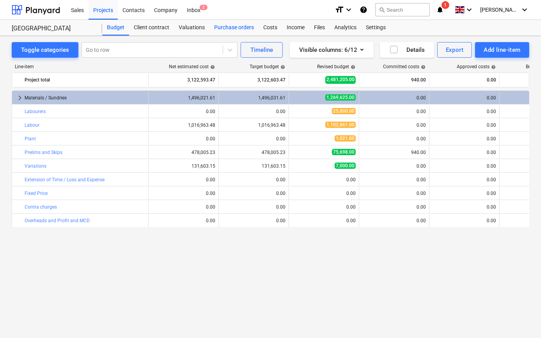
click at [224, 25] on div "Purchase orders" at bounding box center [233, 28] width 49 height 16
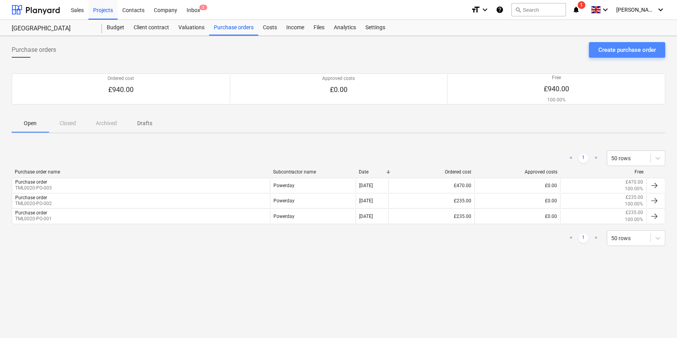
click at [540, 49] on div "Create purchase order" at bounding box center [628, 50] width 58 height 10
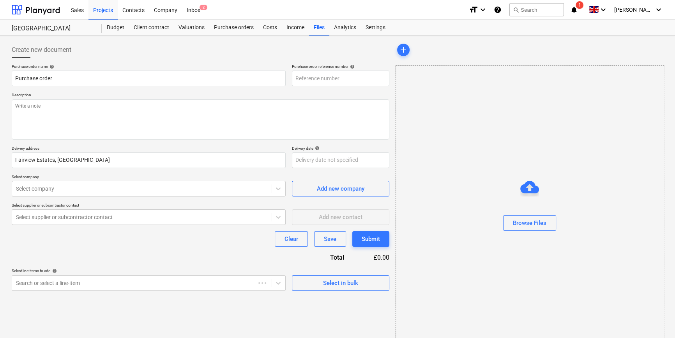
type textarea "x"
type input "TML0020-PO-004"
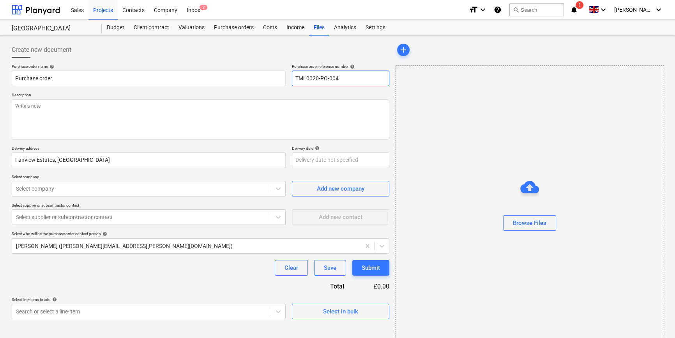
drag, startPoint x: 342, startPoint y: 78, endPoint x: 292, endPoint y: 75, distance: 50.0
click at [292, 75] on input "TML0020-PO-004" at bounding box center [340, 79] width 97 height 16
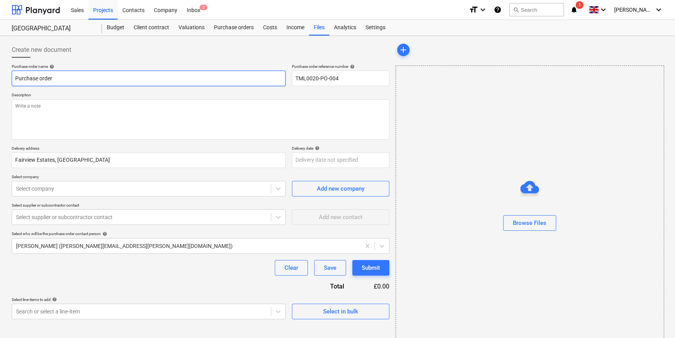
drag, startPoint x: 53, startPoint y: 78, endPoint x: 11, endPoint y: 74, distance: 41.9
click at [11, 74] on div "Create new document Purchase order name help Purchase order Purchase order refe…" at bounding box center [201, 195] width 384 height 313
paste input "TML0020-PO-004"
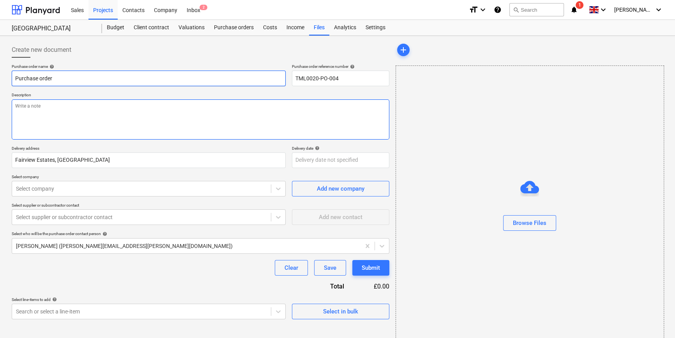
type textarea "x"
type input "TML0020-PO-004"
type textarea "x"
type input "TML0020-PO-004"
type textarea "x"
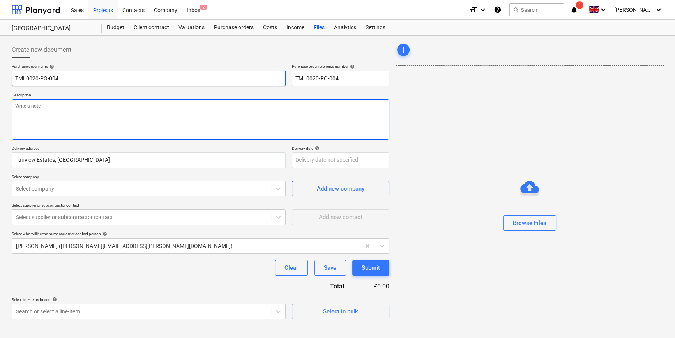
type input "TML0020-PO-004 P"
type textarea "x"
type input "TML0020-PO-004 P/"
type textarea "x"
type input "TML0020-PO-004 P/d"
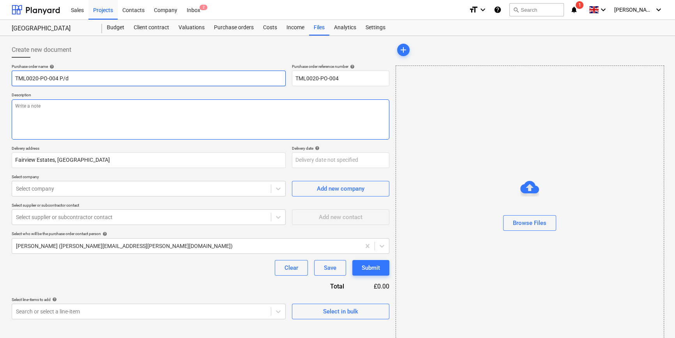
type textarea "x"
type input "TML0020-PO-004 P/da"
type textarea "x"
type input "TML0020-PO-004 P/day"
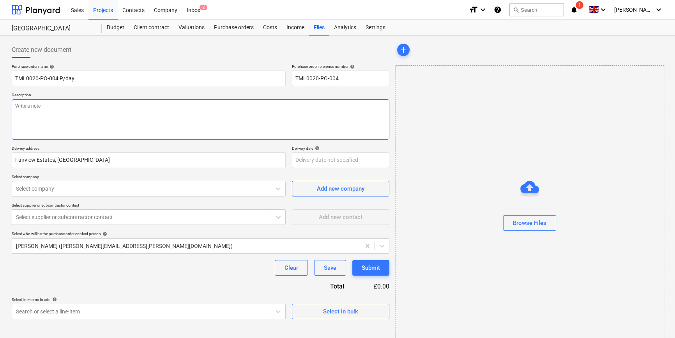
click at [41, 121] on textarea at bounding box center [201, 119] width 378 height 40
type textarea "x"
type textarea "G"
type textarea "x"
type textarea "G/"
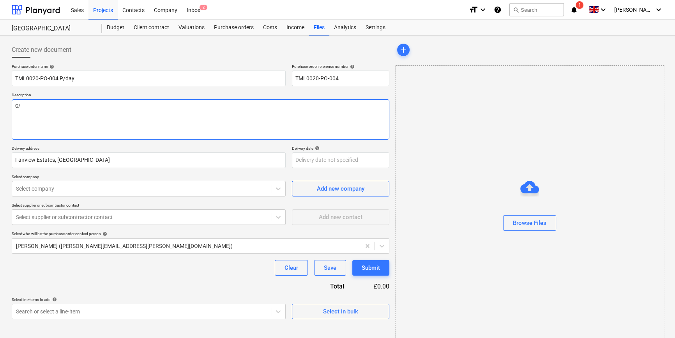
type textarea "x"
type textarea "G/w"
type textarea "x"
type textarea "G/w"
type textarea "x"
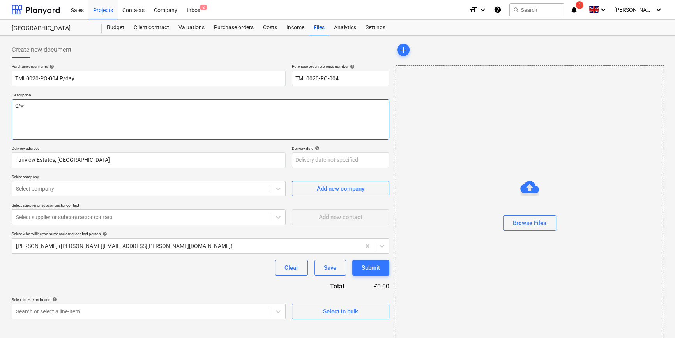
type textarea "G/w e"
type textarea "x"
type textarea "G/w ex"
type textarea "x"
type textarea "G/w exc"
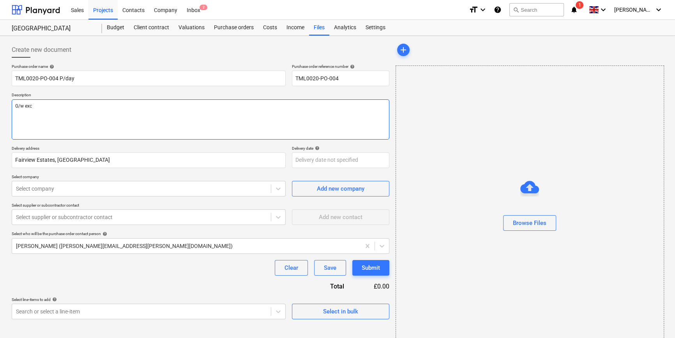
type textarea "x"
type textarea "G/w exch"
type textarea "x"
type textarea "G/w excha"
type textarea "x"
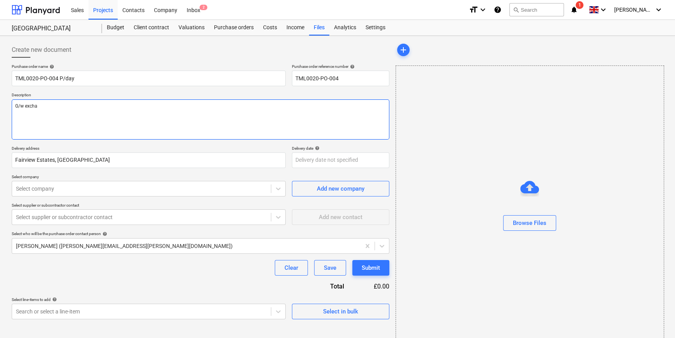
type textarea "G/w exchan"
type textarea "x"
type textarea "G/w exchang"
type textarea "x"
type textarea "G/w exchange"
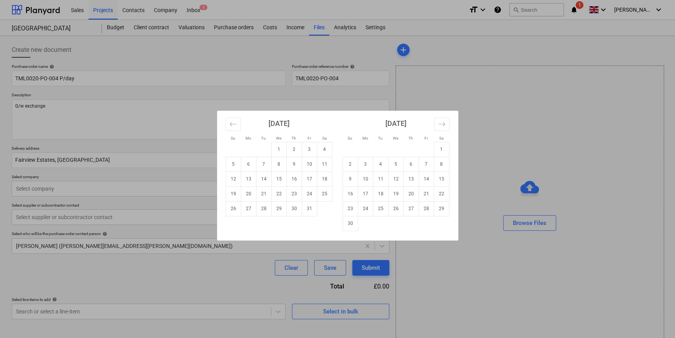
click at [308, 162] on body "Sales Projects Contacts Company Inbox 2 format_size keyboard_arrow_down help se…" at bounding box center [337, 169] width 675 height 338
click at [260, 163] on td "7" at bounding box center [263, 164] width 15 height 15
type textarea "x"
type input "[DATE]"
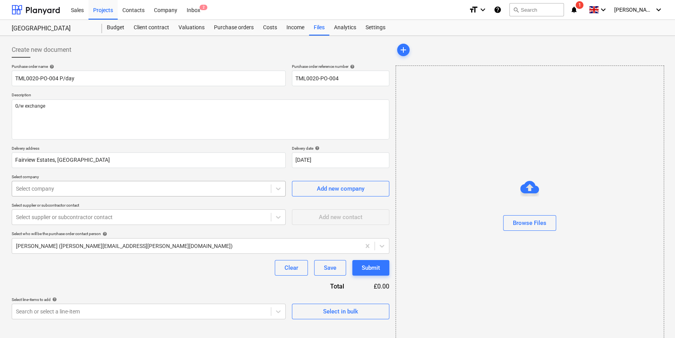
click at [80, 189] on div at bounding box center [141, 189] width 251 height 8
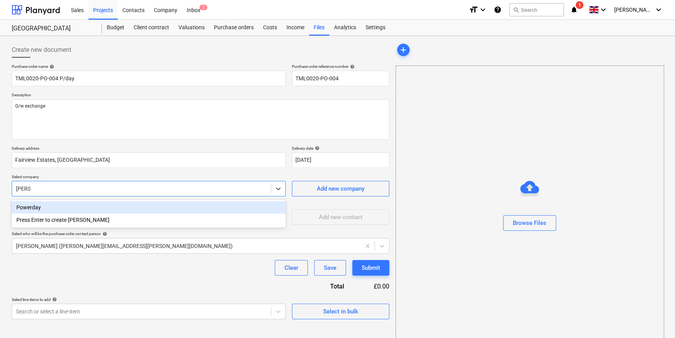
type input "power"
click at [50, 209] on div "Powerday" at bounding box center [149, 207] width 274 height 12
type textarea "x"
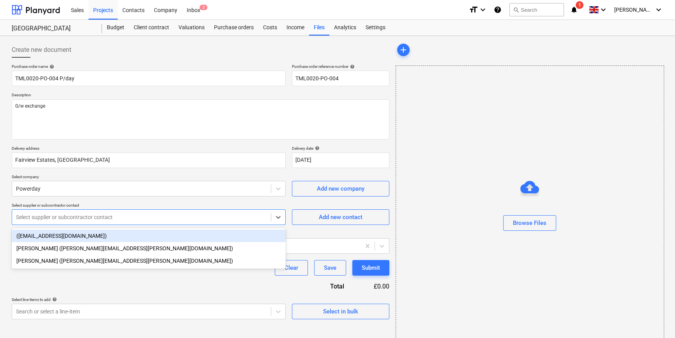
click at [50, 219] on div at bounding box center [141, 217] width 251 height 8
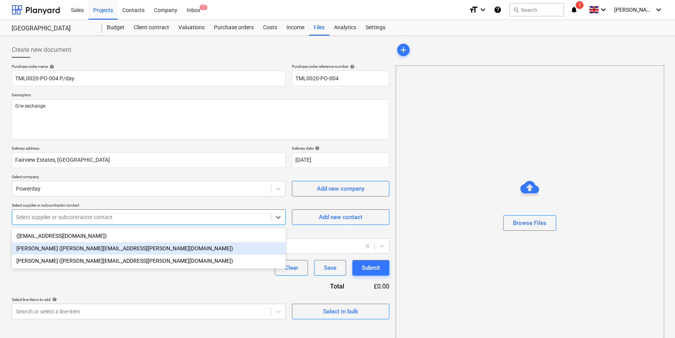
click at [43, 249] on div "Sean Rahilly (sean.rahilly@powerday.co.uk)" at bounding box center [149, 248] width 274 height 12
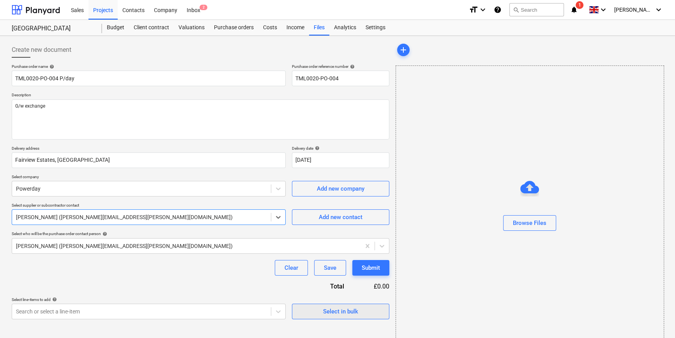
click at [314, 314] on span "Select in bulk" at bounding box center [341, 311] width 78 height 10
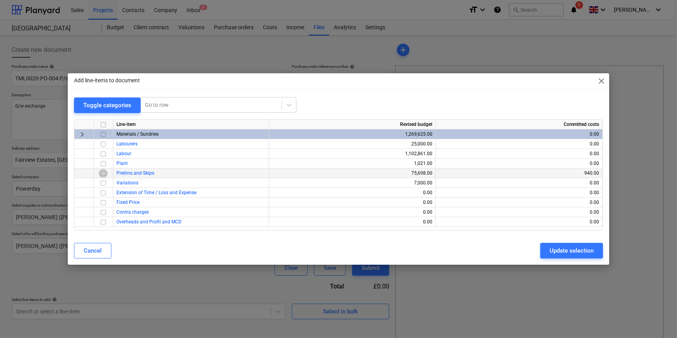
click at [104, 173] on input "checkbox" at bounding box center [103, 173] width 9 height 9
click at [540, 249] on div "Update selection" at bounding box center [572, 251] width 44 height 10
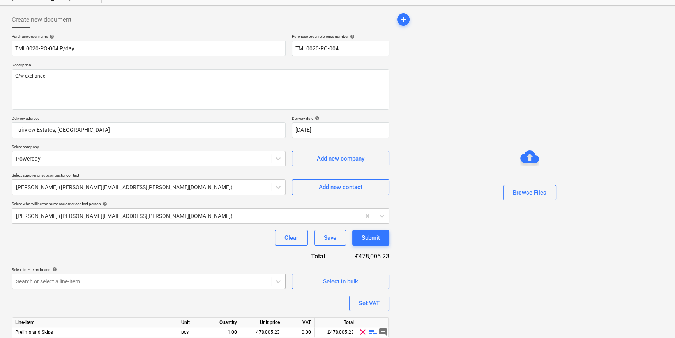
scroll to position [60, 0]
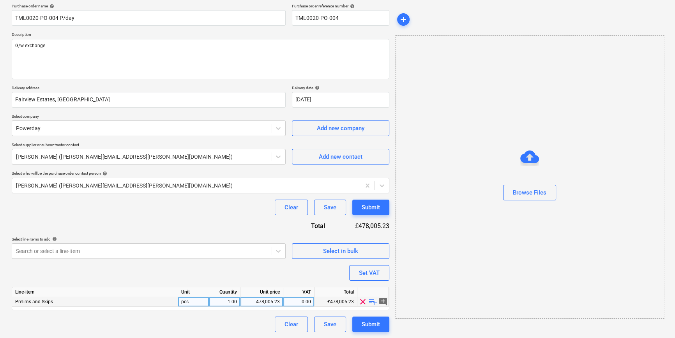
type textarea "x"
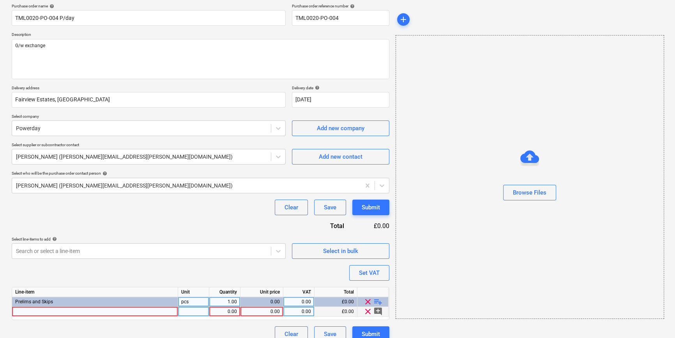
click at [37, 311] on div at bounding box center [95, 312] width 166 height 10
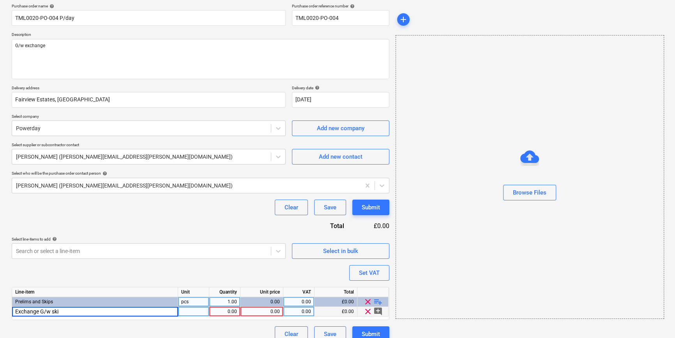
type input "Exchange G/w skip"
type textarea "x"
type input "310"
type textarea "x"
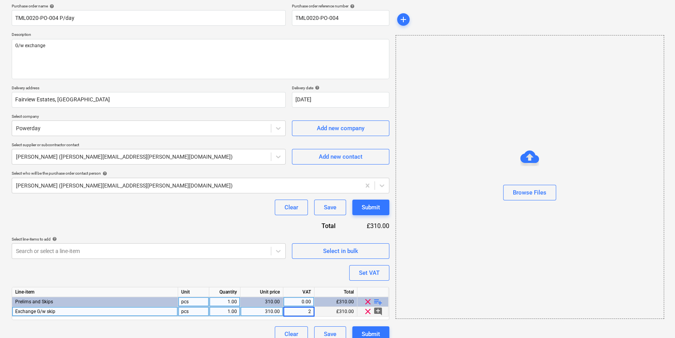
type input "20"
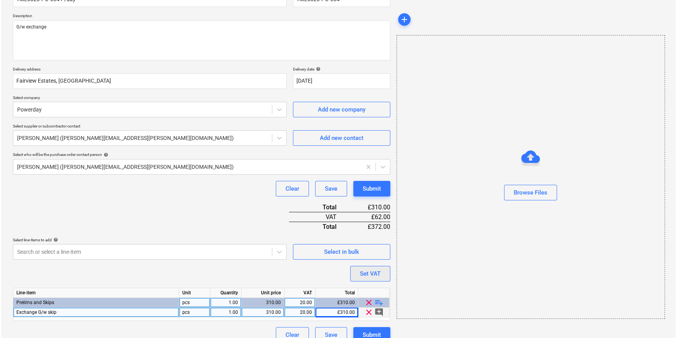
scroll to position [90, 0]
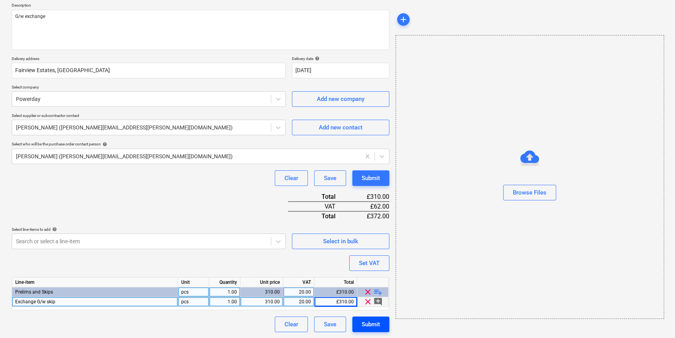
click at [375, 323] on div "Submit" at bounding box center [371, 324] width 18 height 10
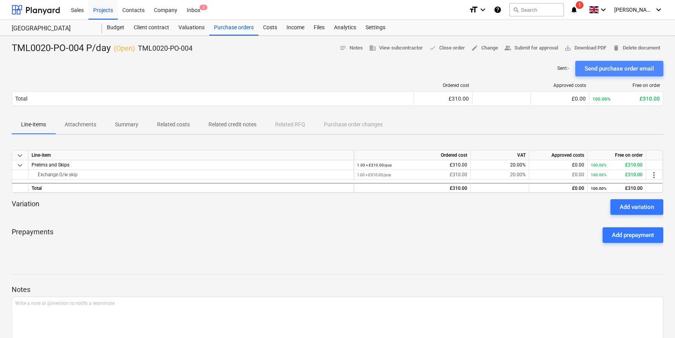
click at [540, 72] on div "Send purchase order email" at bounding box center [619, 69] width 69 height 10
click at [540, 175] on span "more_vert" at bounding box center [653, 174] width 9 height 9
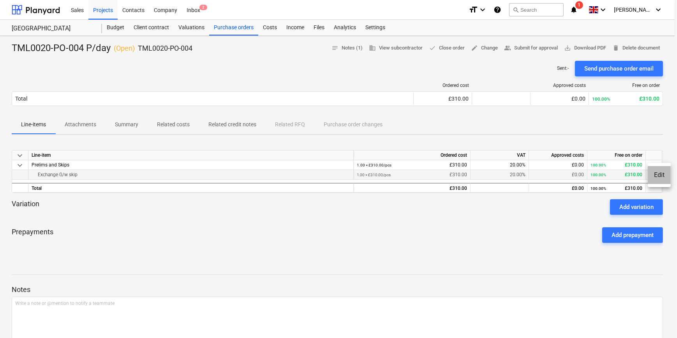
click at [540, 175] on li "Edit" at bounding box center [659, 175] width 23 height 18
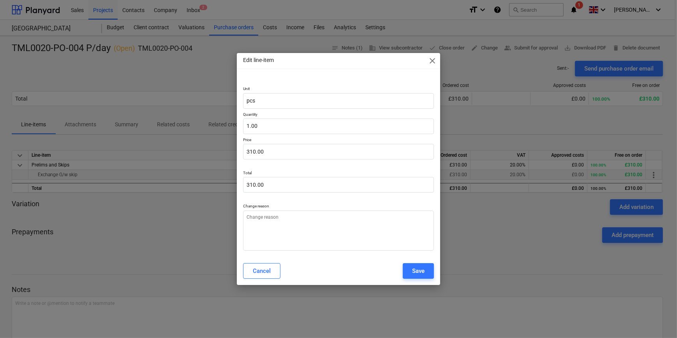
type textarea "x"
type input "310"
click at [250, 154] on input "310" at bounding box center [338, 152] width 191 height 16
type textarea "x"
type input "30"
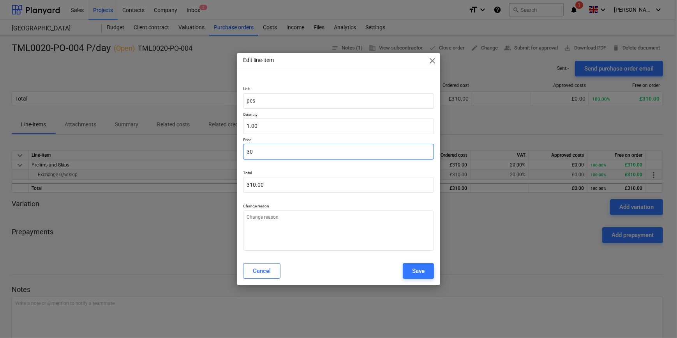
type input "30.00"
type textarea "x"
type input "320"
type input "320.00"
type input "320"
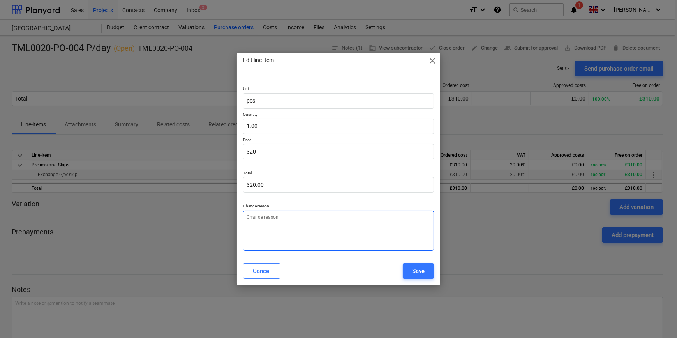
type textarea "x"
type input "320.00"
click at [281, 226] on textarea at bounding box center [338, 230] width 191 height 40
type textarea "x"
type textarea "p"
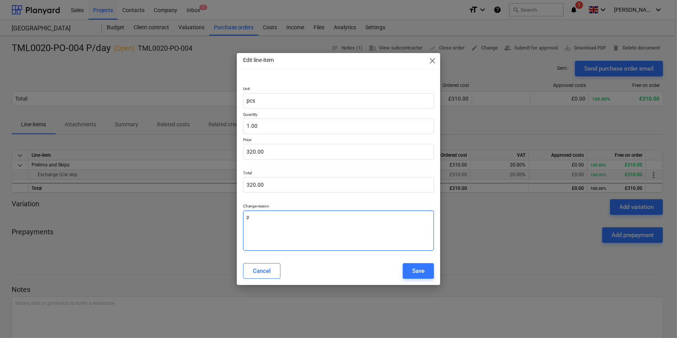
type textarea "x"
type textarea "pr"
type textarea "x"
type textarea "pri"
type textarea "x"
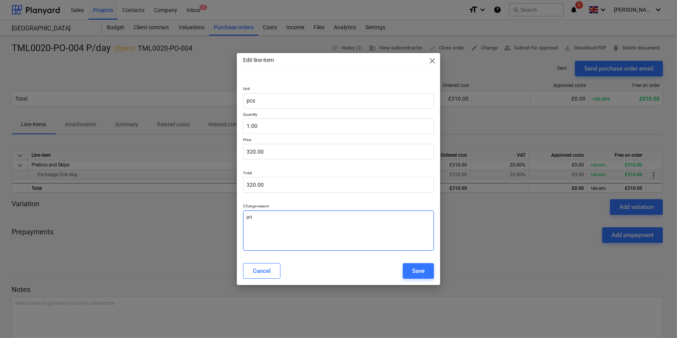
type textarea "pric"
type textarea "x"
type textarea "price"
click at [419, 271] on div "Save" at bounding box center [418, 271] width 12 height 10
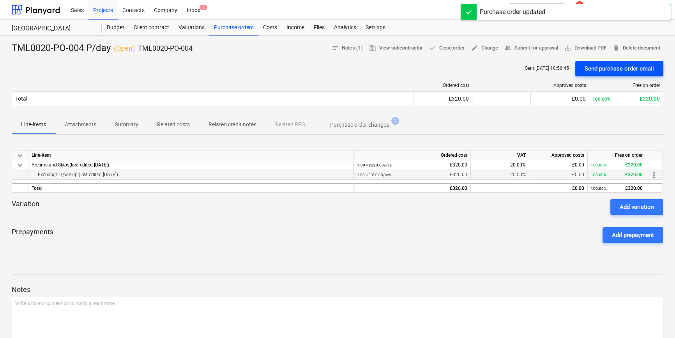
click at [540, 69] on div "Send purchase order email" at bounding box center [619, 69] width 69 height 10
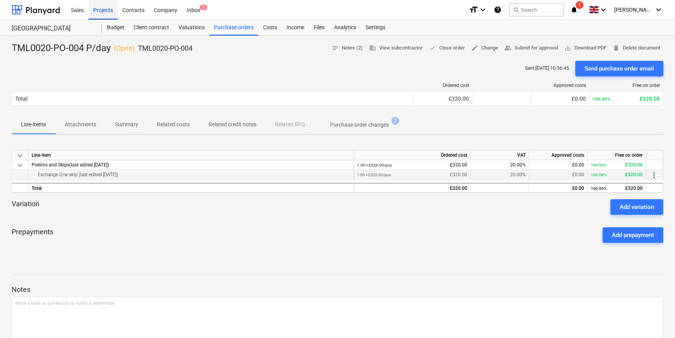
click at [101, 8] on div "Projects" at bounding box center [102, 10] width 29 height 20
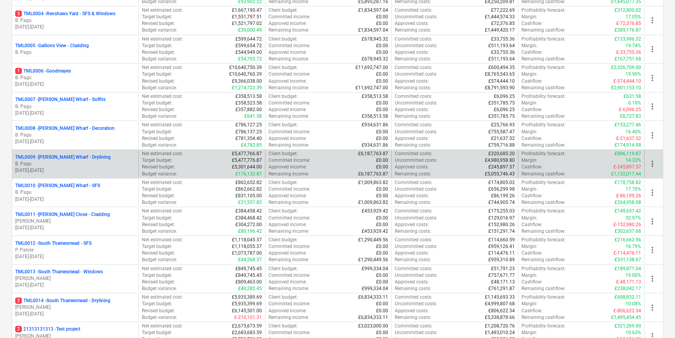
scroll to position [212, 0]
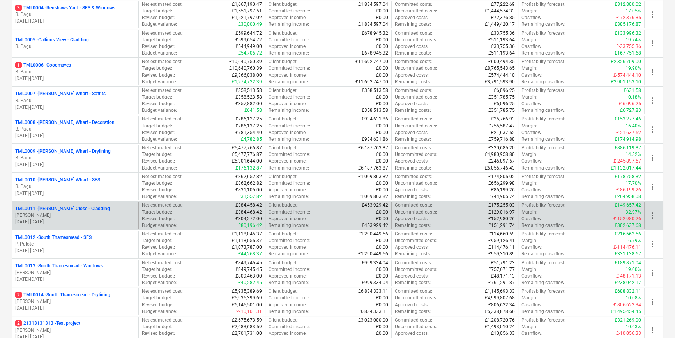
click at [64, 215] on p "[PERSON_NAME]" at bounding box center [75, 215] width 120 height 7
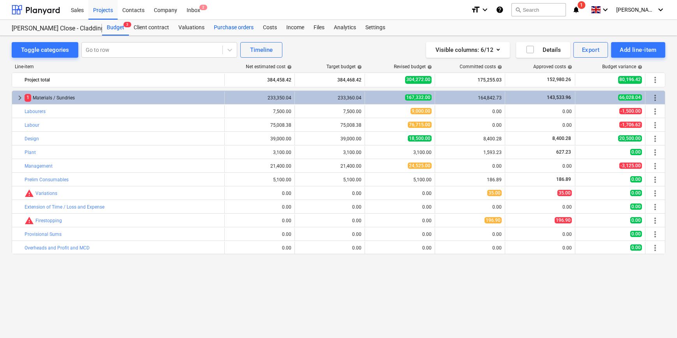
click at [229, 27] on div "Purchase orders" at bounding box center [233, 28] width 49 height 16
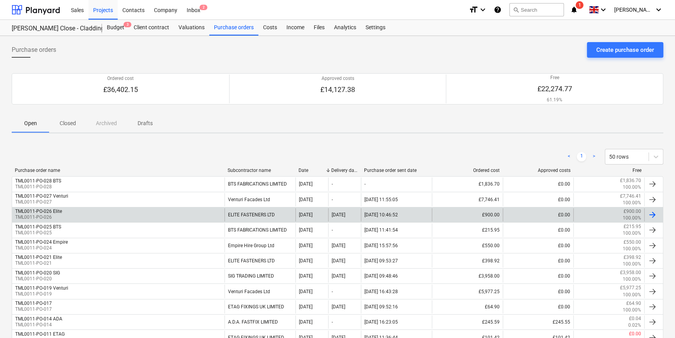
click at [257, 214] on div "ELITE FASTENERS LTD" at bounding box center [260, 214] width 71 height 13
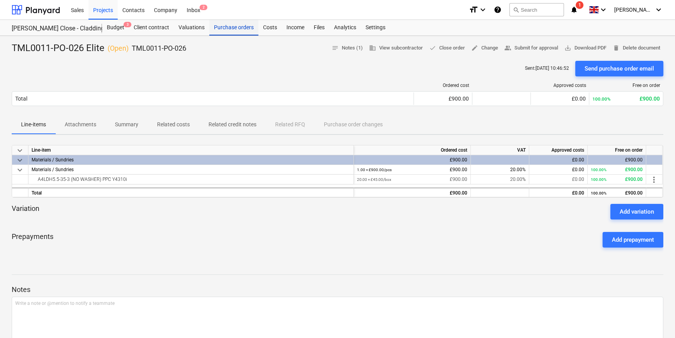
click at [242, 27] on div "Purchase orders" at bounding box center [233, 28] width 49 height 16
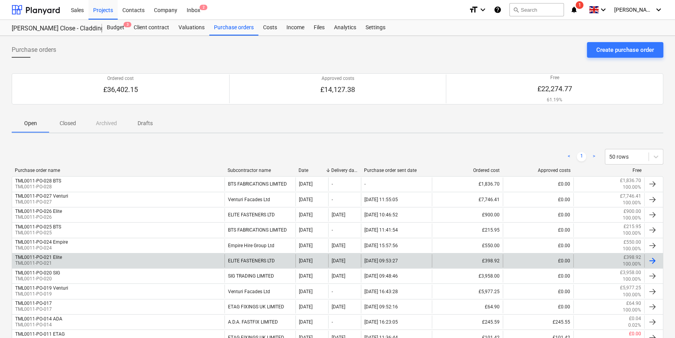
click at [252, 258] on div "ELITE FASTENERS LTD" at bounding box center [260, 260] width 71 height 13
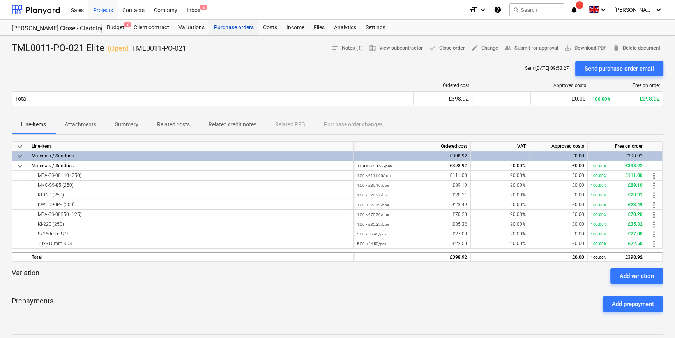
click at [228, 30] on div "Purchase orders" at bounding box center [233, 28] width 49 height 16
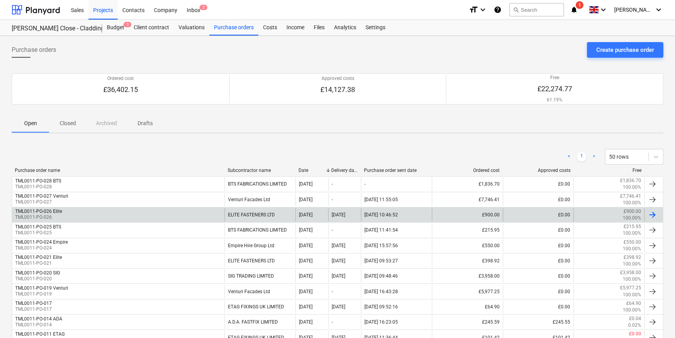
click at [253, 214] on div "ELITE FASTENERS LTD" at bounding box center [260, 214] width 71 height 13
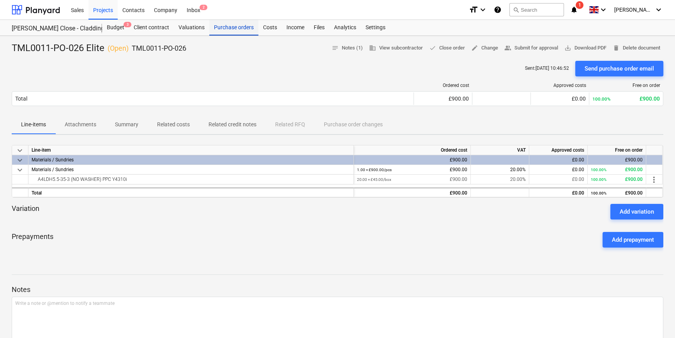
click at [231, 26] on div "Purchase orders" at bounding box center [233, 28] width 49 height 16
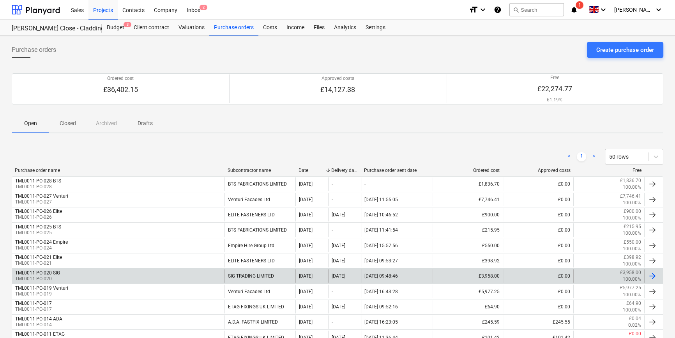
click at [245, 277] on div "SIG TRADING LIMITED" at bounding box center [260, 275] width 71 height 13
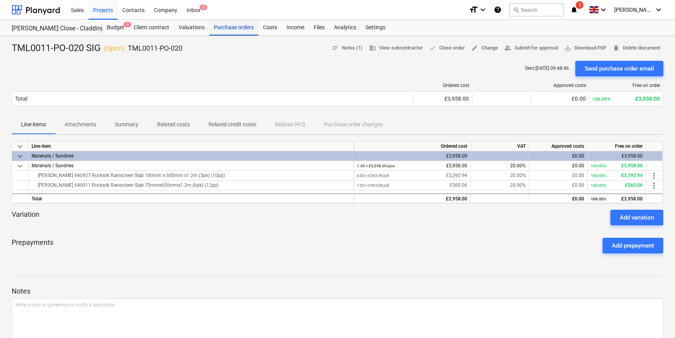
click at [225, 31] on div "Purchase orders" at bounding box center [233, 28] width 49 height 16
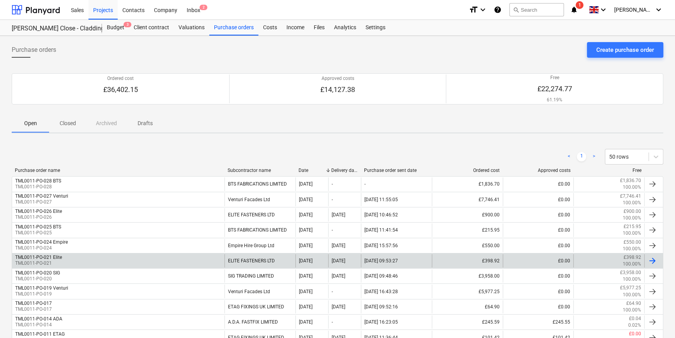
click at [249, 259] on div "ELITE FASTENERS LTD" at bounding box center [260, 260] width 71 height 13
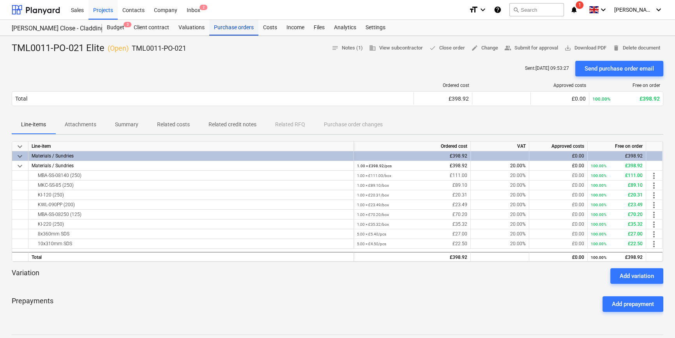
click at [221, 29] on div "Purchase orders" at bounding box center [233, 28] width 49 height 16
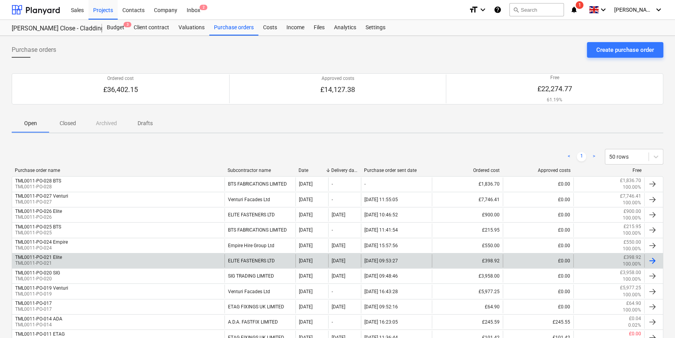
click at [232, 262] on div "ELITE FASTENERS LTD" at bounding box center [260, 260] width 71 height 13
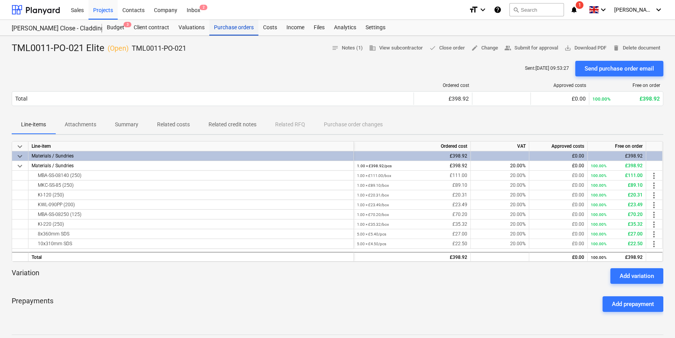
click at [222, 28] on div "Purchase orders" at bounding box center [233, 28] width 49 height 16
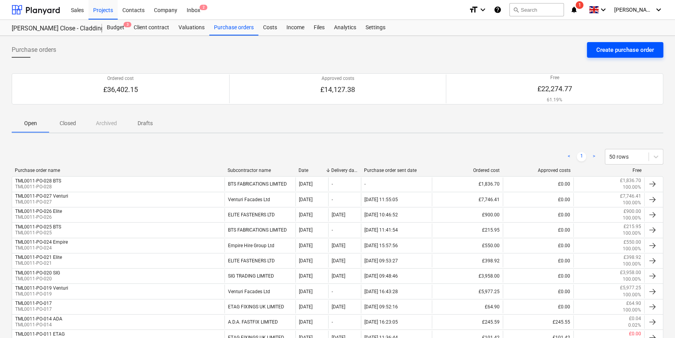
click at [540, 50] on div "Create purchase order" at bounding box center [625, 50] width 58 height 10
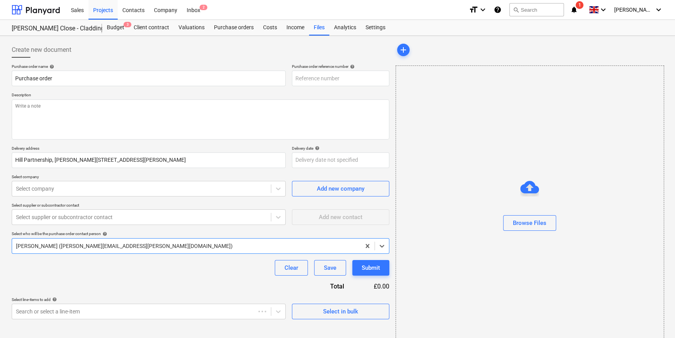
type textarea "x"
type input "TML0011-PO-029"
drag, startPoint x: 341, startPoint y: 78, endPoint x: 296, endPoint y: 79, distance: 45.2
click at [296, 79] on input "TML0011-PO-029" at bounding box center [340, 79] width 97 height 16
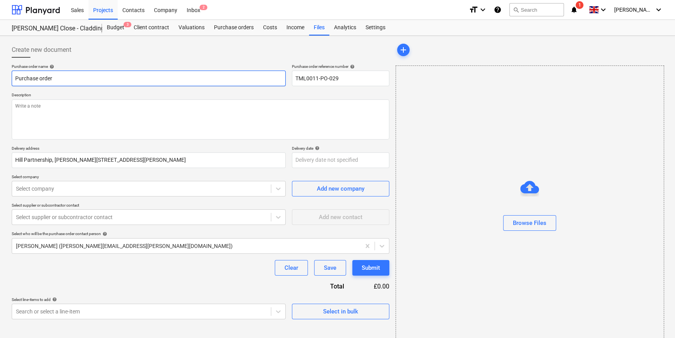
drag, startPoint x: 57, startPoint y: 78, endPoint x: 12, endPoint y: 78, distance: 44.8
click at [12, 78] on input "Purchase order" at bounding box center [149, 79] width 274 height 16
paste input "TML0011-PO-029"
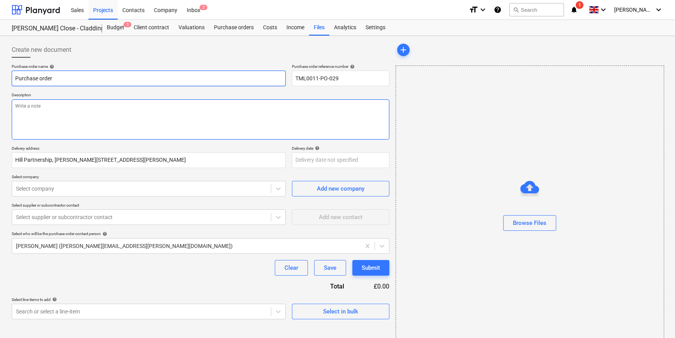
type textarea "x"
type input "TML0011-PO-029"
type textarea "x"
type input "TML0011-PO-029"
type textarea "x"
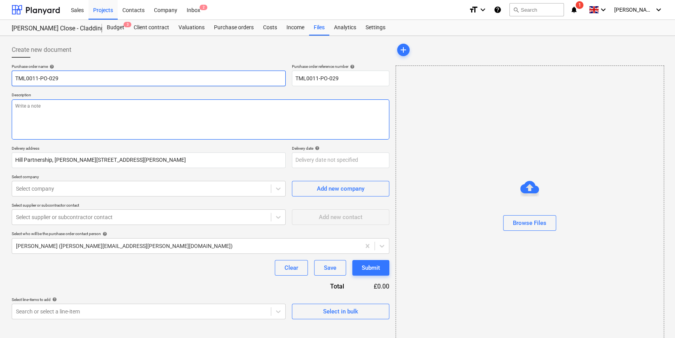
type input "TML0011-PO-029 E"
type textarea "x"
type input "TML0011-PO-029 El"
type textarea "x"
type input "TML0011-PO-029 Eli"
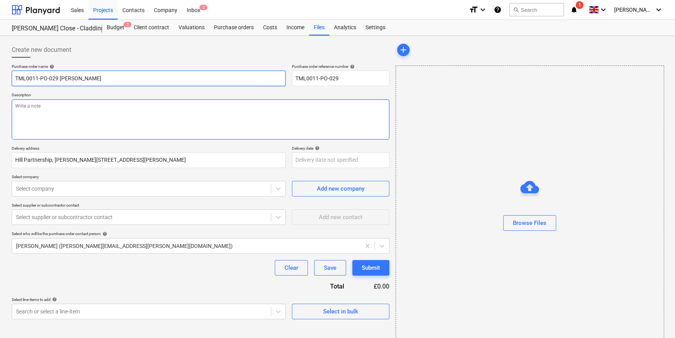
type textarea "x"
type input "TML0011-PO-029 Elit"
type textarea "x"
type input "TML0011-PO-029 Elite"
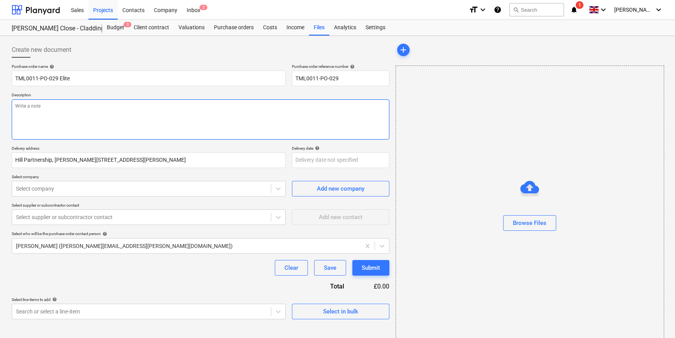
click at [49, 115] on textarea at bounding box center [201, 119] width 378 height 40
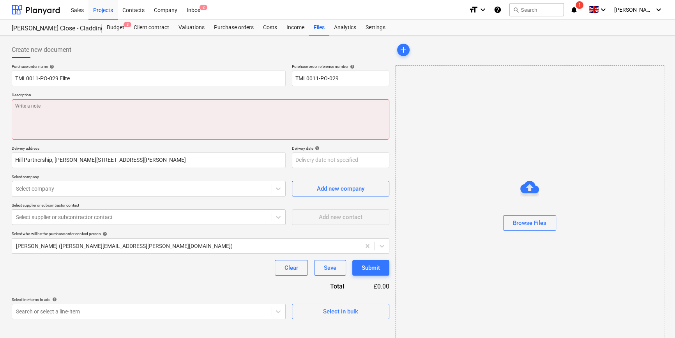
paste textarea "Site contact Constantin 07869 747 487"
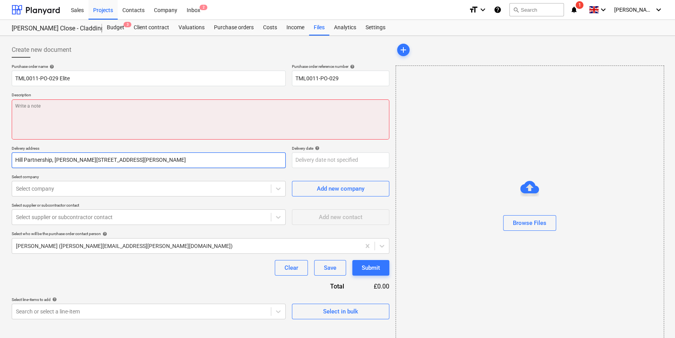
type textarea "x"
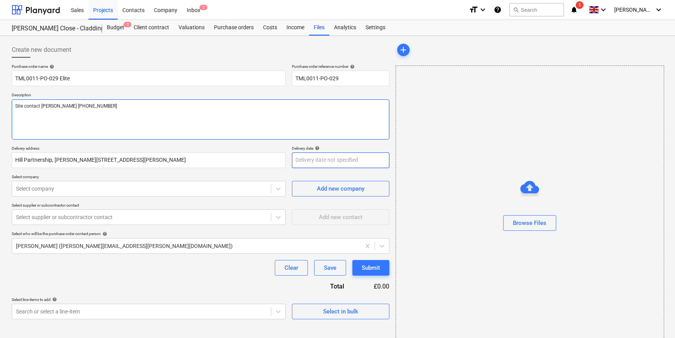
type textarea "Site contact Constantin 07869 747 487"
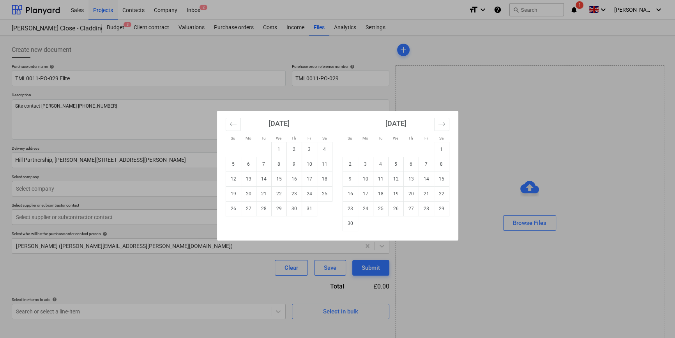
click at [305, 160] on body "Sales Projects Contacts Company Inbox 2 format_size keyboard_arrow_down help se…" at bounding box center [337, 169] width 675 height 338
click at [277, 161] on td "8" at bounding box center [278, 164] width 15 height 15
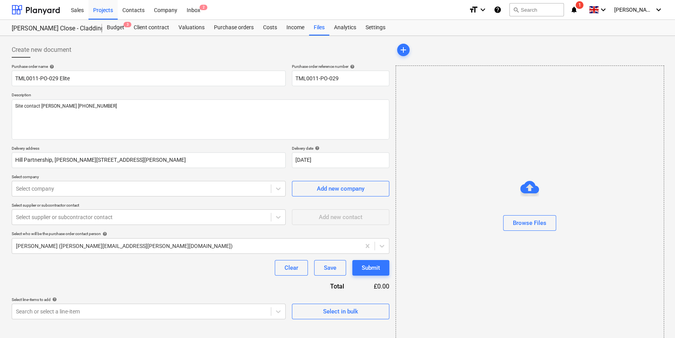
type textarea "x"
type input "[DATE]"
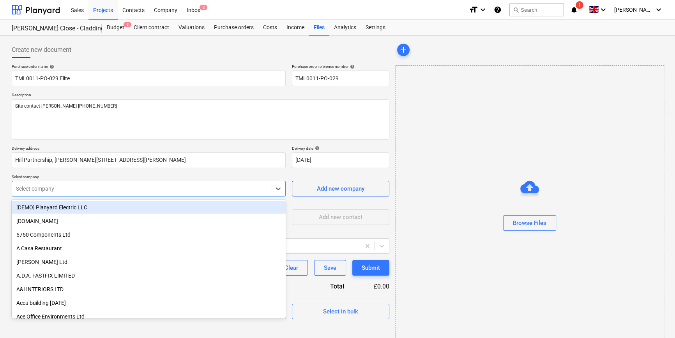
click at [127, 190] on div at bounding box center [141, 189] width 251 height 8
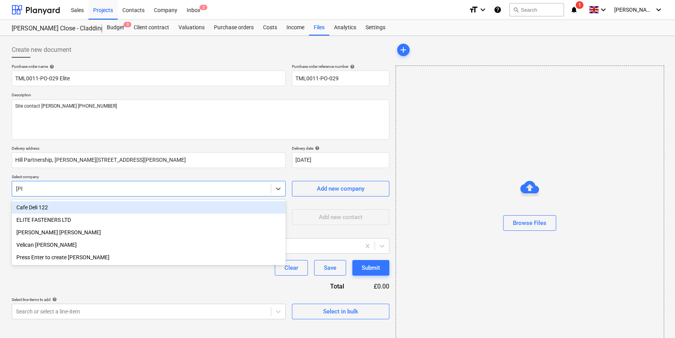
type input "elit"
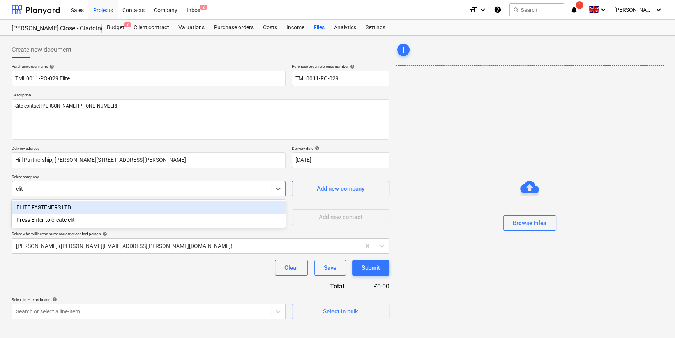
click at [53, 205] on div "ELITE FASTENERS LTD" at bounding box center [149, 207] width 274 height 12
type textarea "x"
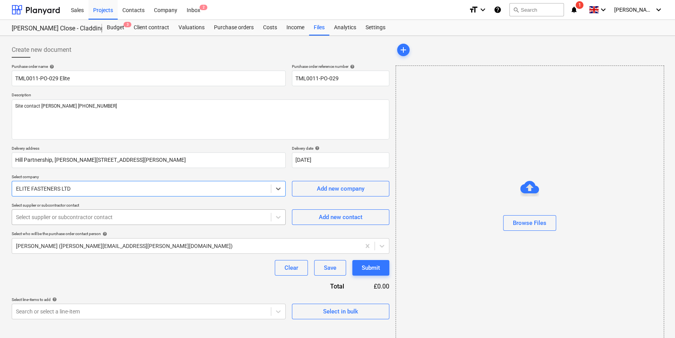
click at [52, 219] on div at bounding box center [141, 217] width 251 height 8
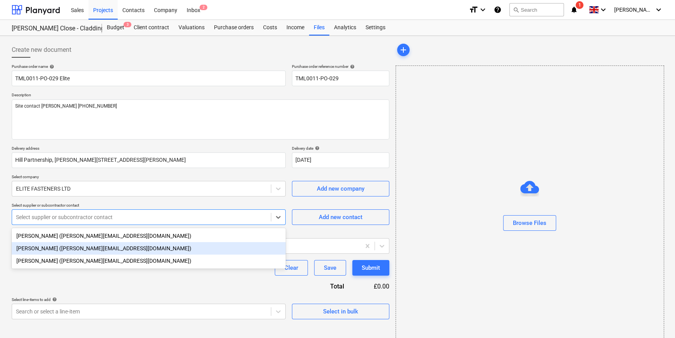
click at [52, 249] on div "Nick (nick@elitefasteners.co.uk)" at bounding box center [149, 248] width 274 height 12
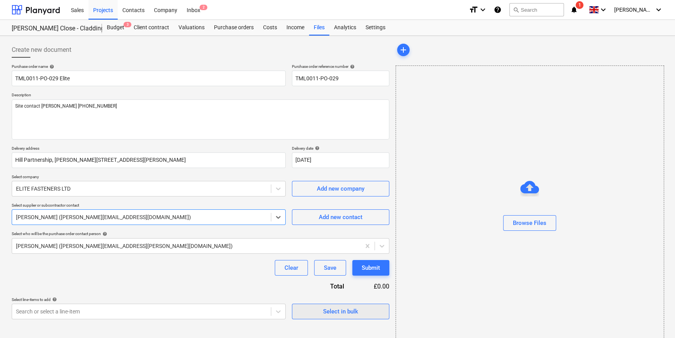
click at [324, 313] on div "Select in bulk" at bounding box center [340, 311] width 35 height 10
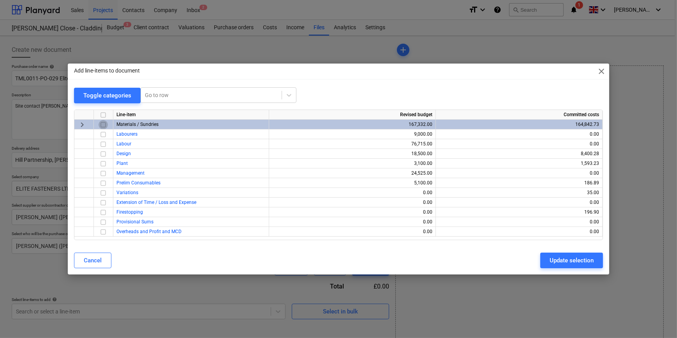
click at [104, 124] on input "checkbox" at bounding box center [103, 124] width 9 height 9
click at [540, 257] on div "Update selection" at bounding box center [572, 260] width 44 height 10
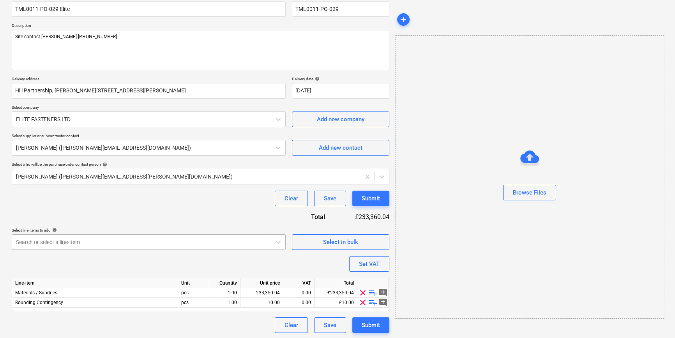
scroll to position [70, 0]
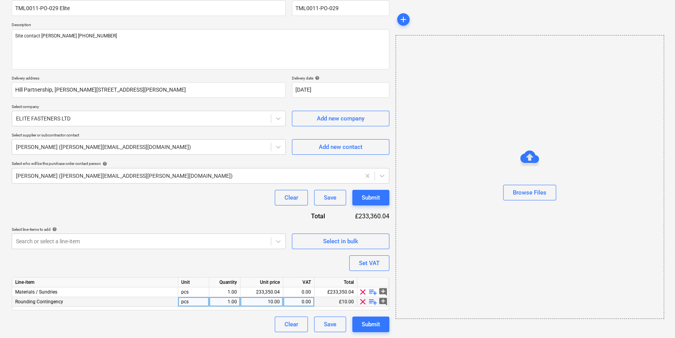
click at [361, 301] on span "clear" at bounding box center [362, 301] width 9 height 9
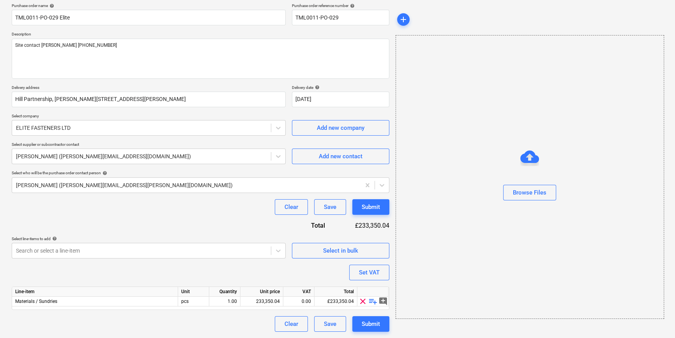
scroll to position [60, 0]
click at [373, 301] on span "playlist_add" at bounding box center [372, 301] width 9 height 9
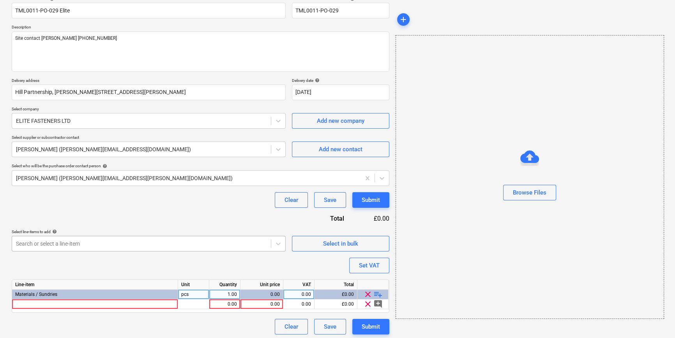
scroll to position [70, 0]
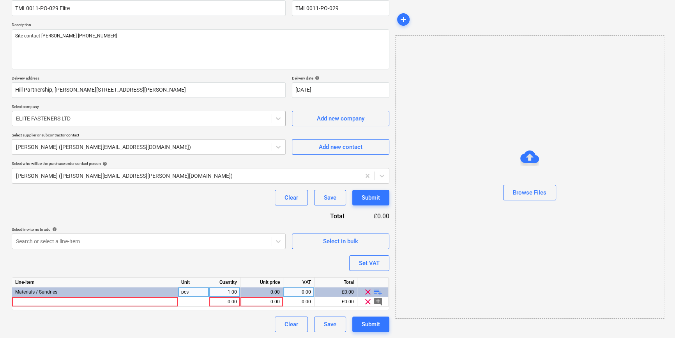
type textarea "x"
click at [48, 301] on div at bounding box center [95, 302] width 166 height 10
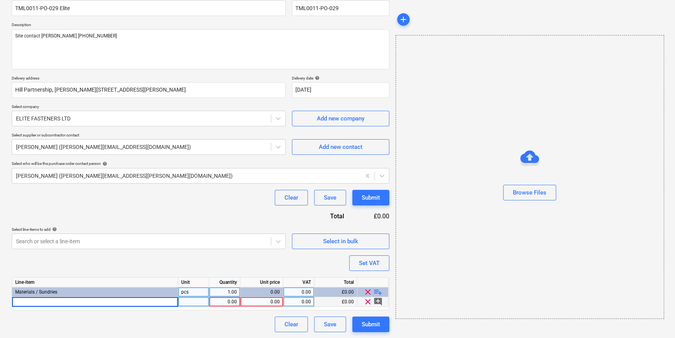
type input "MBA-SS-08140 (250)"
type textarea "x"
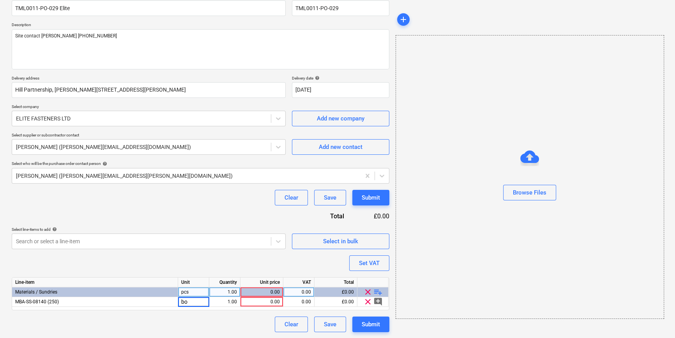
type input "box"
type textarea "x"
type input "111"
type textarea "x"
type input "20"
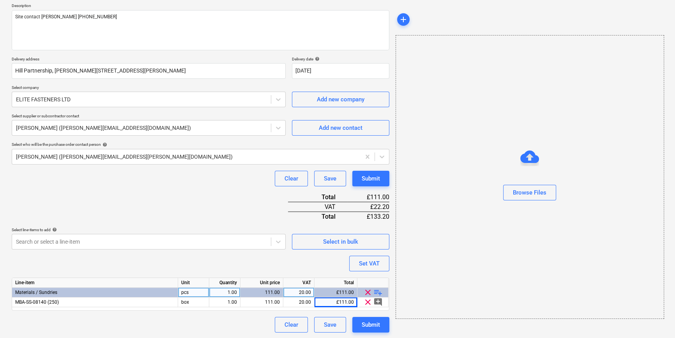
scroll to position [90, 0]
click at [377, 292] on span "playlist_add" at bounding box center [377, 291] width 9 height 9
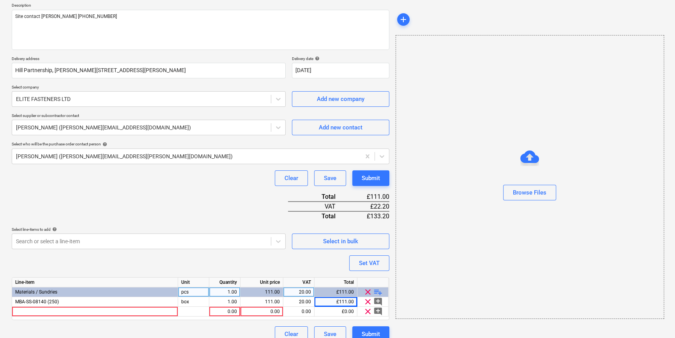
type textarea "x"
click at [25, 312] on div at bounding box center [95, 312] width 166 height 10
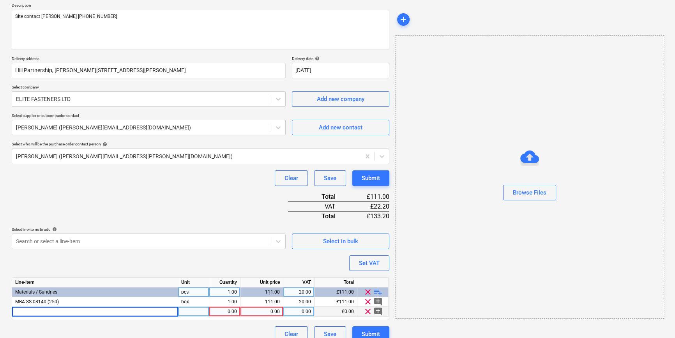
type input "MKC-SS-85 (250)"
type textarea "x"
type input "box"
type textarea "x"
type input "89"
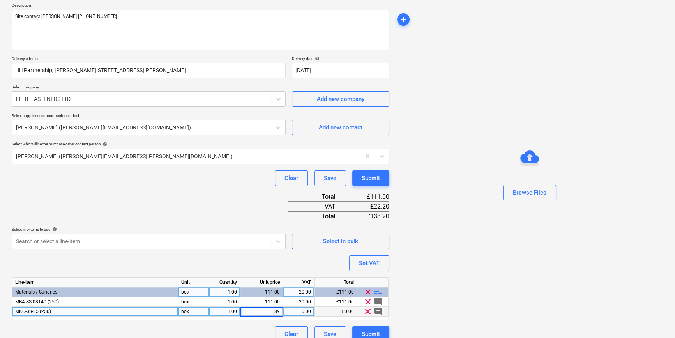
type textarea "x"
type input "89.1"
type textarea "x"
type input "20"
click at [377, 290] on span "playlist_add" at bounding box center [377, 291] width 9 height 9
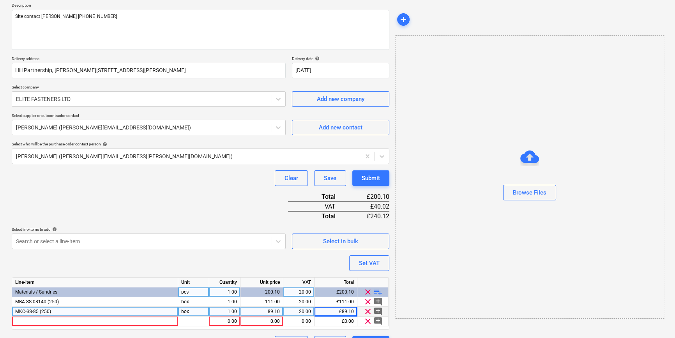
type textarea "x"
click at [31, 320] on div at bounding box center [95, 322] width 166 height 10
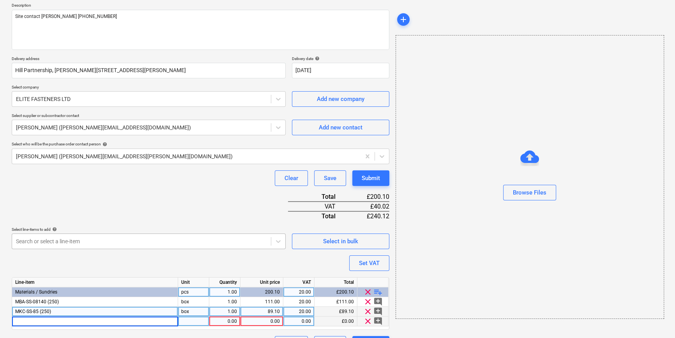
type input "KI-120 (250)"
type textarea "x"
type input "box"
type textarea "x"
type input "20.31"
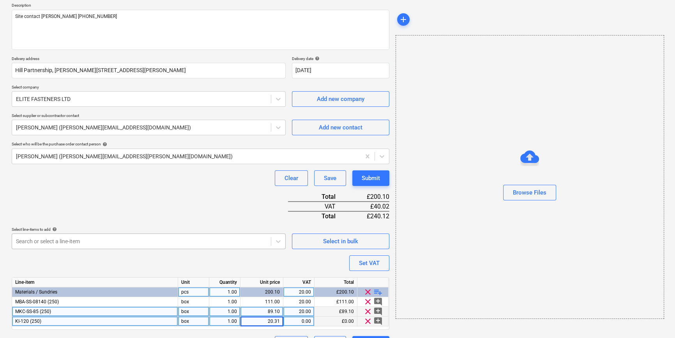
type textarea "x"
type input "20"
click at [380, 290] on span "playlist_add" at bounding box center [377, 291] width 9 height 9
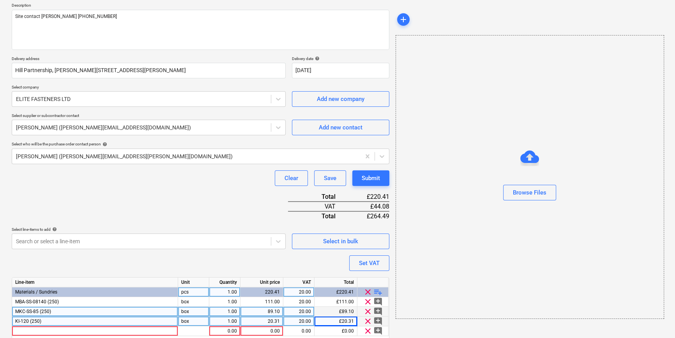
type textarea "x"
click at [17, 329] on div at bounding box center [95, 331] width 166 height 10
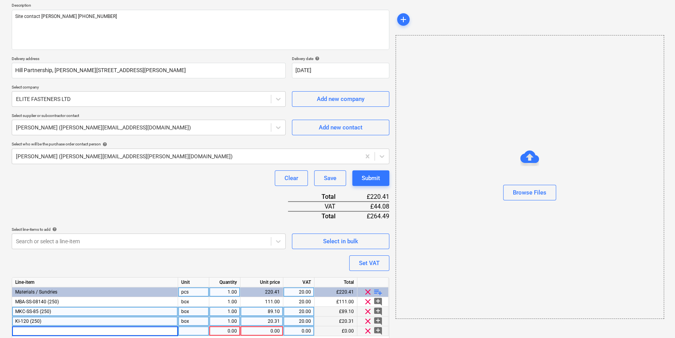
type input "KWL-090PP (200)"
type textarea "x"
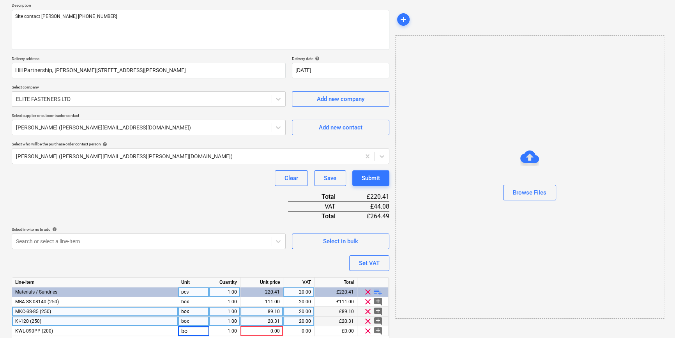
type input "box"
type textarea "x"
type input "23.41"
type textarea "x"
type input "20"
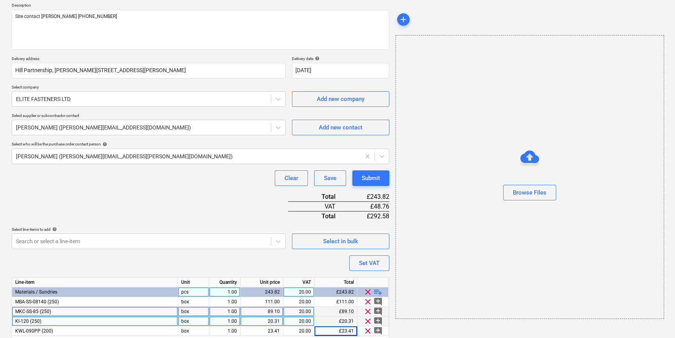
click at [382, 290] on div "clear playlist_add" at bounding box center [372, 292] width 31 height 10
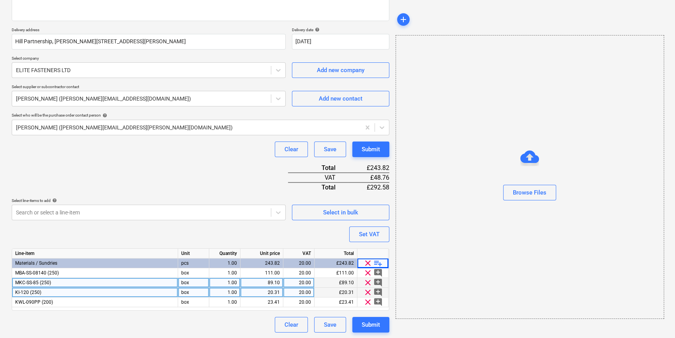
scroll to position [119, 0]
click at [375, 261] on span "playlist_add" at bounding box center [377, 262] width 9 height 9
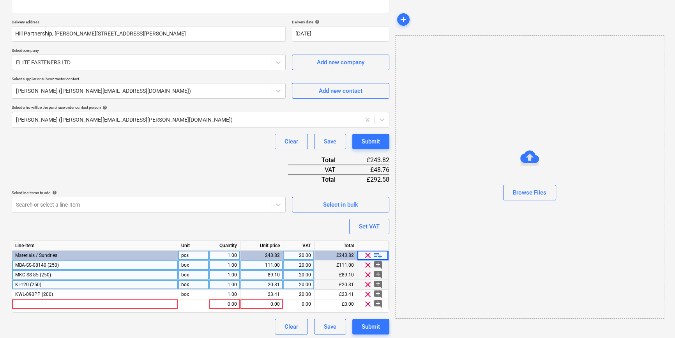
scroll to position [129, 0]
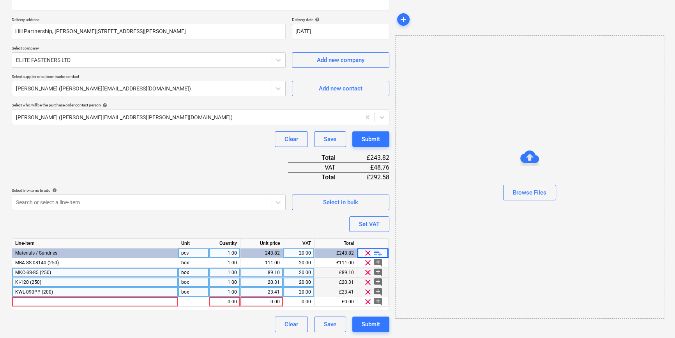
type textarea "x"
click at [277, 292] on div "23.41" at bounding box center [262, 292] width 36 height 10
click at [277, 292] on input "23.41" at bounding box center [262, 291] width 42 height 9
type input "23.49"
click at [54, 301] on div at bounding box center [95, 302] width 166 height 10
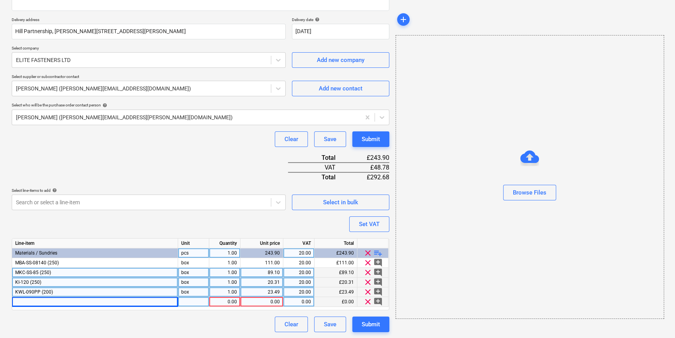
type textarea "x"
click at [52, 301] on div at bounding box center [95, 302] width 166 height 10
type input "MBA-SS-08250 (125)"
type textarea "x"
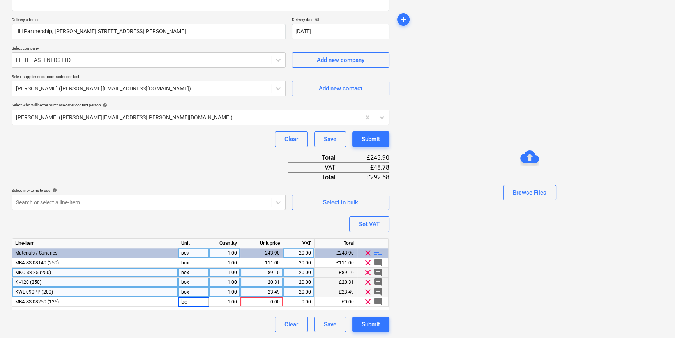
type input "box"
type textarea "x"
type input "70.20"
type textarea "x"
type input "20"
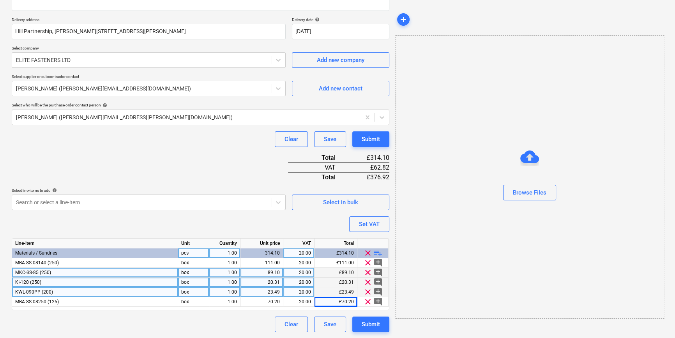
click at [378, 252] on span "playlist_add" at bounding box center [377, 252] width 9 height 9
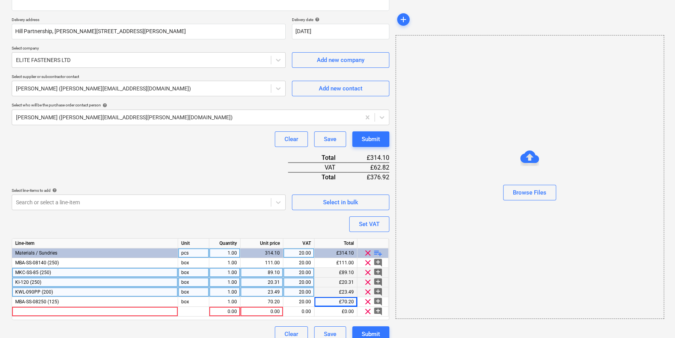
type textarea "x"
click at [49, 313] on div at bounding box center [95, 312] width 166 height 10
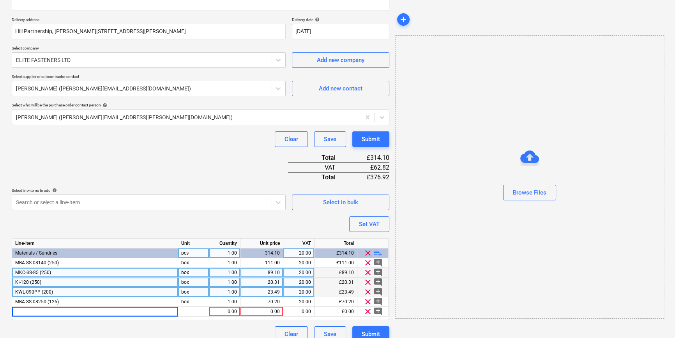
type input "KI-220 (250)"
type textarea "x"
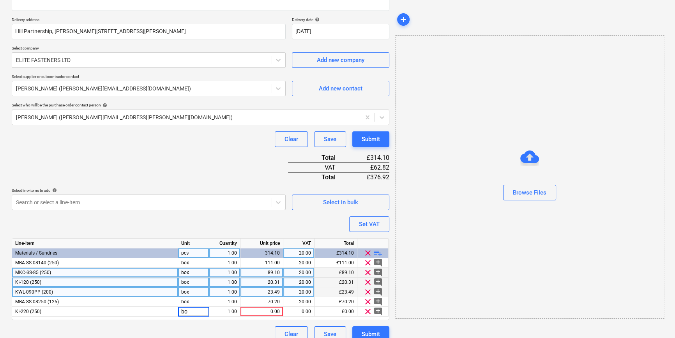
type input "box"
type textarea "x"
type input "35.21"
type textarea "x"
type input "30"
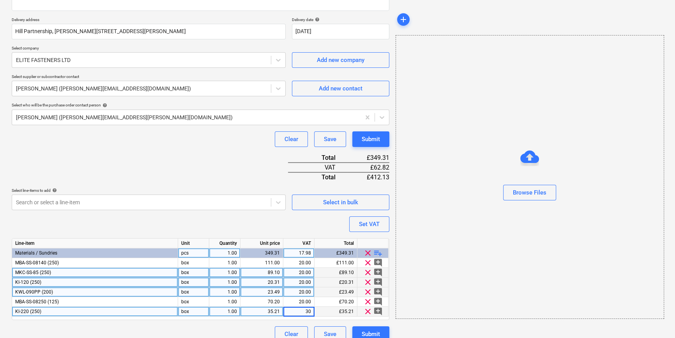
click at [277, 310] on div "35.21" at bounding box center [262, 312] width 36 height 10
drag, startPoint x: 276, startPoint y: 310, endPoint x: 281, endPoint y: 310, distance: 5.1
click at [276, 310] on input "35.21" at bounding box center [262, 311] width 42 height 9
type textarea "x"
click at [271, 313] on div "35.21" at bounding box center [262, 312] width 36 height 10
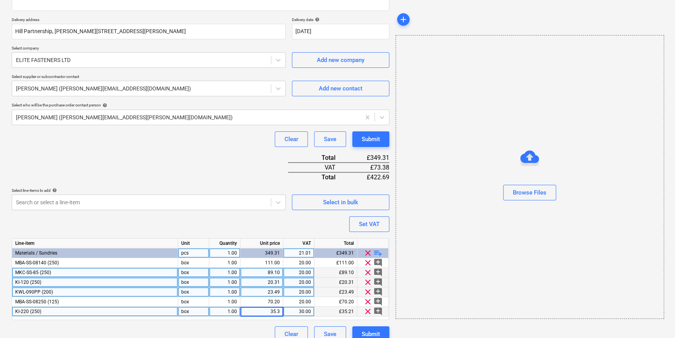
type input "35.32"
type textarea "x"
type input "20"
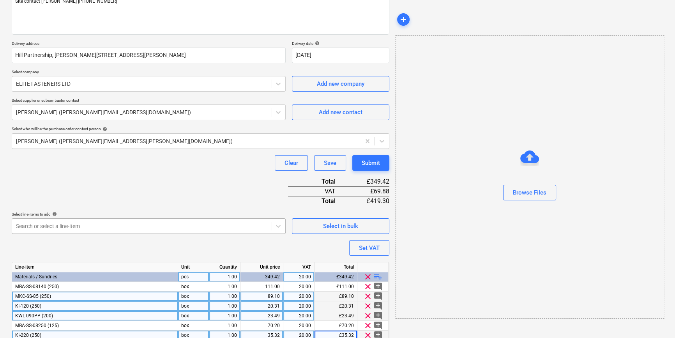
scroll to position [32, 0]
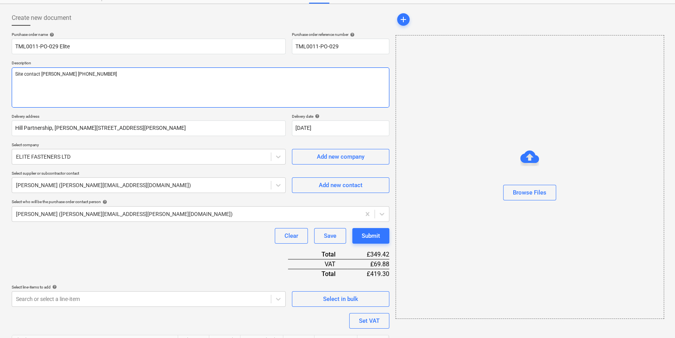
click at [25, 83] on textarea "Site contact Constantin 07869 747 487" at bounding box center [201, 87] width 378 height 40
click at [110, 74] on textarea "Site contact Constantin 07869 747 487" at bounding box center [201, 87] width 378 height 40
type textarea "x"
type textarea "Site contact Constantin 07869 747 487"
type textarea "x"
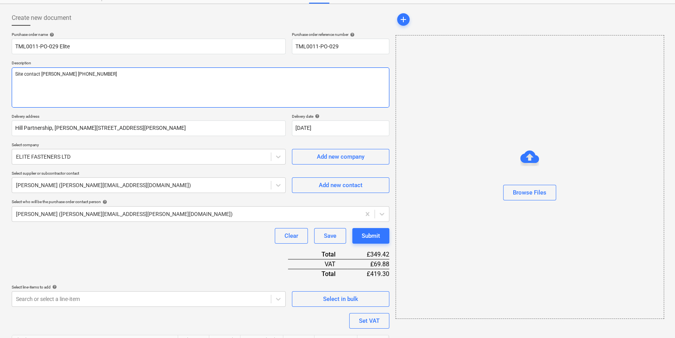
type textarea "Site contact Constantin 07869 747 487"
type textarea "x"
type textarea "Site contact Constantin 07869 747 487 P"
type textarea "x"
type textarea "Site contact Constantin 07869 747 487 Pl"
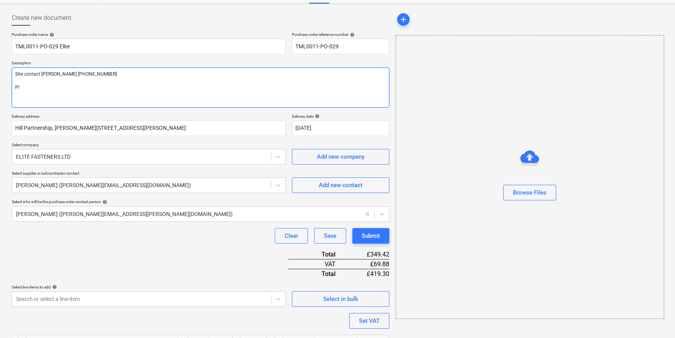
type textarea "x"
type textarea "Site contact Constantin 07869 747 487 Ple"
type textarea "x"
type textarea "Site contact Constantin 07869 747 487 Plea"
type textarea "x"
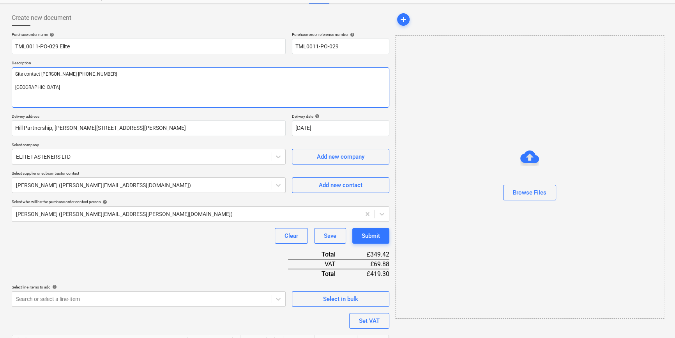
type textarea "Site contact Constantin 07869 747 487 Pleas"
type textarea "x"
type textarea "Site contact Constantin 07869 747 487 Please"
type textarea "x"
type textarea "Site contact Constantin 07869 747 487 Please"
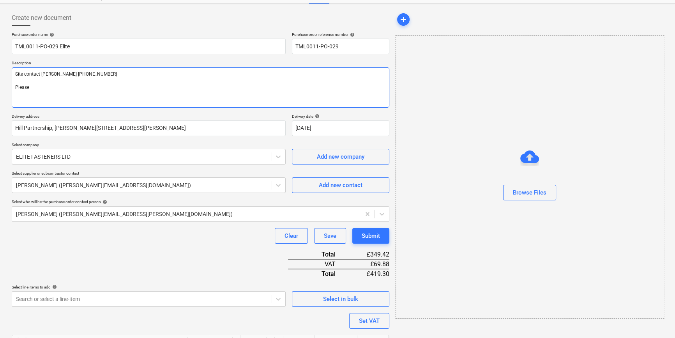
type textarea "x"
type textarea "Site contact Constantin 07869 747 487 Please s"
type textarea "x"
type textarea "Site contact Constantin 07869 747 487 Please se"
type textarea "x"
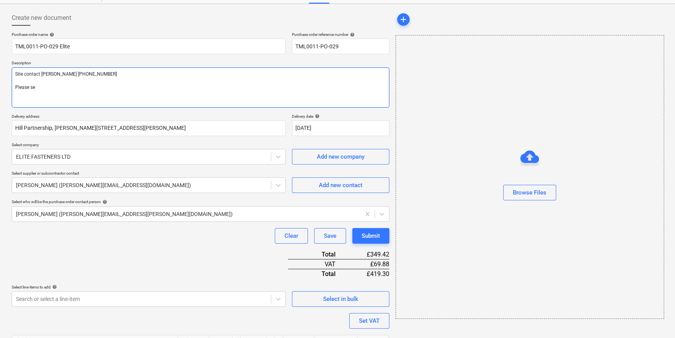
type textarea "Site contact Constantin 07869 747 487 Please sen"
type textarea "x"
type textarea "Site contact Constantin 07869 747 487 Please send"
type textarea "x"
type textarea "Site contact Constantin 07869 747 487 Please send"
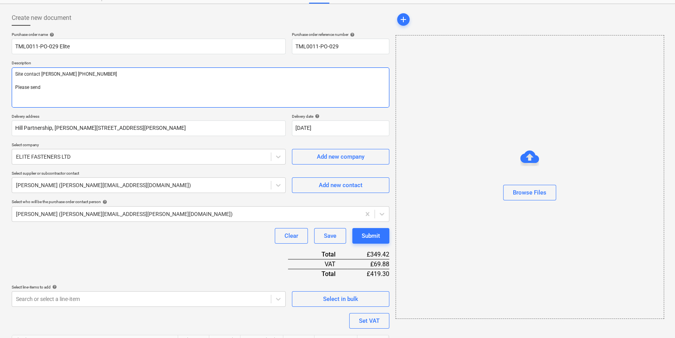
type textarea "x"
type textarea "Site contact Constantin 07869 747 487 Please send w"
type textarea "x"
type textarea "Site contact Constantin 07869 747 487 Please send wi"
type textarea "x"
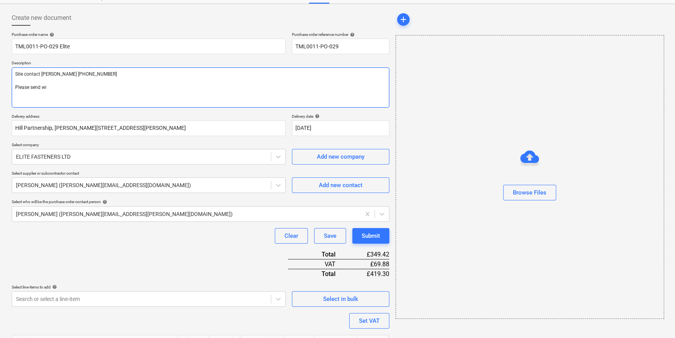
type textarea "Site contact Constantin 07869 747 487 Please send wit"
type textarea "x"
type textarea "Site contact Constantin 07869 747 487 Please send with"
type textarea "x"
type textarea "Site contact Constantin 07869 747 487 Please send with"
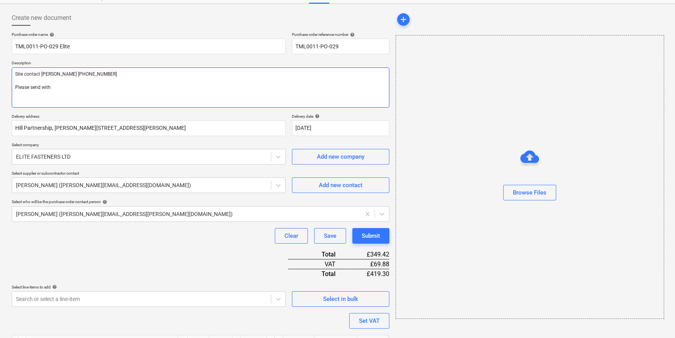
type textarea "x"
type textarea "Site contact Constantin 07869 747 487 Please send with T"
type textarea "x"
type textarea "Site contact Constantin 07869 747 487 Please send with TM"
type textarea "x"
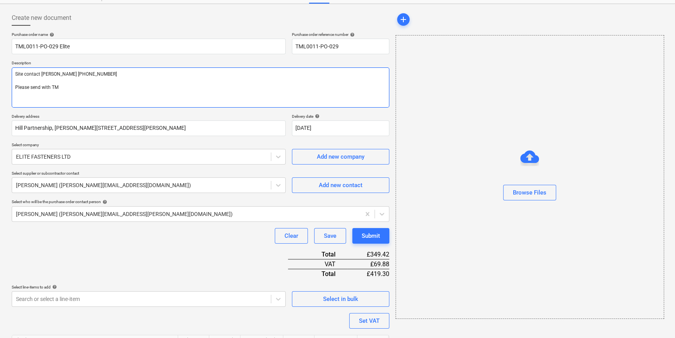
type textarea "Site contact Constantin 07869 747 487 Please send with TML"
type textarea "x"
type textarea "Site contact Constantin 07869 747 487 Please send with TML0"
type textarea "x"
type textarea "Site contact Constantin 07869 747 487 Please send with TML00"
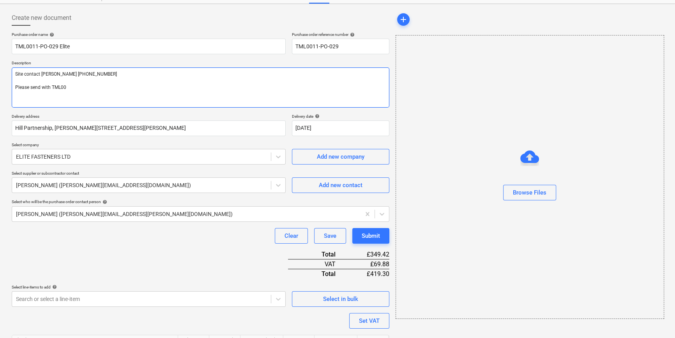
type textarea "x"
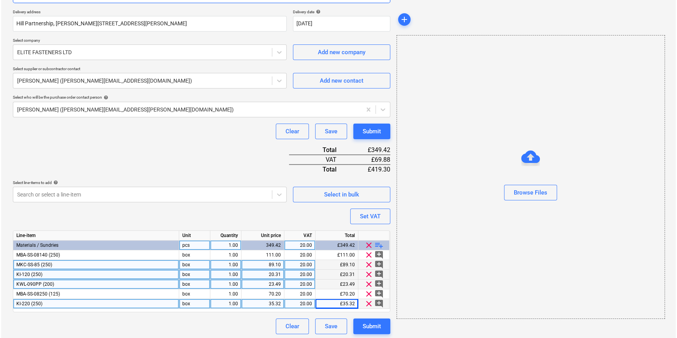
scroll to position [138, 0]
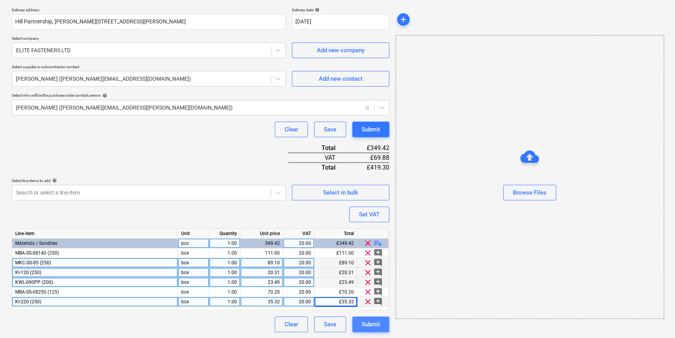
click at [376, 322] on div "Submit" at bounding box center [371, 324] width 18 height 10
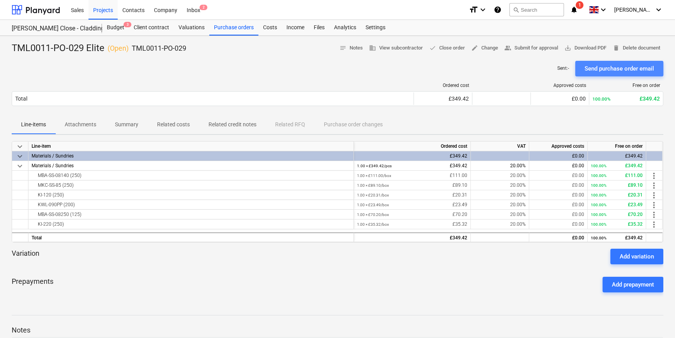
click at [540, 69] on div "Send purchase order email" at bounding box center [619, 69] width 69 height 10
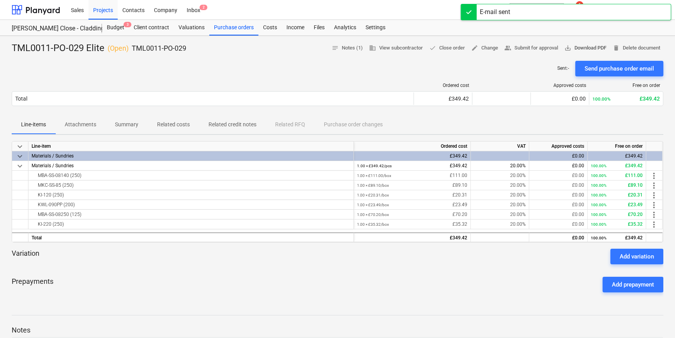
click at [540, 48] on span "save_alt Download PDF" at bounding box center [585, 48] width 42 height 9
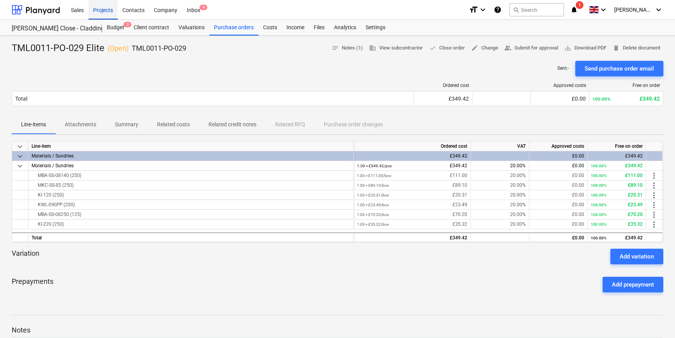
click at [96, 11] on div "Projects" at bounding box center [102, 10] width 29 height 20
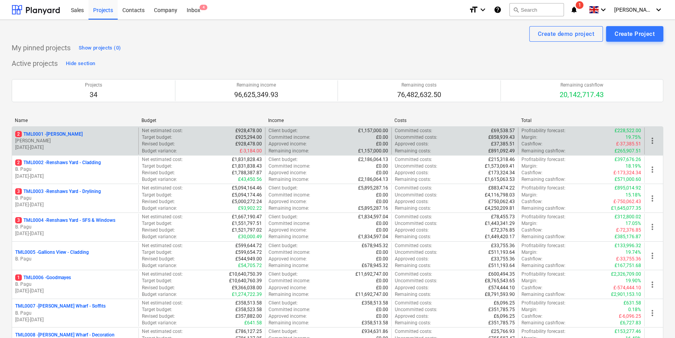
click at [66, 141] on p "[PERSON_NAME]" at bounding box center [75, 141] width 120 height 7
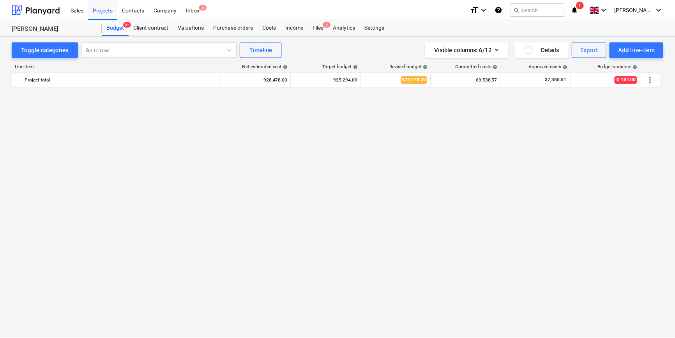
scroll to position [562, 0]
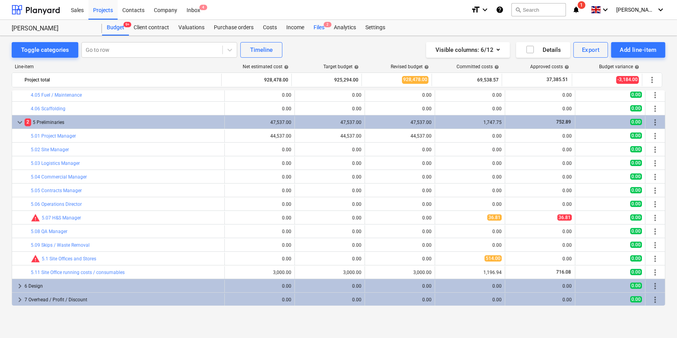
click at [319, 25] on div "Files 2" at bounding box center [319, 28] width 20 height 16
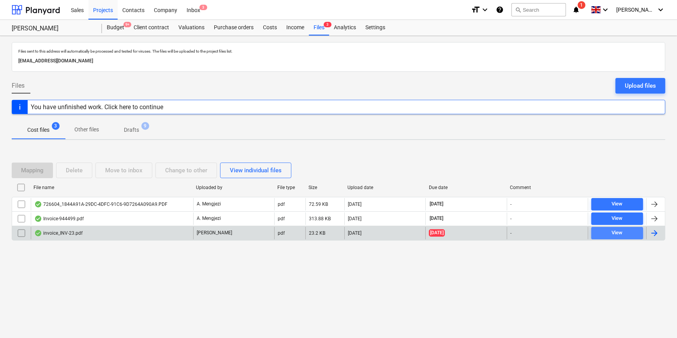
click at [540, 234] on div "View" at bounding box center [617, 232] width 11 height 9
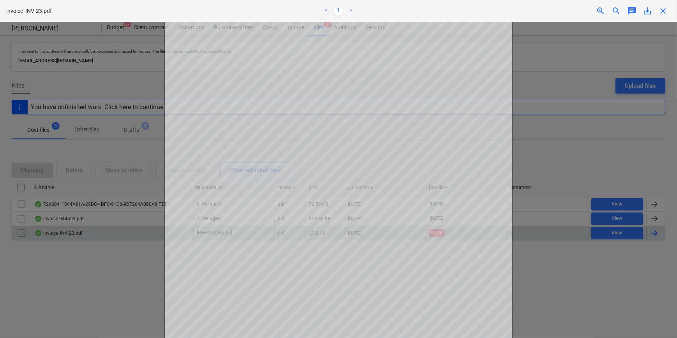
click at [540, 273] on div at bounding box center [338, 180] width 677 height 316
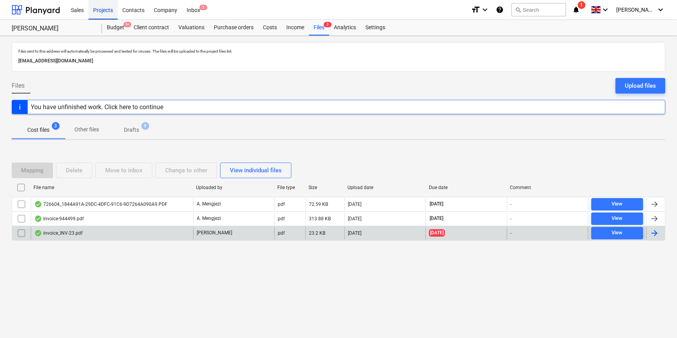
click at [101, 11] on div "Projects" at bounding box center [102, 10] width 29 height 20
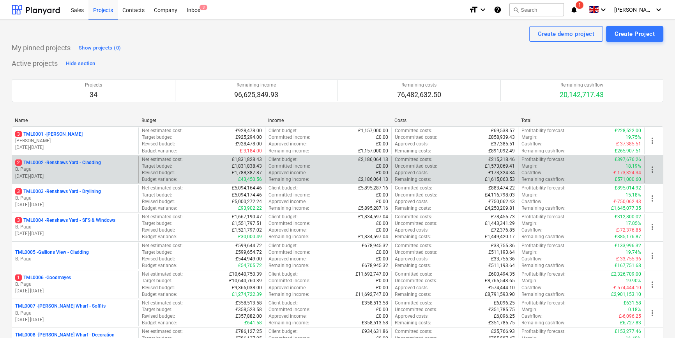
click at [89, 165] on p "2 TML0002 - Renshaws Yard - Cladding" at bounding box center [58, 162] width 86 height 7
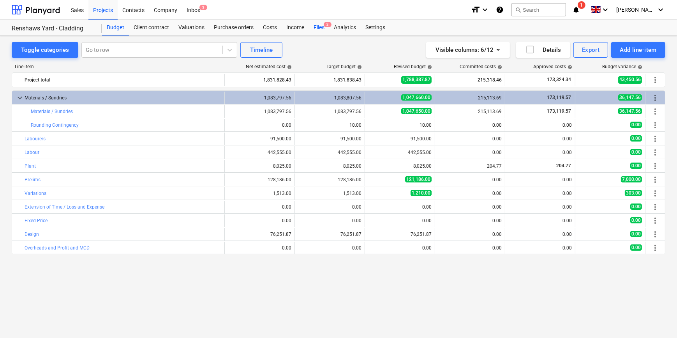
click at [316, 27] on div "Files 2" at bounding box center [319, 28] width 20 height 16
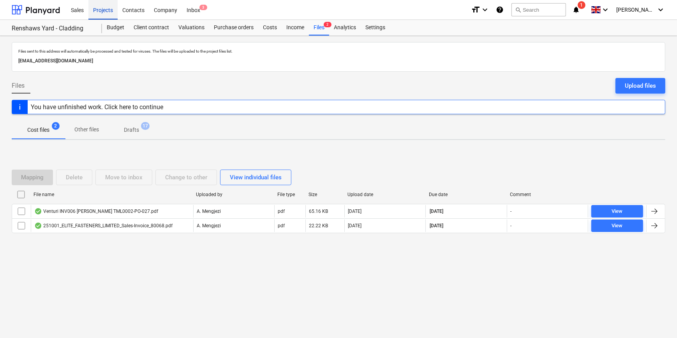
click at [105, 11] on div "Projects" at bounding box center [102, 10] width 29 height 20
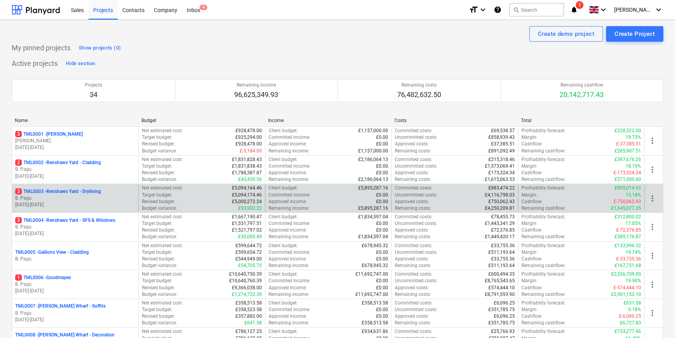
click at [104, 193] on div "3 TML0003 - Renshaws Yard - Drylining" at bounding box center [75, 191] width 120 height 7
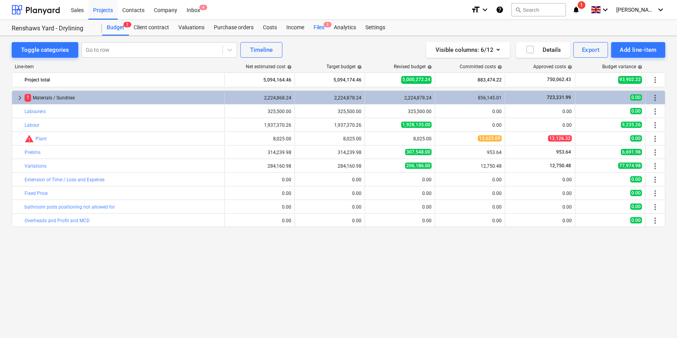
click at [316, 27] on div "Files 3" at bounding box center [319, 28] width 20 height 16
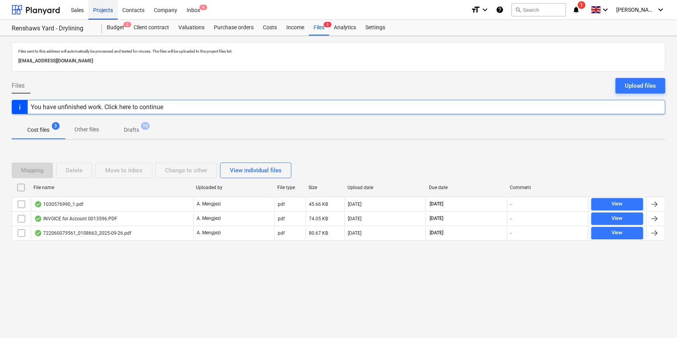
click at [104, 11] on div "Projects" at bounding box center [102, 10] width 29 height 20
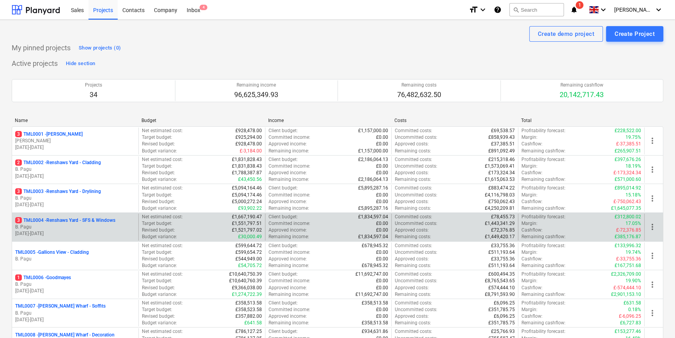
click at [85, 224] on p "B. Pagu" at bounding box center [75, 227] width 120 height 7
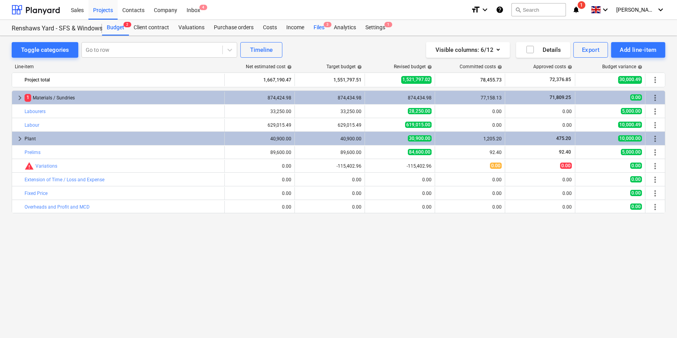
click at [317, 27] on div "Files 3" at bounding box center [319, 28] width 20 height 16
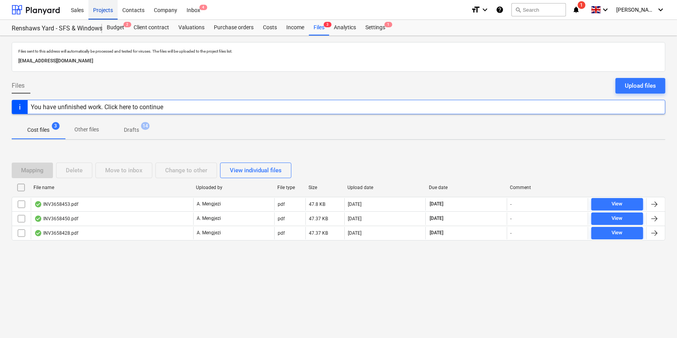
click at [104, 10] on div "Projects" at bounding box center [102, 10] width 29 height 20
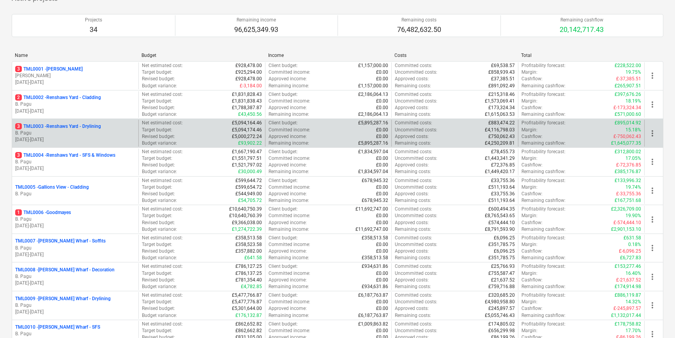
scroll to position [71, 0]
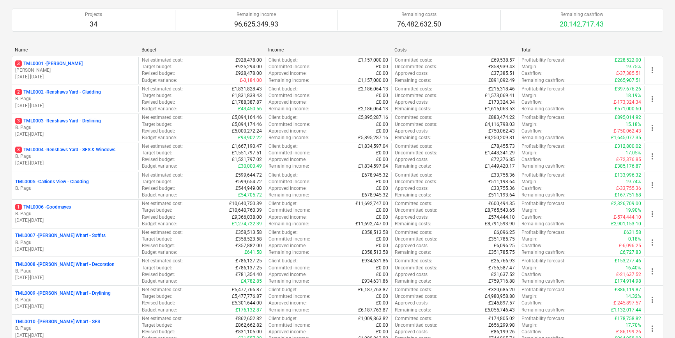
click at [101, 207] on div "1 TML0006 - Goodmayes" at bounding box center [75, 207] width 120 height 7
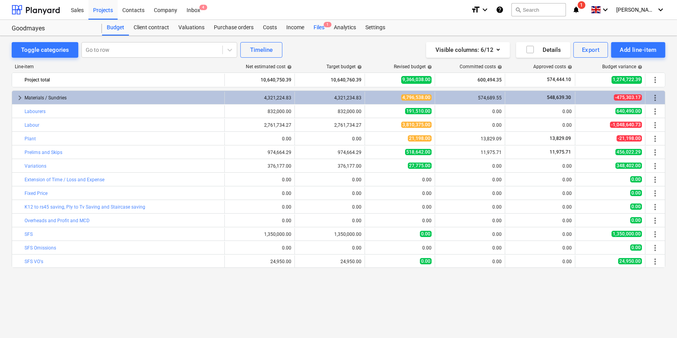
click at [317, 28] on div "Files 1" at bounding box center [319, 28] width 20 height 16
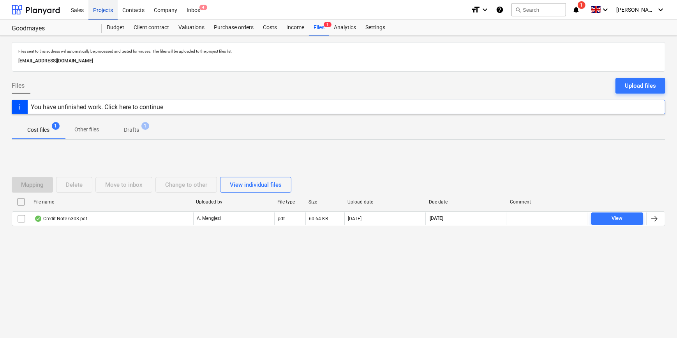
click at [103, 11] on div "Projects" at bounding box center [102, 10] width 29 height 20
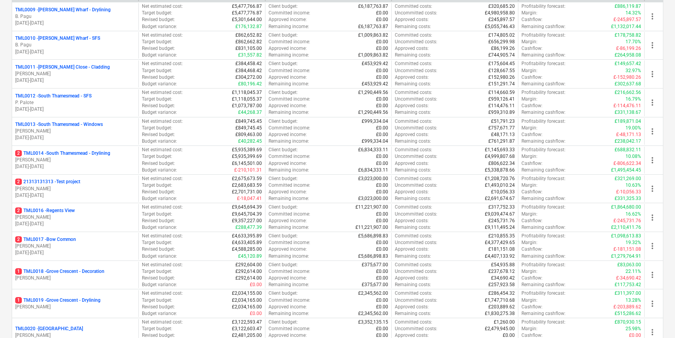
scroll to position [354, 0]
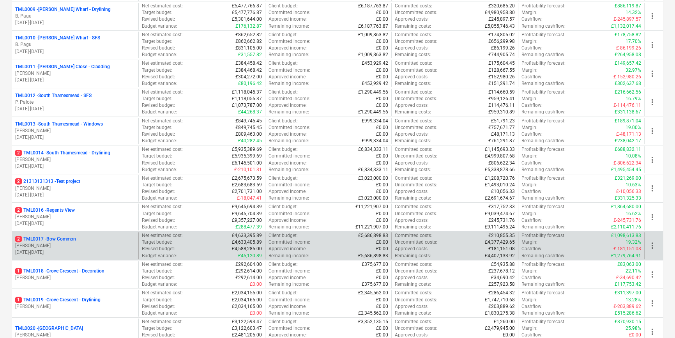
click at [118, 239] on div "2 TML0017 - Bow Common" at bounding box center [75, 239] width 120 height 7
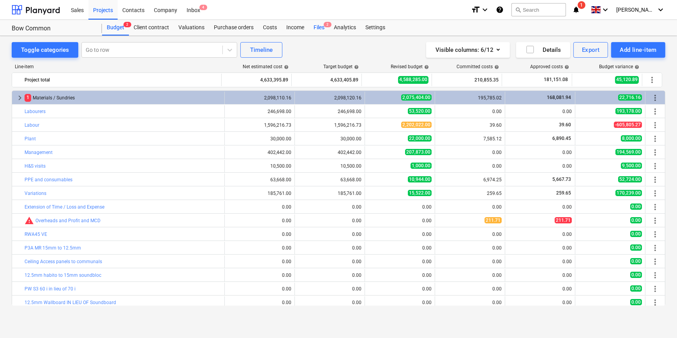
click at [318, 27] on div "Files 2" at bounding box center [319, 28] width 20 height 16
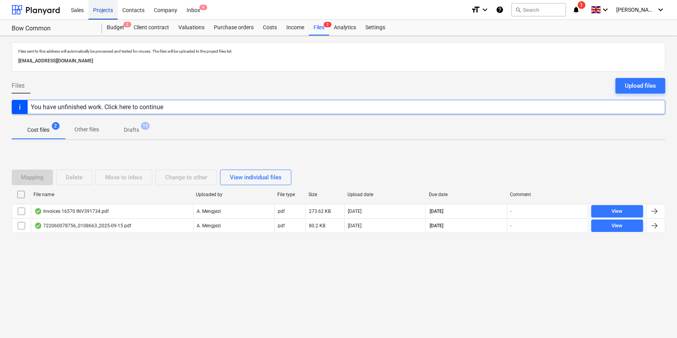
click at [101, 11] on div "Projects" at bounding box center [102, 10] width 29 height 20
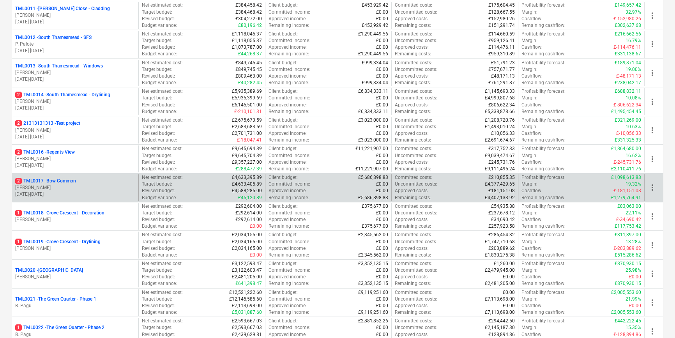
scroll to position [425, 0]
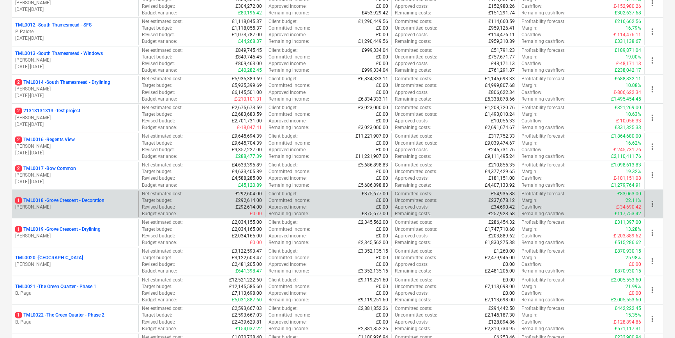
click at [85, 204] on p "[PERSON_NAME]" at bounding box center [75, 207] width 120 height 7
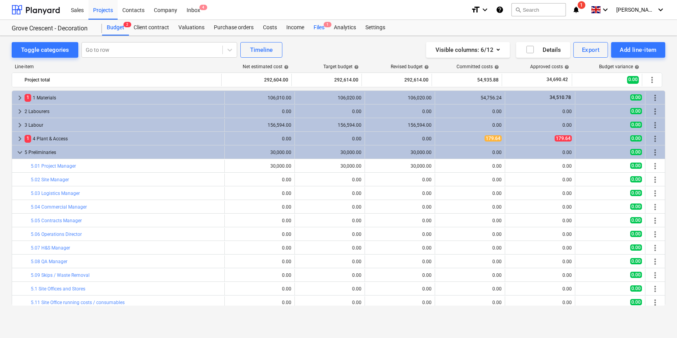
click at [314, 27] on div "Files 1" at bounding box center [319, 28] width 20 height 16
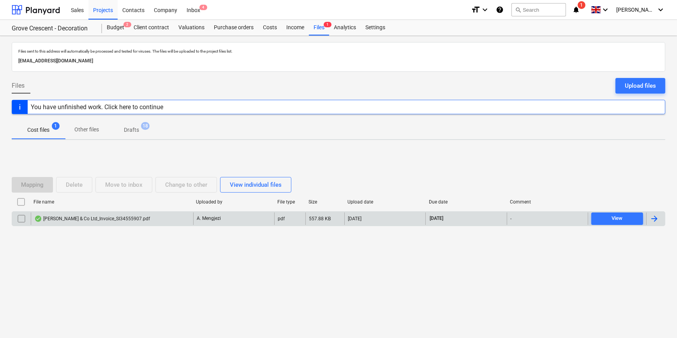
click at [540, 216] on div at bounding box center [654, 218] width 9 height 9
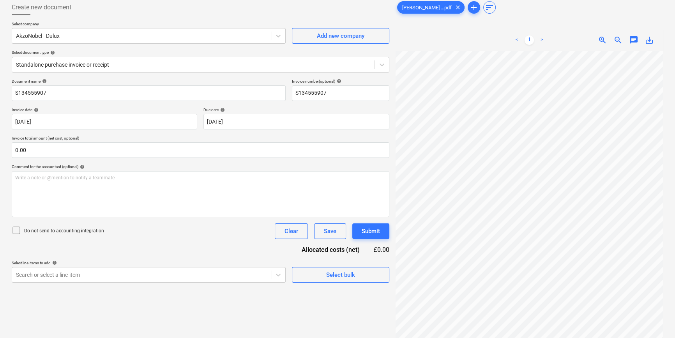
scroll to position [7, 0]
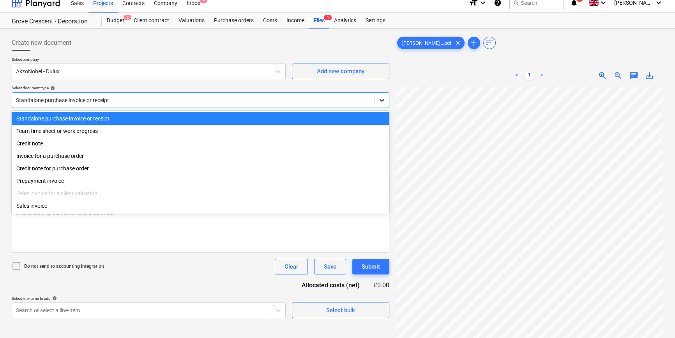
click at [382, 101] on icon at bounding box center [382, 100] width 5 height 3
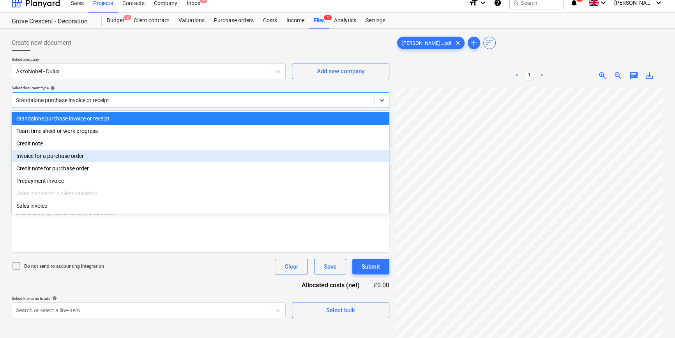
click at [366, 155] on div "Invoice for a purchase order" at bounding box center [201, 156] width 378 height 12
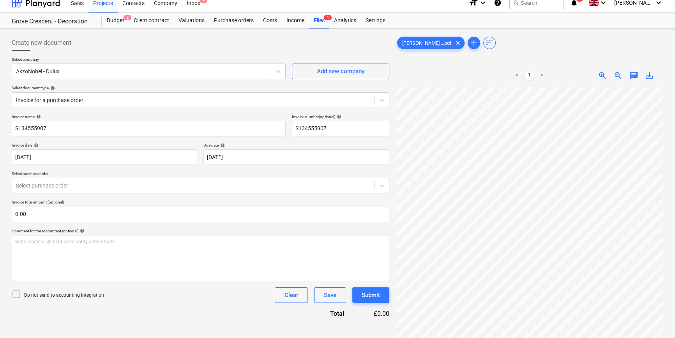
scroll to position [34, 2]
click at [475, 331] on html "Sales Projects Contacts Company Inbox 4 format_size keyboard_arrow_down help se…" at bounding box center [337, 162] width 675 height 338
click at [380, 186] on icon at bounding box center [382, 186] width 8 height 8
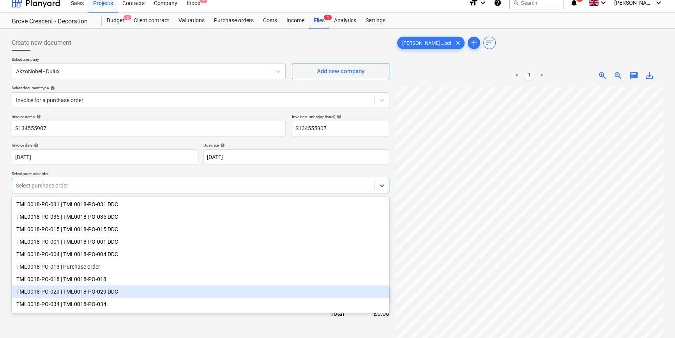
click at [109, 294] on div "TML0018-PO-029 | TML0018-PO-029 DDC" at bounding box center [201, 291] width 378 height 12
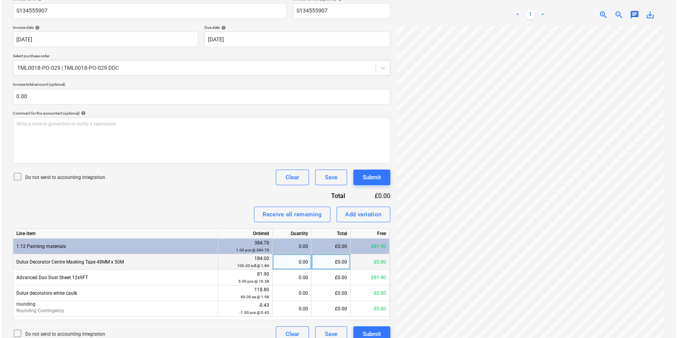
scroll to position [134, 0]
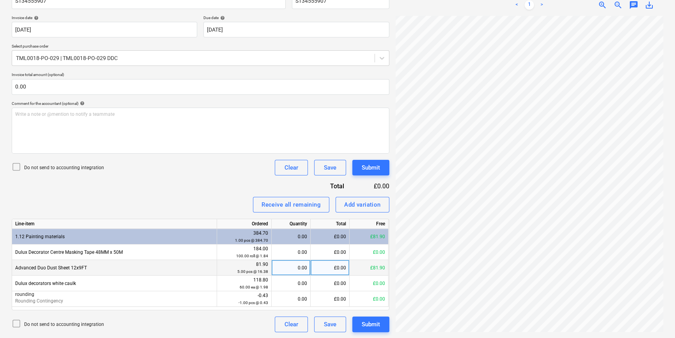
click at [329, 266] on div "£0.00" at bounding box center [330, 268] width 39 height 16
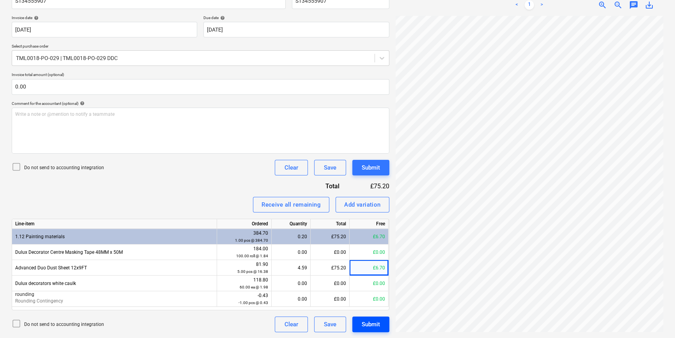
click at [371, 326] on div "Submit" at bounding box center [371, 324] width 18 height 10
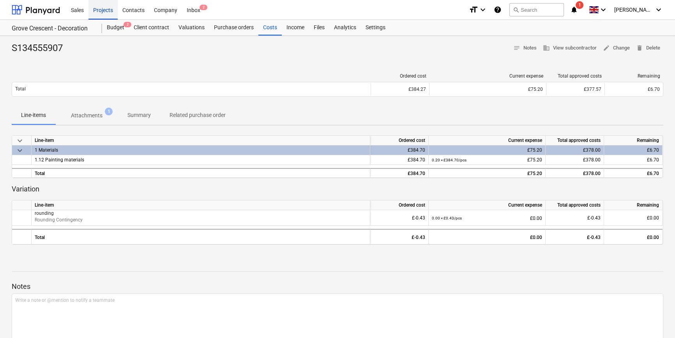
click at [102, 8] on div "Projects" at bounding box center [102, 10] width 29 height 20
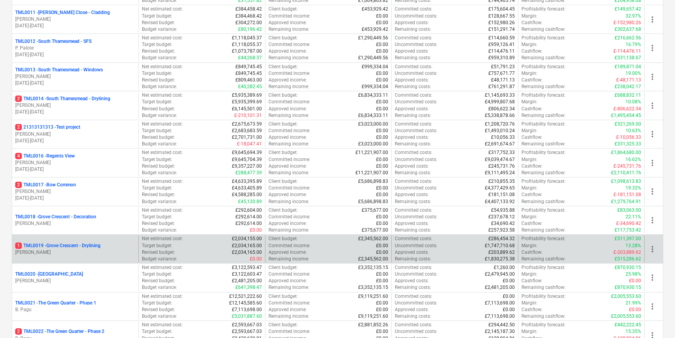
scroll to position [425, 0]
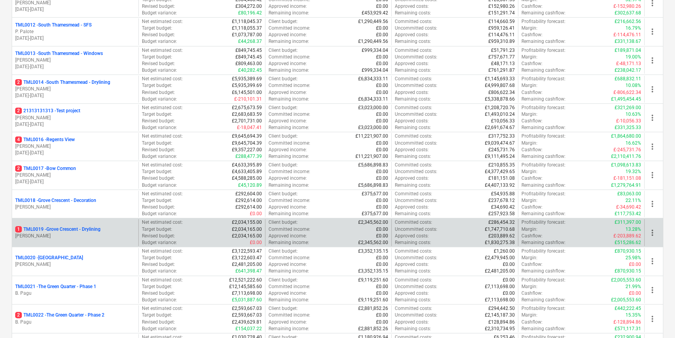
click at [88, 230] on p "1 TML0019 - Grove Crescent - Drylining" at bounding box center [57, 229] width 85 height 7
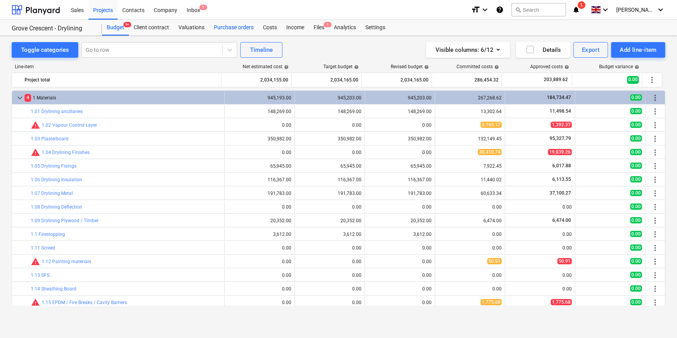
click at [226, 26] on div "Purchase orders" at bounding box center [233, 28] width 49 height 16
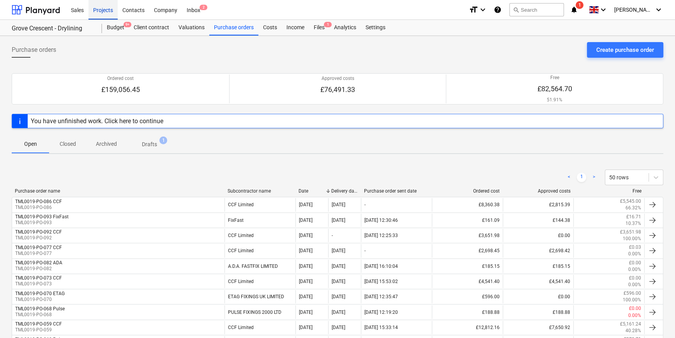
click at [108, 9] on div "Projects" at bounding box center [102, 10] width 29 height 20
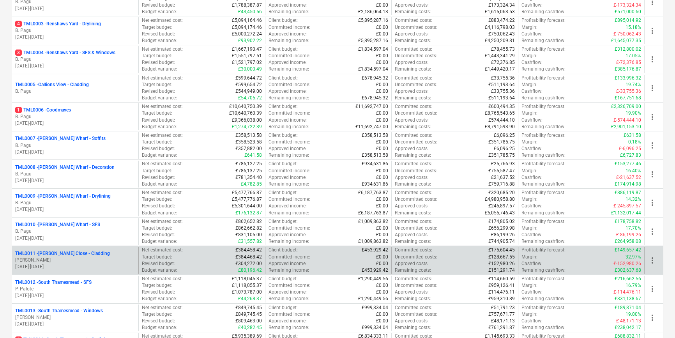
scroll to position [212, 0]
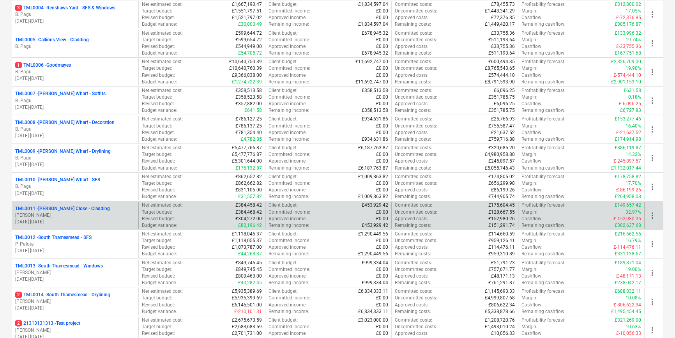
click at [76, 210] on p "TML0011 - Newton Close - Cladding" at bounding box center [62, 208] width 95 height 7
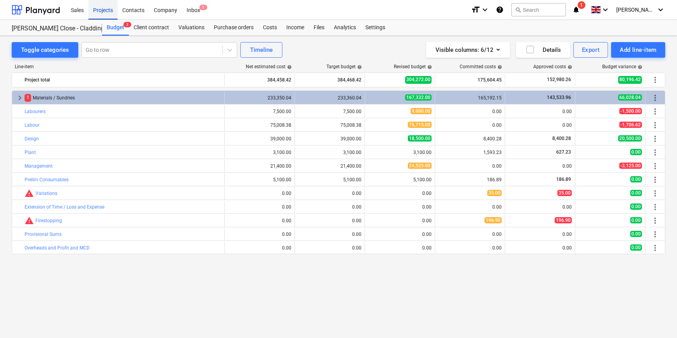
click at [102, 9] on div "Projects" at bounding box center [102, 10] width 29 height 20
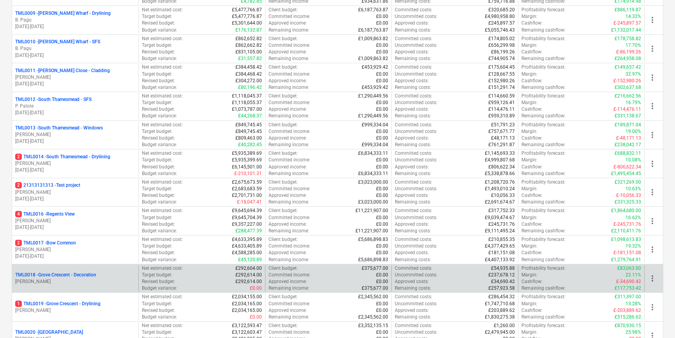
scroll to position [354, 0]
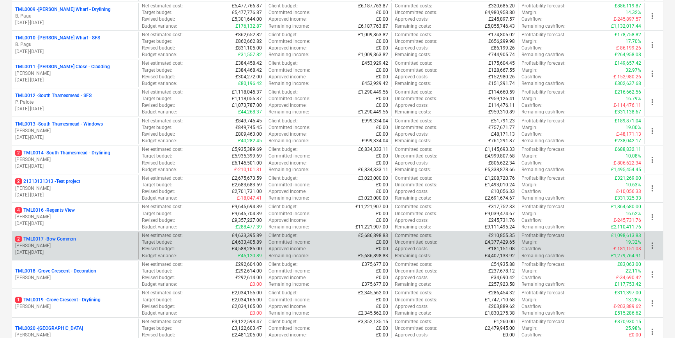
click at [69, 241] on p "2 TML0017 - Bow Common" at bounding box center [45, 239] width 61 height 7
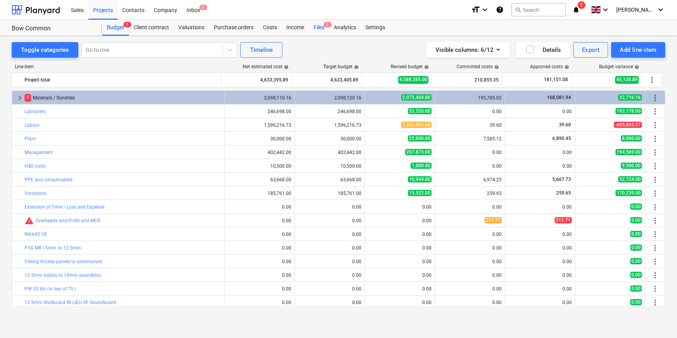
click at [316, 26] on div "Files 2" at bounding box center [319, 28] width 20 height 16
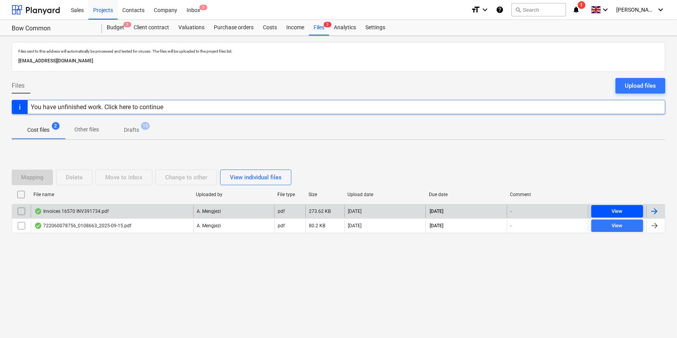
click at [540, 211] on div "View" at bounding box center [617, 211] width 11 height 9
click at [191, 10] on div "Inbox 2" at bounding box center [193, 10] width 23 height 20
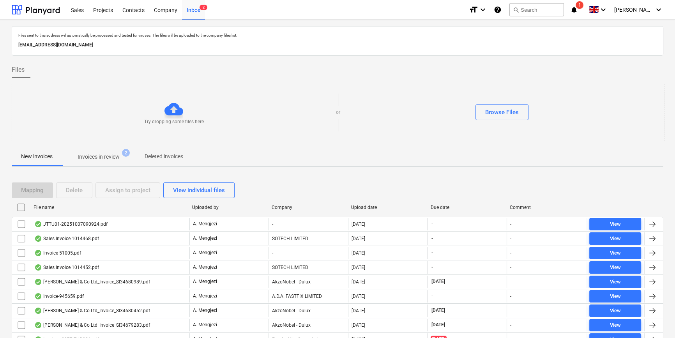
click at [103, 160] on p "Invoices in review" at bounding box center [99, 157] width 42 height 8
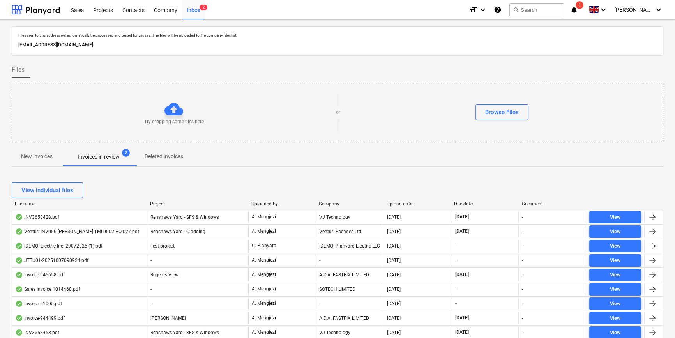
click at [331, 218] on div "VJ Technology" at bounding box center [349, 217] width 67 height 12
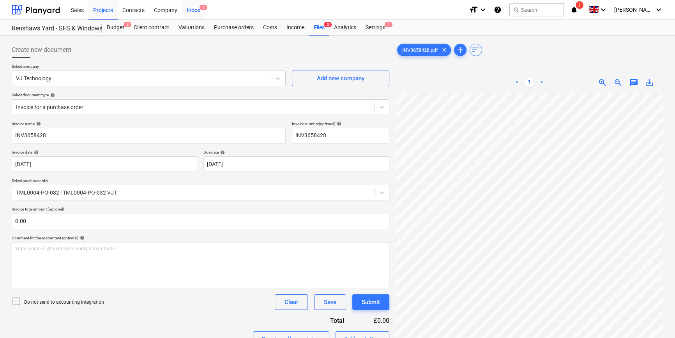
click at [188, 9] on div "Inbox 2" at bounding box center [193, 10] width 23 height 20
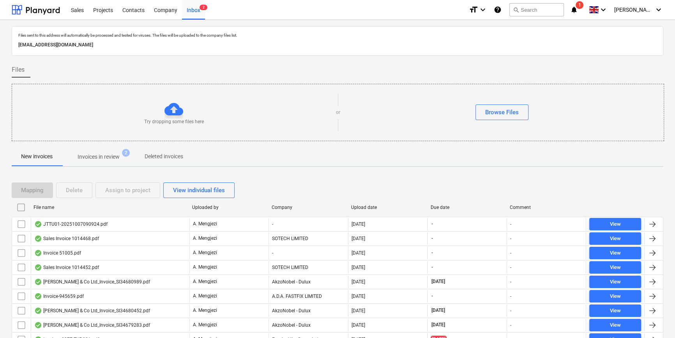
click at [96, 155] on p "Invoices in review" at bounding box center [99, 157] width 42 height 8
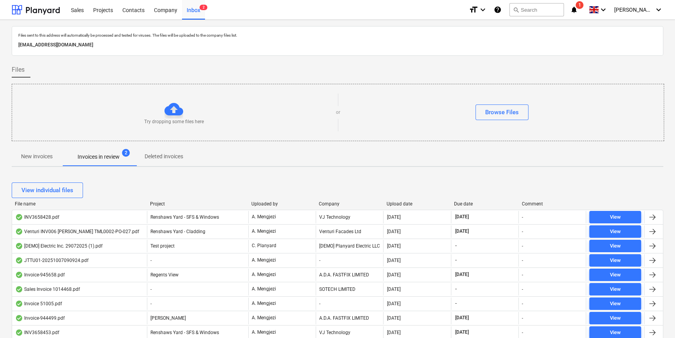
click at [330, 203] on div "Company" at bounding box center [349, 203] width 61 height 5
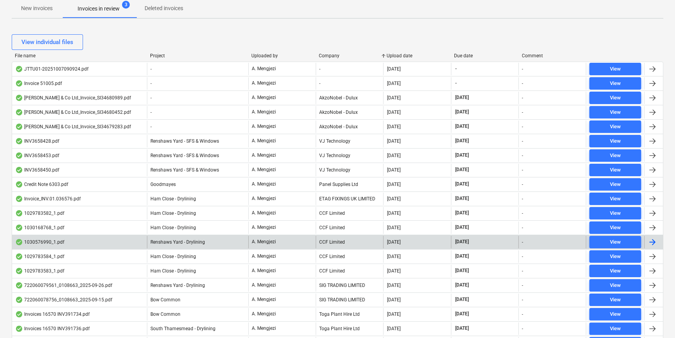
scroll to position [157, 0]
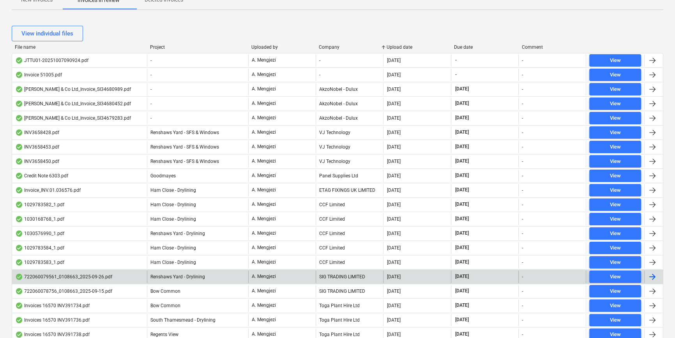
click at [540, 277] on div at bounding box center [652, 276] width 9 height 9
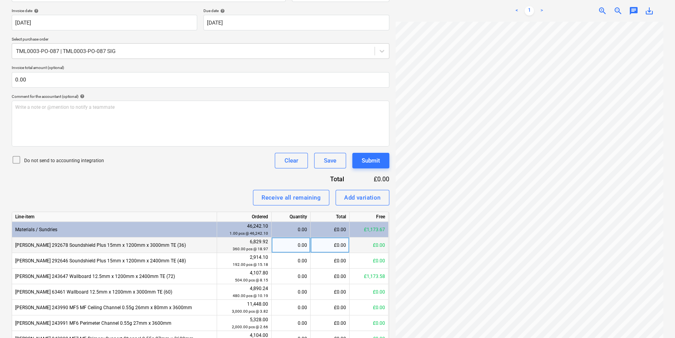
scroll to position [177, 0]
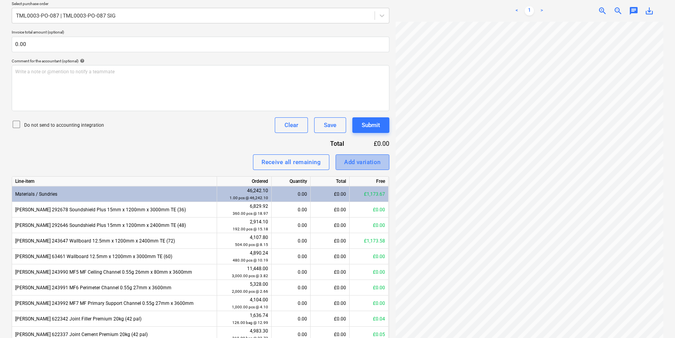
click at [356, 163] on div "Add variation" at bounding box center [362, 162] width 37 height 10
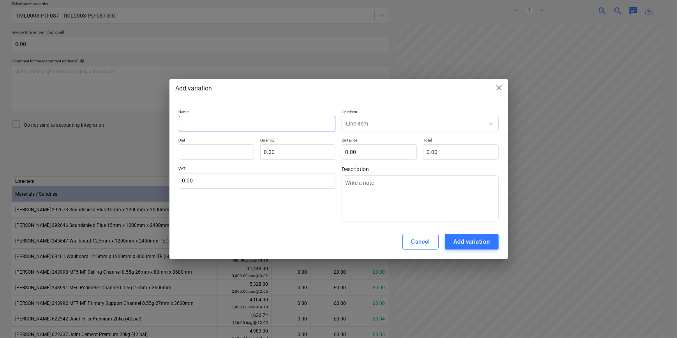
click at [187, 122] on input "text" at bounding box center [257, 124] width 157 height 16
click at [491, 124] on icon at bounding box center [491, 123] width 5 height 3
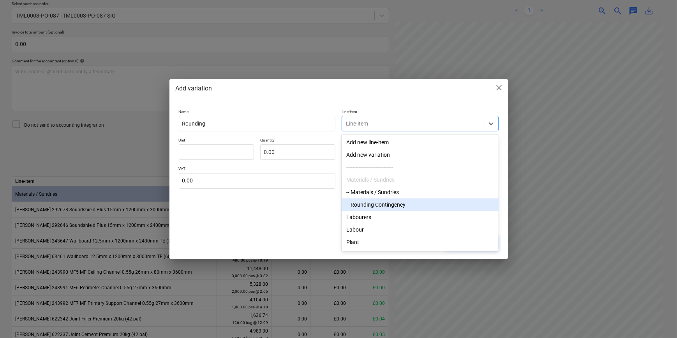
click at [398, 205] on div "-- Rounding Contingency" at bounding box center [420, 204] width 157 height 12
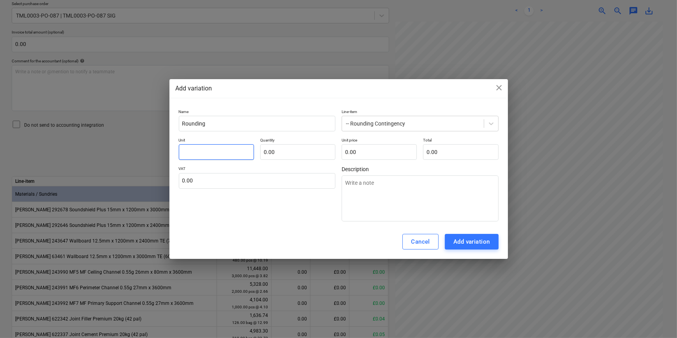
click at [211, 153] on input "text" at bounding box center [216, 152] width 75 height 16
click at [479, 244] on div "Add variation" at bounding box center [472, 242] width 37 height 10
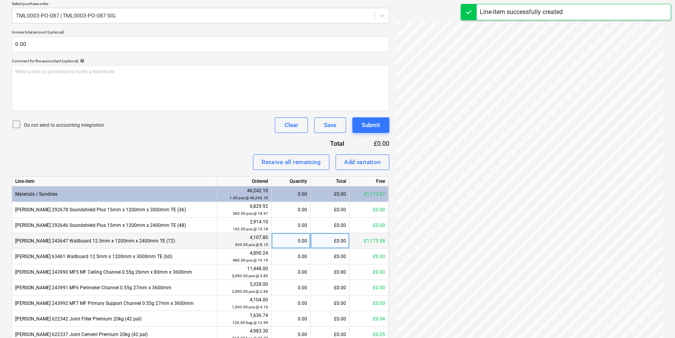
click at [288, 243] on div "0.00" at bounding box center [291, 241] width 32 height 16
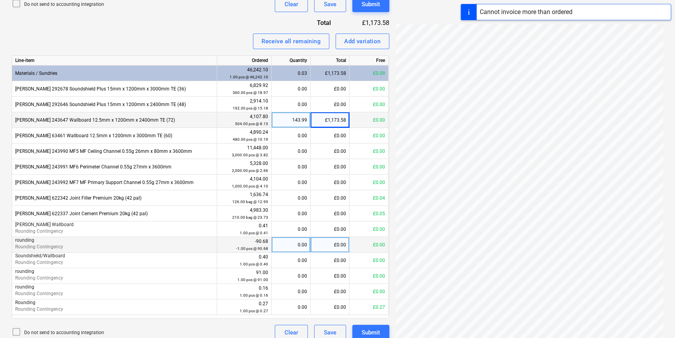
scroll to position [306, 0]
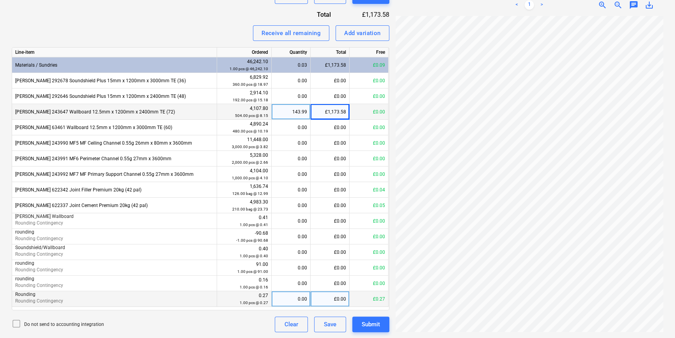
click at [295, 300] on div "0.00" at bounding box center [291, 299] width 32 height 16
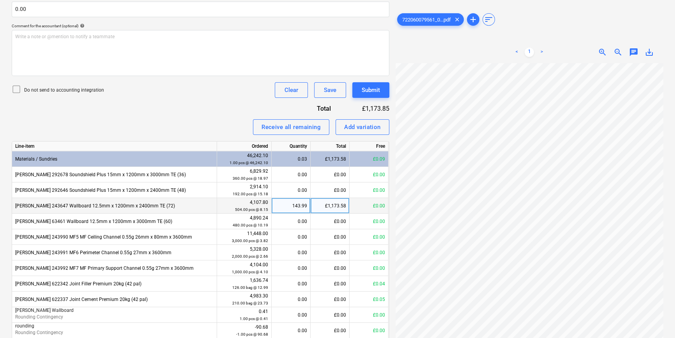
scroll to position [200, 0]
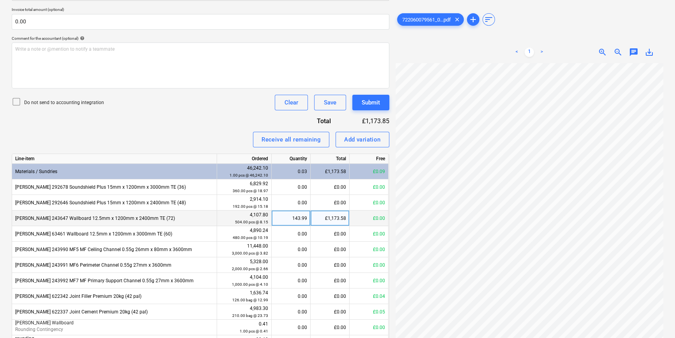
click at [288, 217] on div "143.99" at bounding box center [291, 218] width 32 height 16
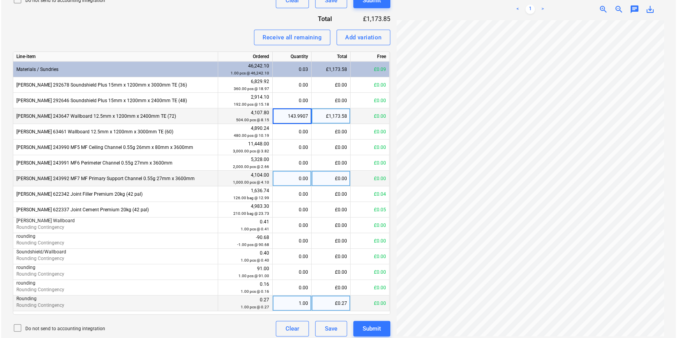
scroll to position [306, 0]
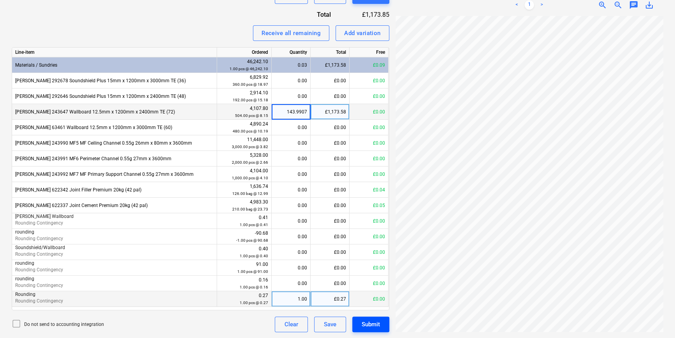
click at [364, 324] on div "Submit" at bounding box center [371, 324] width 18 height 10
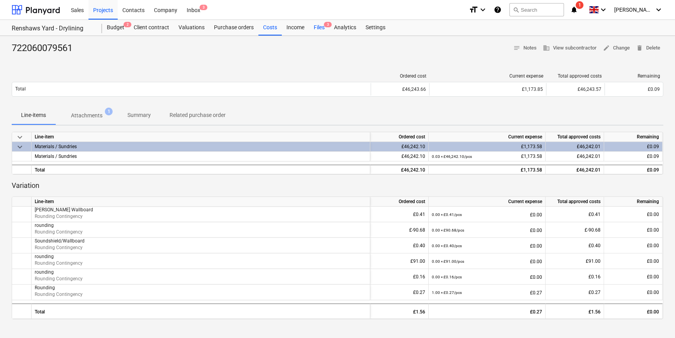
click at [314, 27] on div "Files 3" at bounding box center [319, 28] width 20 height 16
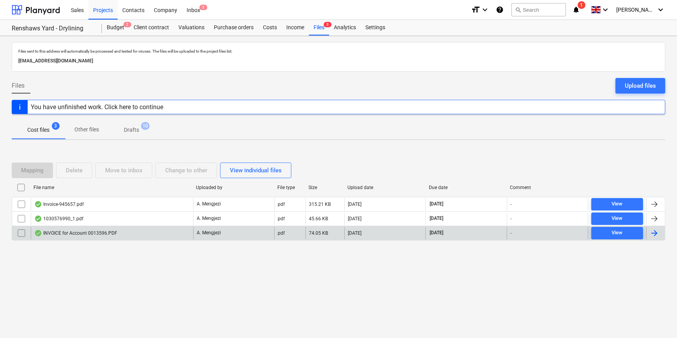
click at [540, 234] on div at bounding box center [654, 232] width 9 height 9
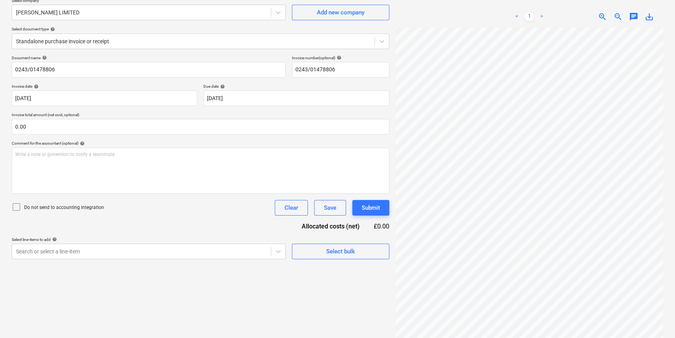
scroll to position [78, 0]
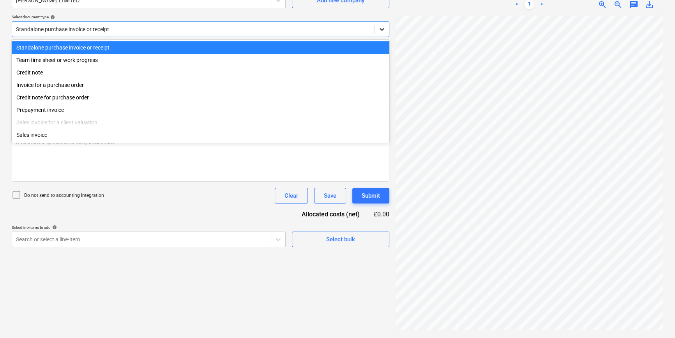
click at [380, 30] on icon at bounding box center [382, 29] width 8 height 8
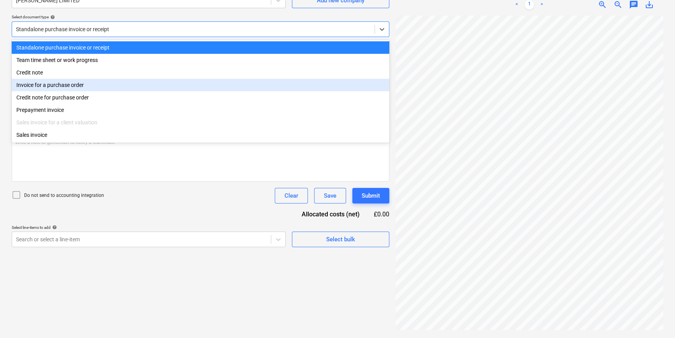
click at [371, 86] on div "Invoice for a purchase order" at bounding box center [201, 85] width 378 height 12
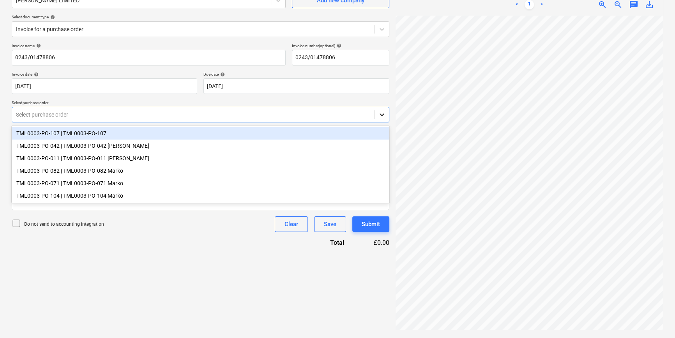
click at [378, 114] on icon at bounding box center [382, 115] width 8 height 8
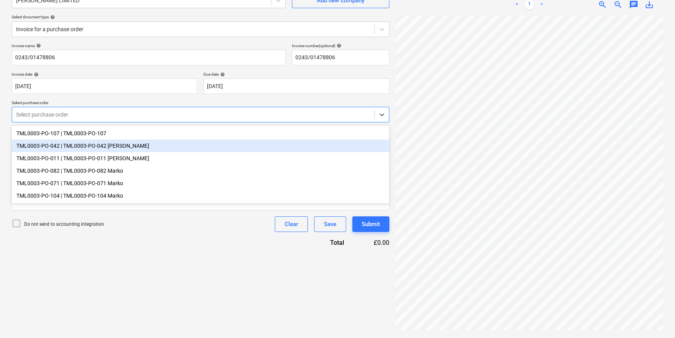
click at [306, 149] on div "TML0003-PO-042 | TML0003-PO-042 Marko" at bounding box center [201, 146] width 378 height 12
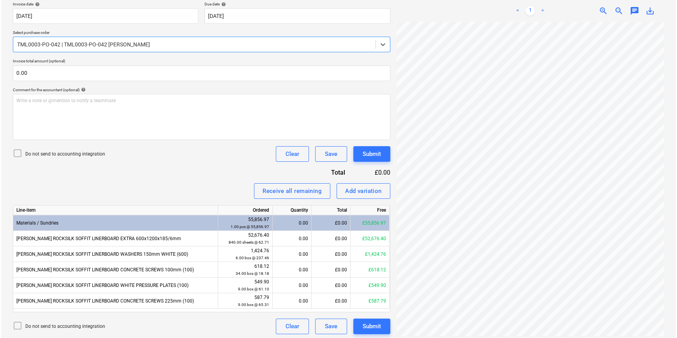
scroll to position [149, 0]
click at [290, 190] on div "Receive all remaining" at bounding box center [291, 191] width 59 height 10
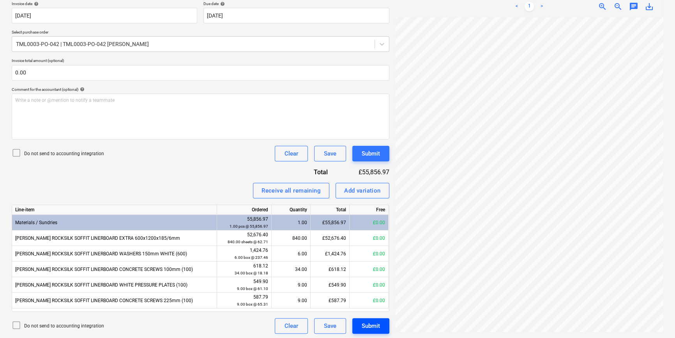
click at [370, 324] on div "Submit" at bounding box center [371, 326] width 18 height 10
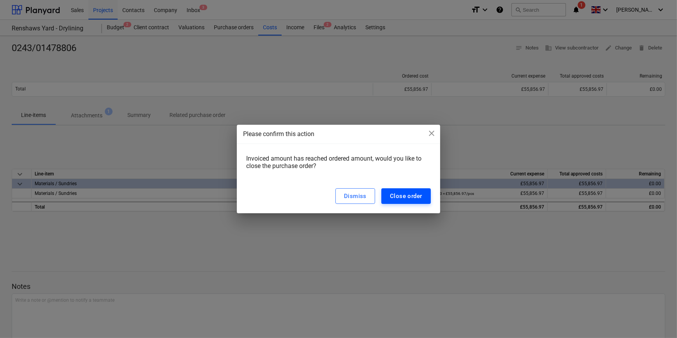
click at [398, 198] on div "Close order" at bounding box center [406, 196] width 32 height 10
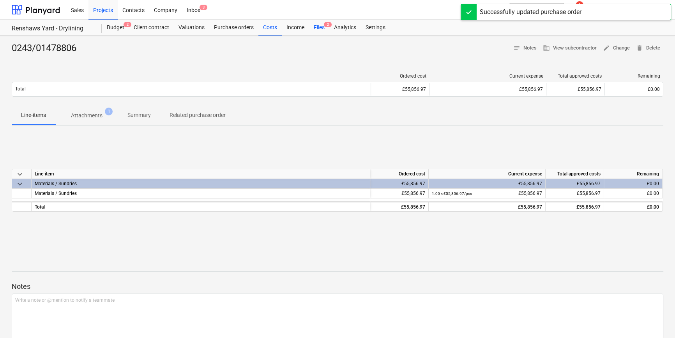
click at [316, 26] on div "Files 2" at bounding box center [319, 28] width 20 height 16
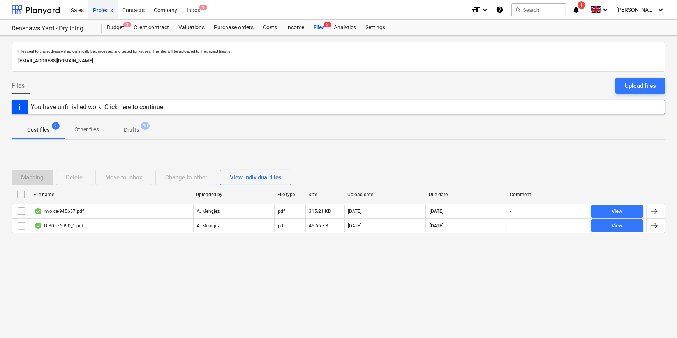
click at [104, 11] on div "Projects" at bounding box center [102, 10] width 29 height 20
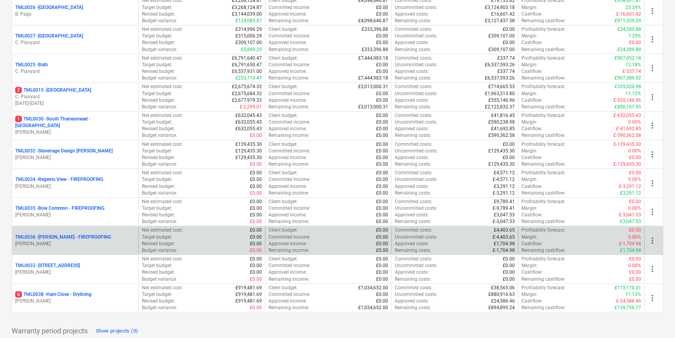
scroll to position [744, 0]
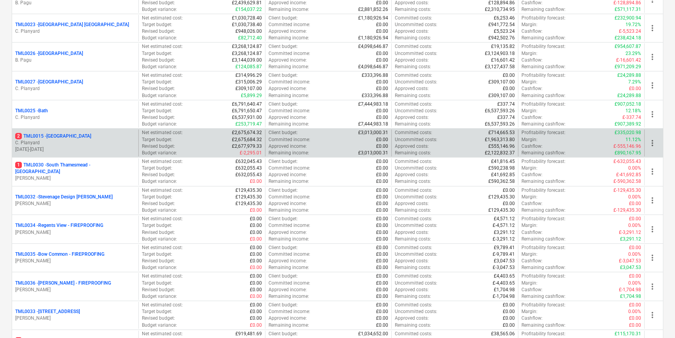
click at [66, 140] on p "C. Planyard" at bounding box center [75, 143] width 120 height 7
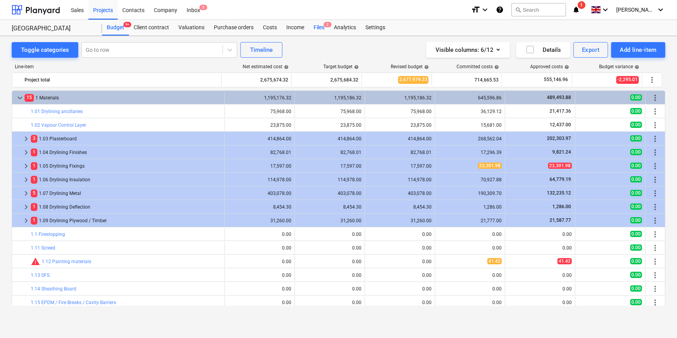
click at [315, 27] on div "Files 2" at bounding box center [319, 28] width 20 height 16
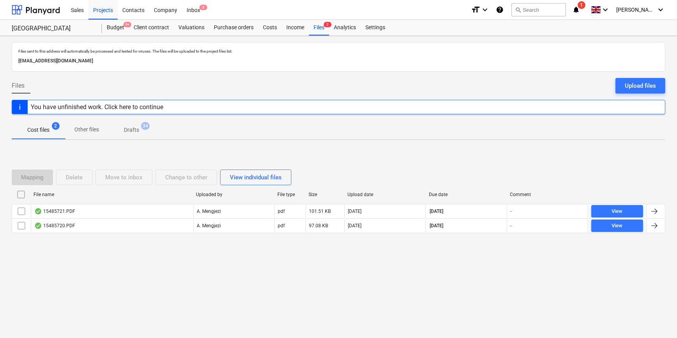
click at [128, 129] on p "Drafts" at bounding box center [131, 130] width 15 height 8
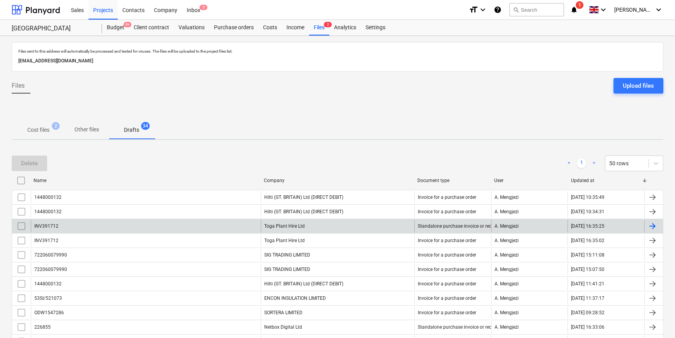
click at [540, 224] on div at bounding box center [652, 225] width 9 height 9
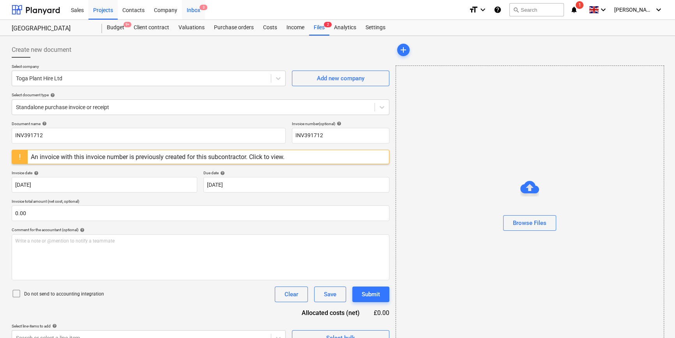
click at [189, 11] on div "Inbox 3" at bounding box center [193, 10] width 23 height 20
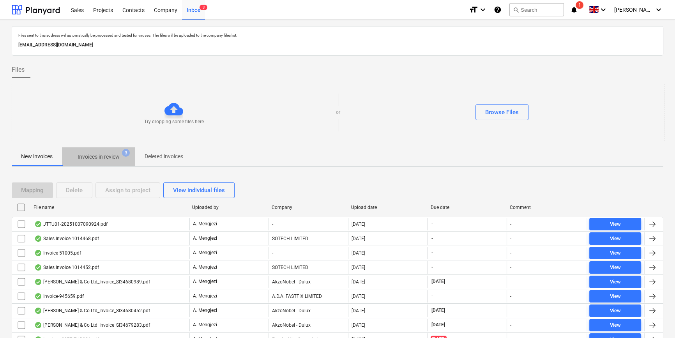
click at [99, 156] on p "Invoices in review" at bounding box center [99, 157] width 42 height 8
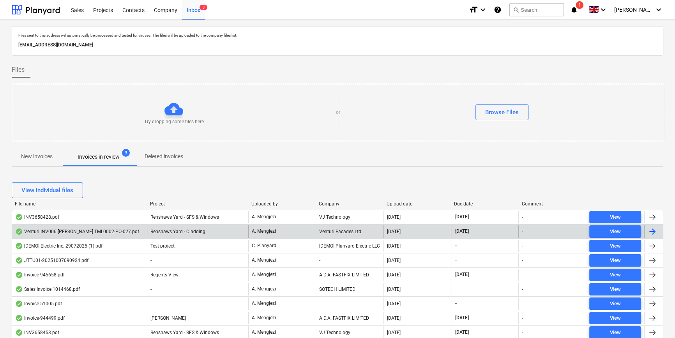
click at [540, 232] on div at bounding box center [652, 231] width 9 height 9
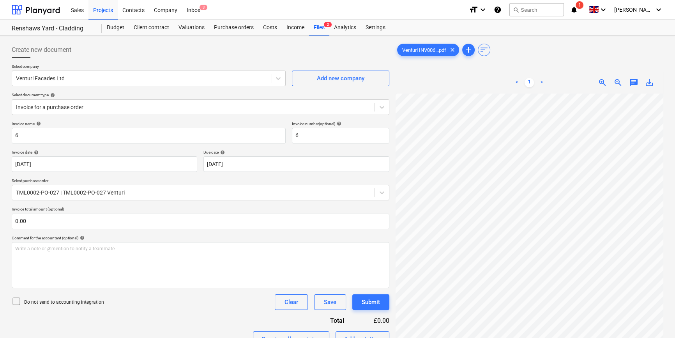
scroll to position [182, 84]
click at [401, 65] on div "Venturi INV006...pdf clear add sort < 1 > zoom_in zoom_out chat 0 save_alt" at bounding box center [530, 226] width 268 height 368
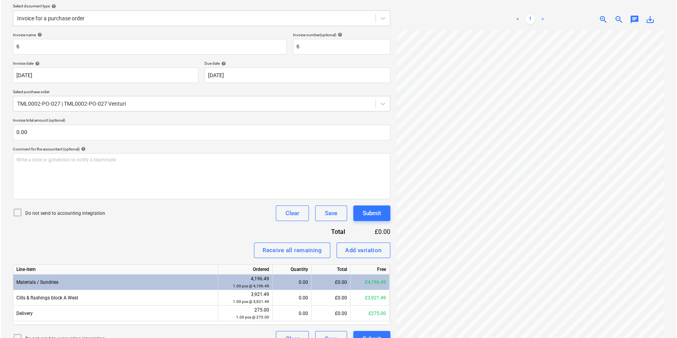
scroll to position [103, 0]
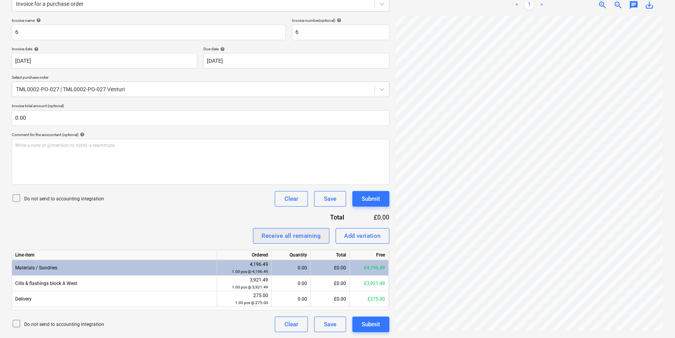
click at [283, 234] on div "Receive all remaining" at bounding box center [291, 236] width 59 height 10
click at [374, 322] on div "Submit" at bounding box center [371, 324] width 18 height 10
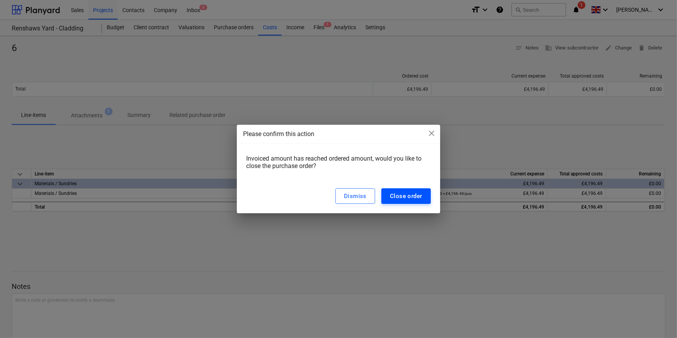
click at [400, 195] on div "Close order" at bounding box center [406, 196] width 32 height 10
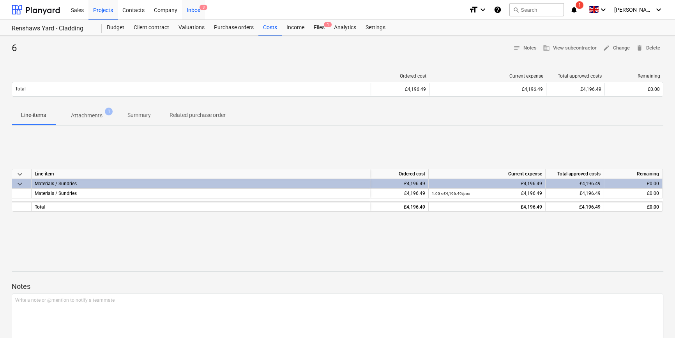
click at [193, 10] on div "Inbox 3" at bounding box center [193, 10] width 23 height 20
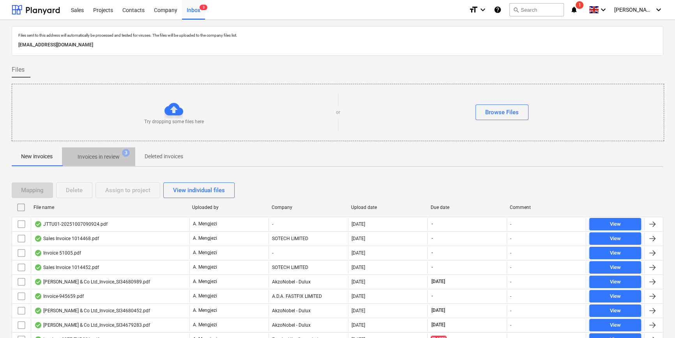
click at [102, 156] on p "Invoices in review" at bounding box center [99, 157] width 42 height 8
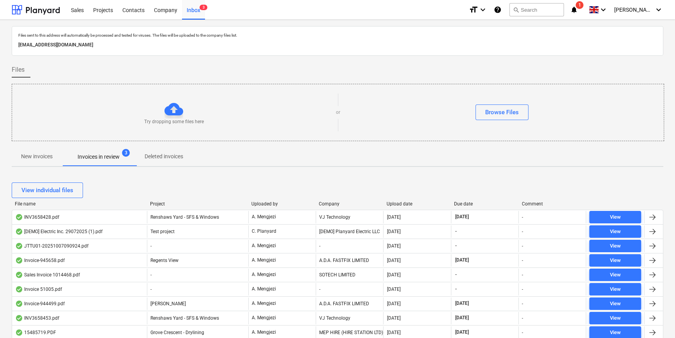
click at [331, 205] on div "Company" at bounding box center [349, 203] width 61 height 5
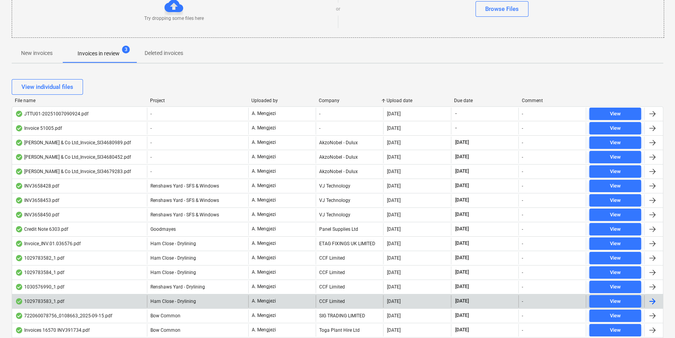
scroll to position [177, 0]
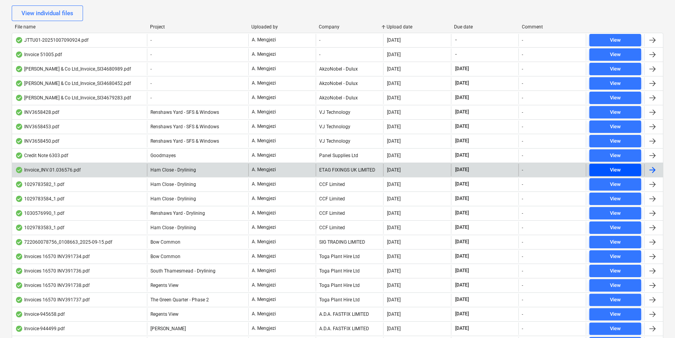
click at [540, 168] on span "View" at bounding box center [615, 170] width 46 height 9
click at [540, 167] on div at bounding box center [652, 169] width 9 height 9
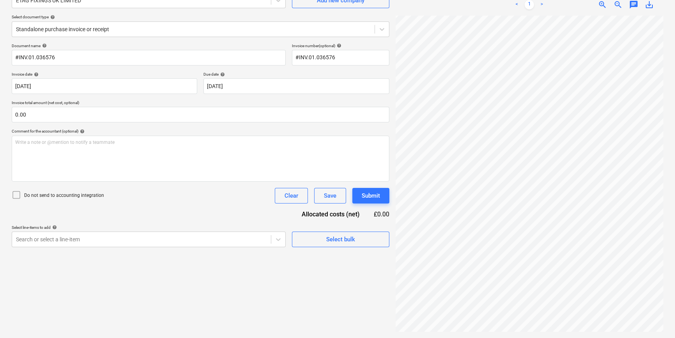
scroll to position [71, 92]
click at [382, 29] on icon at bounding box center [382, 29] width 8 height 8
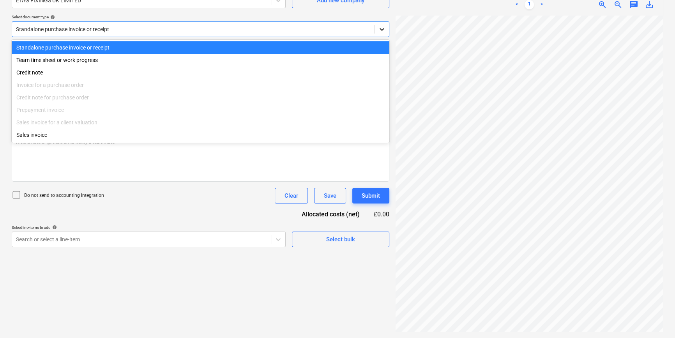
click at [378, 30] on icon at bounding box center [382, 29] width 8 height 8
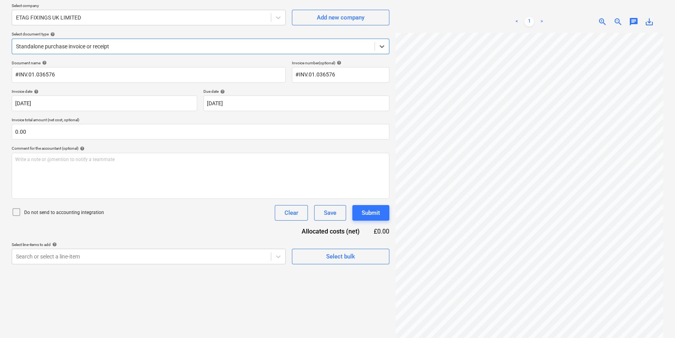
scroll to position [78, 0]
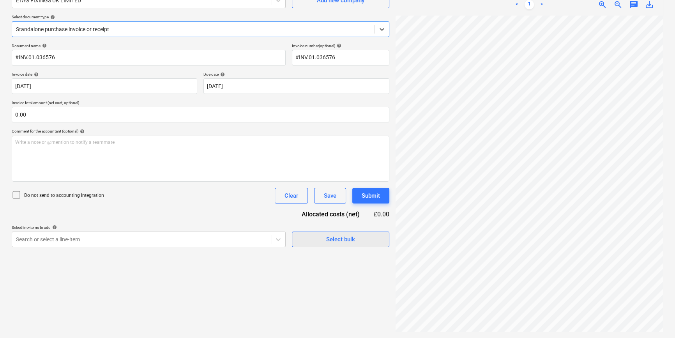
click at [317, 244] on span "Select bulk" at bounding box center [341, 239] width 78 height 10
click at [324, 242] on span "Select bulk" at bounding box center [341, 239] width 78 height 10
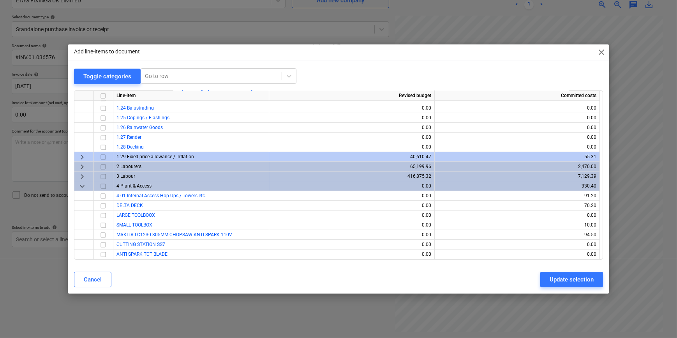
scroll to position [248, 0]
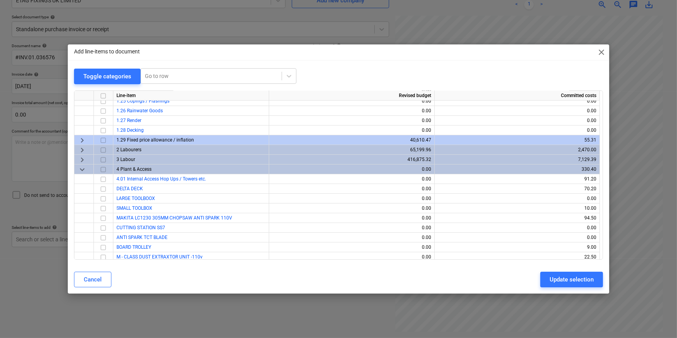
click at [79, 168] on span "keyboard_arrow_down" at bounding box center [82, 168] width 9 height 9
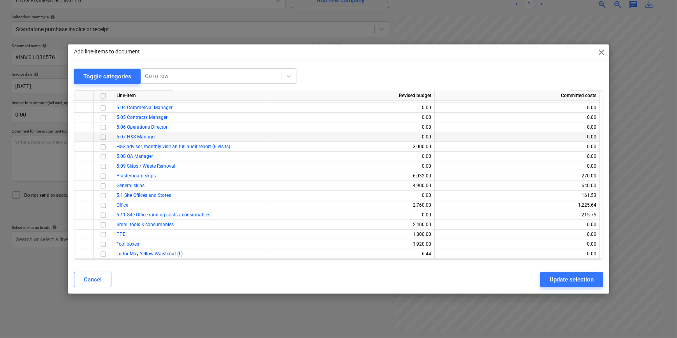
scroll to position [390, 0]
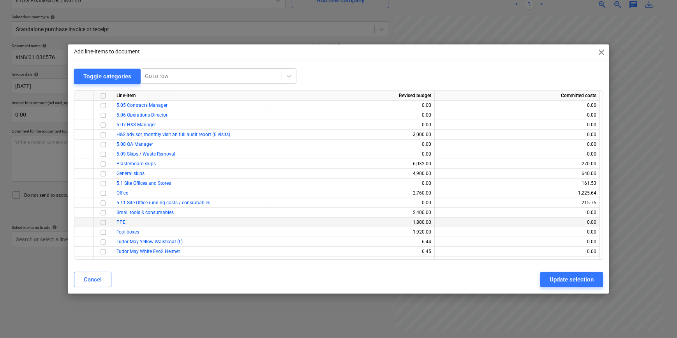
click at [102, 219] on input "checkbox" at bounding box center [103, 222] width 9 height 9
click at [540, 282] on div "Update selection" at bounding box center [572, 279] width 44 height 10
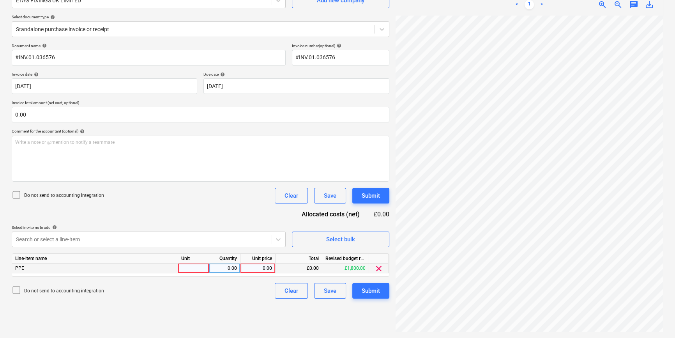
click at [189, 270] on div at bounding box center [193, 269] width 31 height 10
click at [188, 269] on div "1" at bounding box center [193, 269] width 31 height 10
click at [370, 289] on div "Submit" at bounding box center [371, 291] width 18 height 10
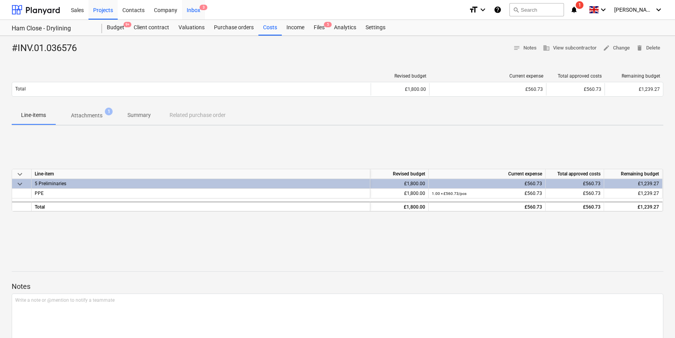
click at [191, 9] on div "Inbox 3" at bounding box center [193, 10] width 23 height 20
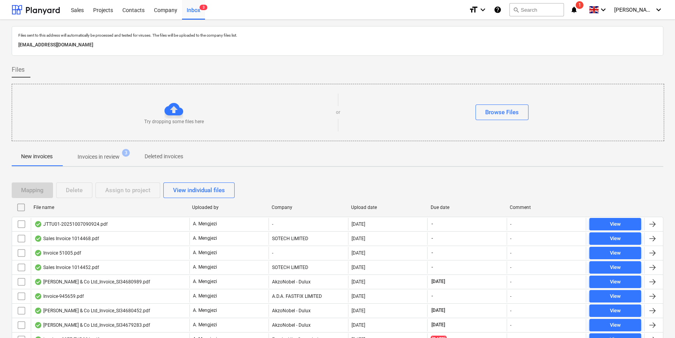
click at [281, 206] on div "Company" at bounding box center [308, 207] width 73 height 5
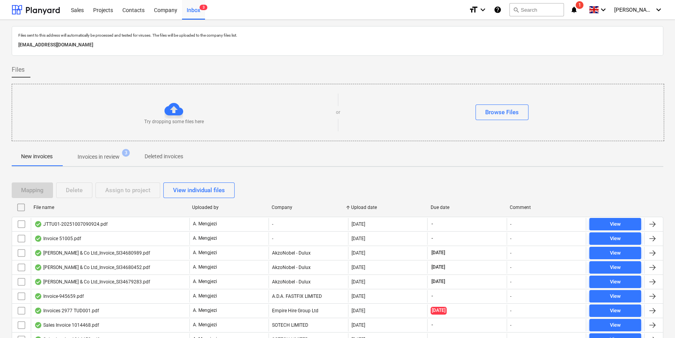
click at [95, 157] on p "Invoices in review" at bounding box center [99, 157] width 42 height 8
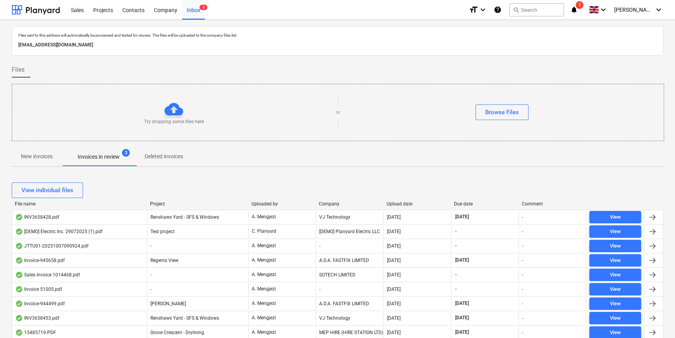
click at [329, 203] on div "Company" at bounding box center [349, 203] width 61 height 5
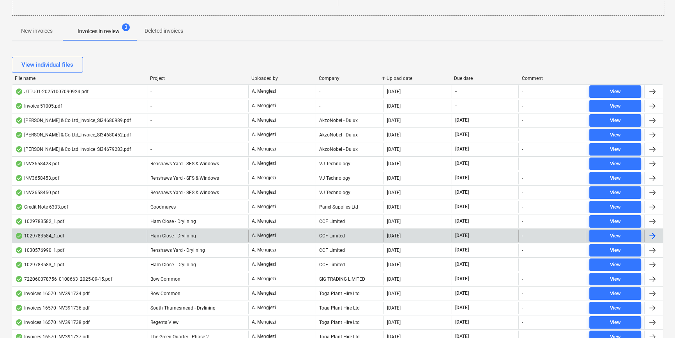
scroll to position [141, 0]
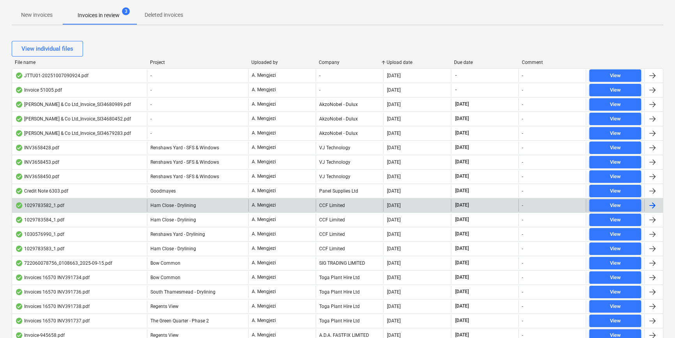
click at [540, 203] on div at bounding box center [652, 205] width 9 height 9
